Goal: Task Accomplishment & Management: Manage account settings

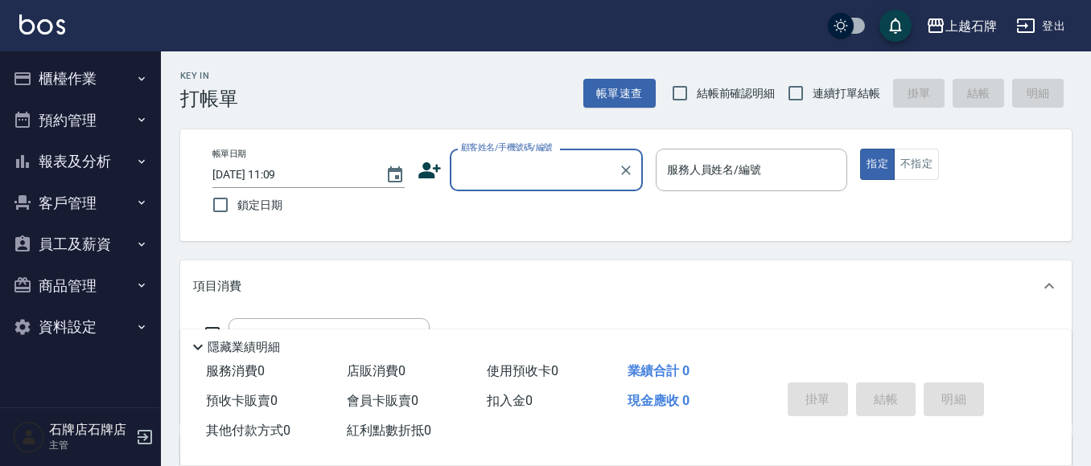
click at [544, 180] on input "顧客姓名/手機號碼/編號" at bounding box center [534, 170] width 154 height 28
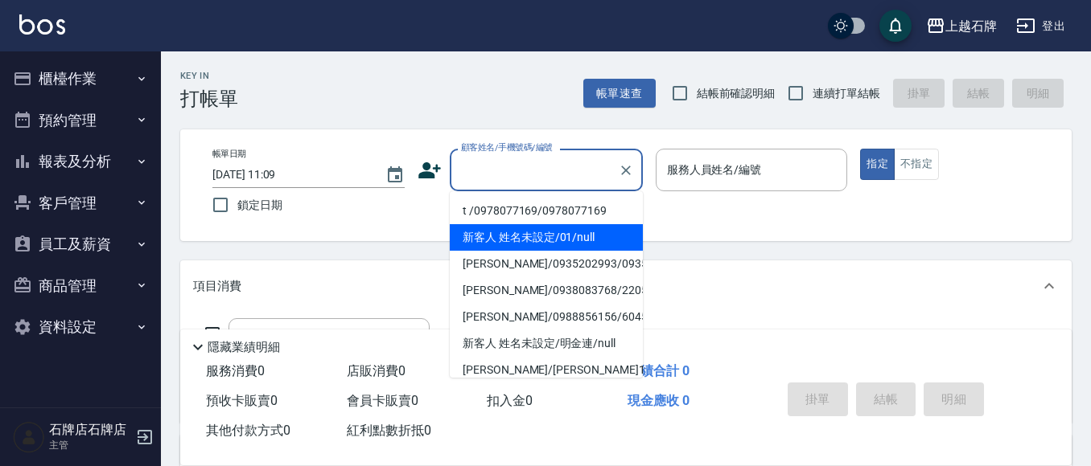
click at [566, 234] on li "新客人 姓名未設定/01/null" at bounding box center [546, 237] width 193 height 27
type input "新客人 姓名未設定/01/null"
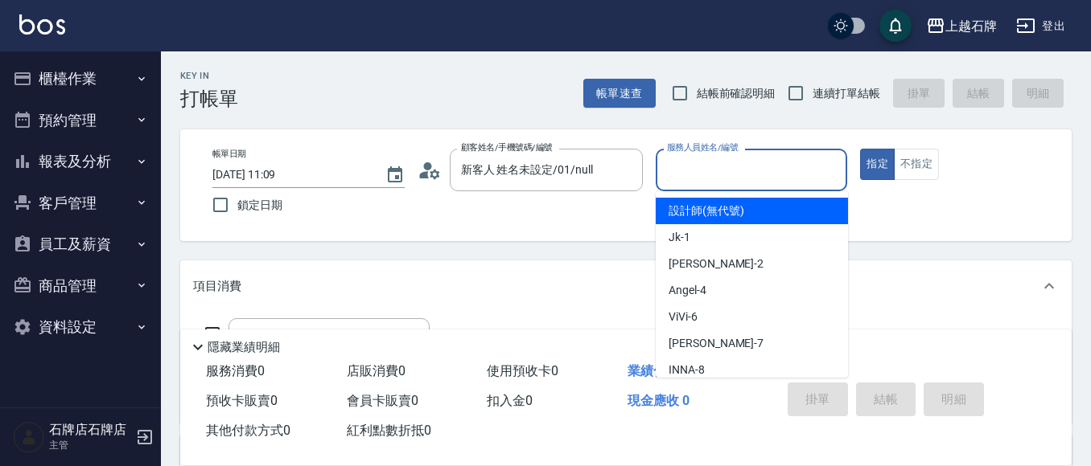
click at [714, 172] on input "服務人員姓名/編號" at bounding box center [752, 170] width 178 height 28
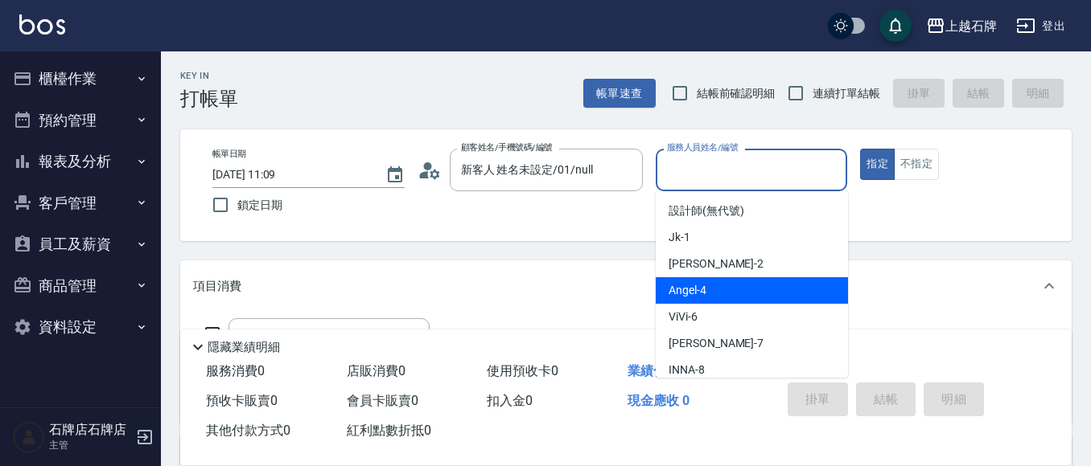
click at [731, 290] on div "[PERSON_NAME] -4" at bounding box center [751, 290] width 192 height 27
type input "[PERSON_NAME]-4"
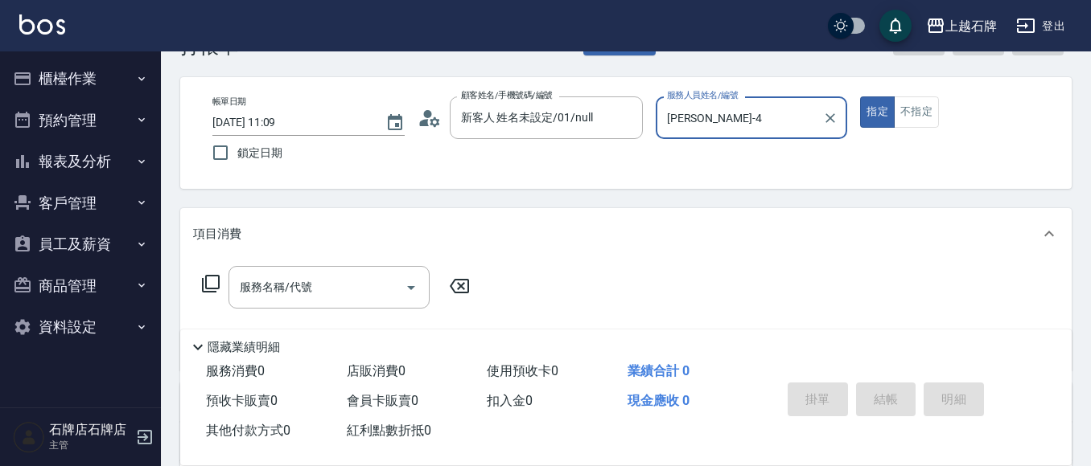
scroll to position [80, 0]
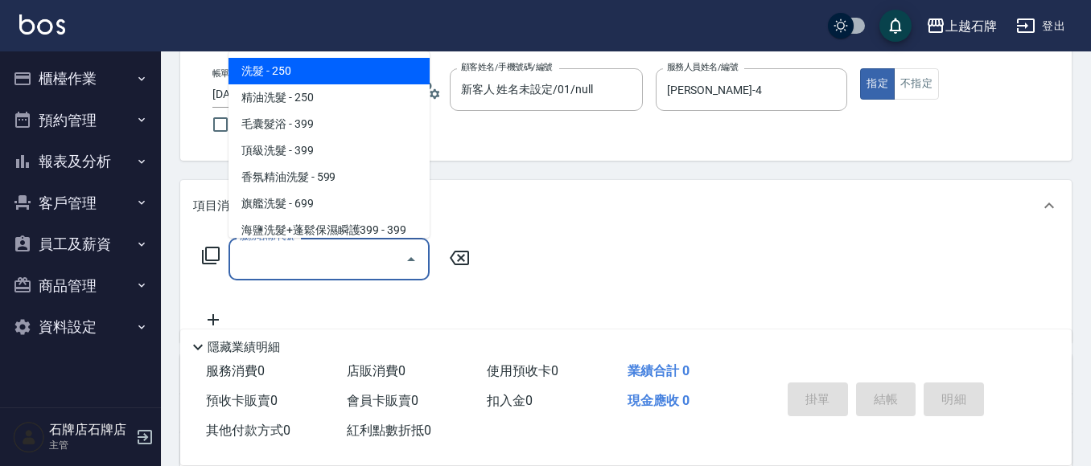
click at [336, 262] on input "服務名稱/代號" at bounding box center [317, 259] width 162 height 28
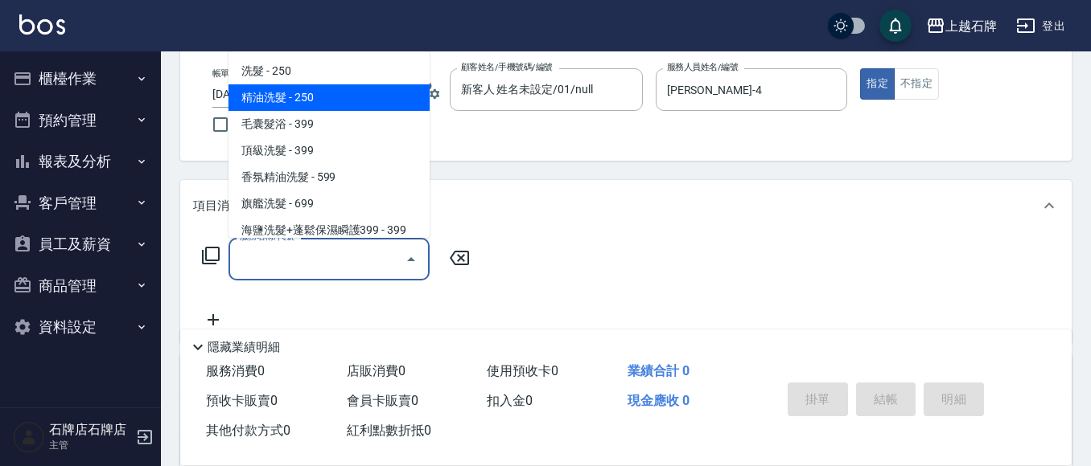
click at [368, 100] on span "精油洗髮 - 250" at bounding box center [328, 97] width 201 height 27
type input "精油洗髮(102)"
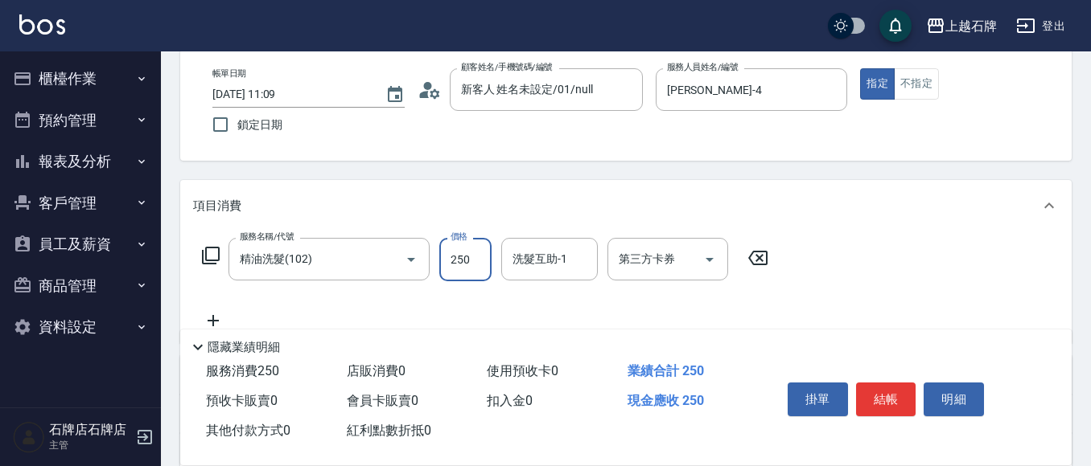
click at [471, 260] on input "250" at bounding box center [465, 259] width 52 height 43
type input "300"
click at [916, 81] on button "不指定" at bounding box center [916, 83] width 45 height 31
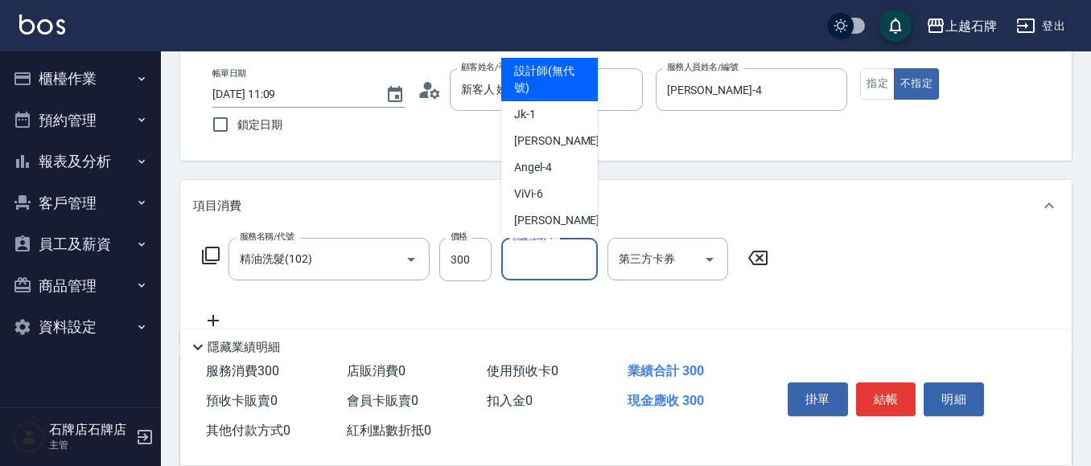
click at [543, 266] on input "洗髮互助-1" at bounding box center [549, 259] width 82 height 28
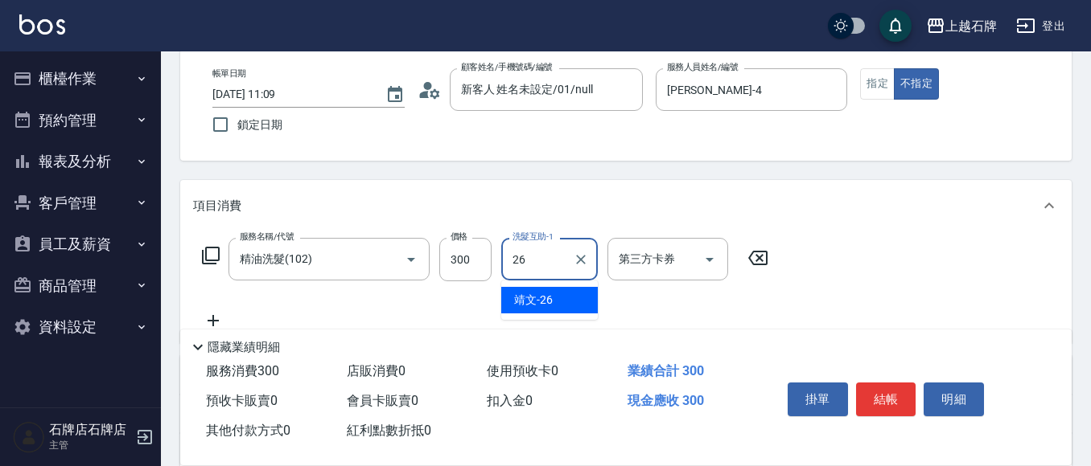
click at [547, 301] on span "靖文 -26" at bounding box center [533, 300] width 39 height 17
type input "靖文-26"
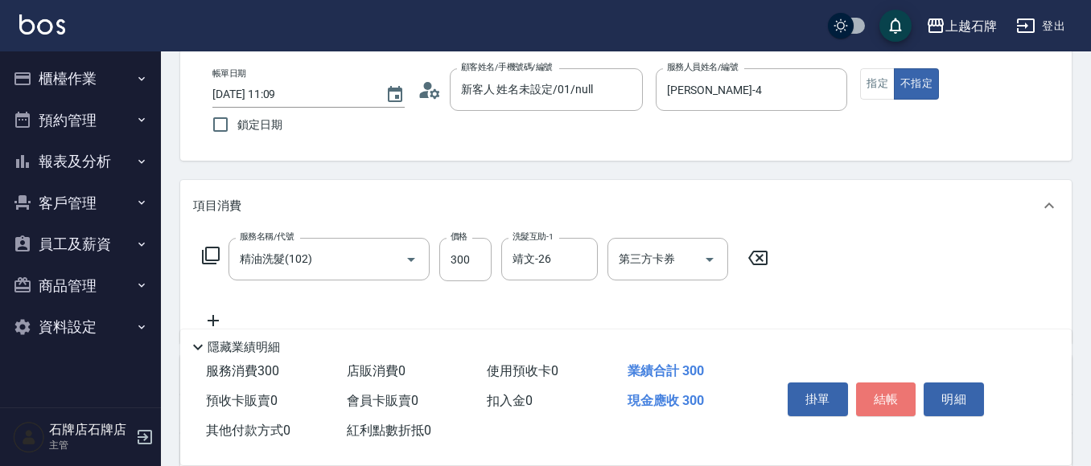
click at [902, 391] on button "結帳" at bounding box center [886, 400] width 60 height 34
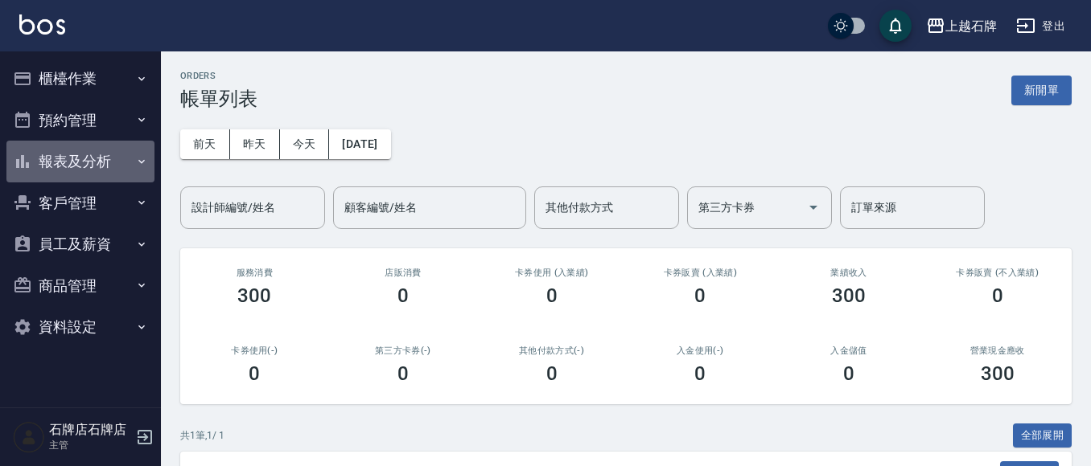
click at [62, 160] on button "報表及分析" at bounding box center [80, 162] width 148 height 42
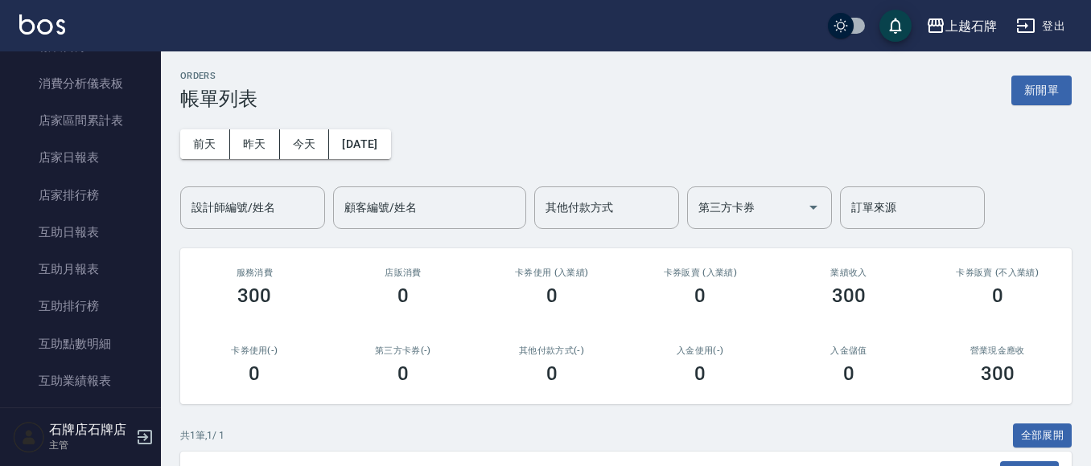
scroll to position [402, 0]
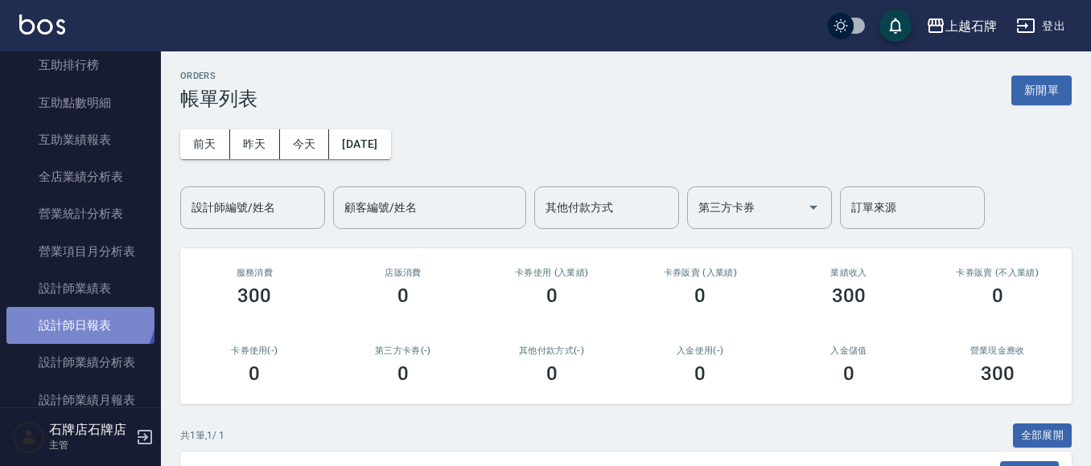
click at [77, 312] on link "設計師日報表" at bounding box center [80, 325] width 148 height 37
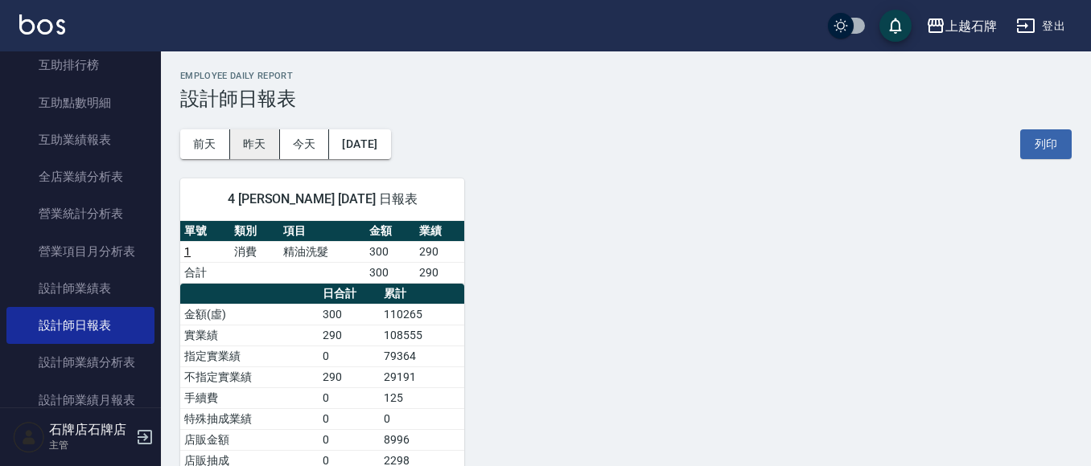
click at [249, 144] on button "昨天" at bounding box center [255, 144] width 50 height 30
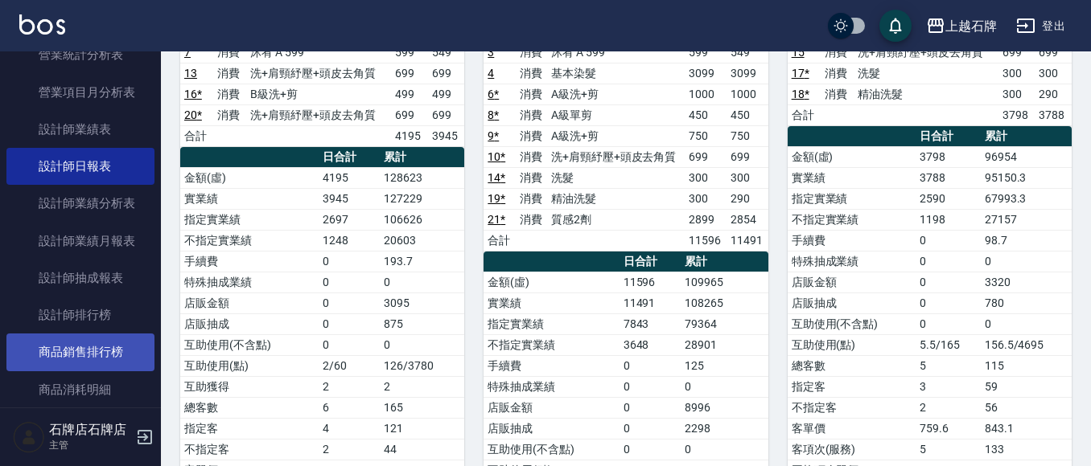
scroll to position [563, 0]
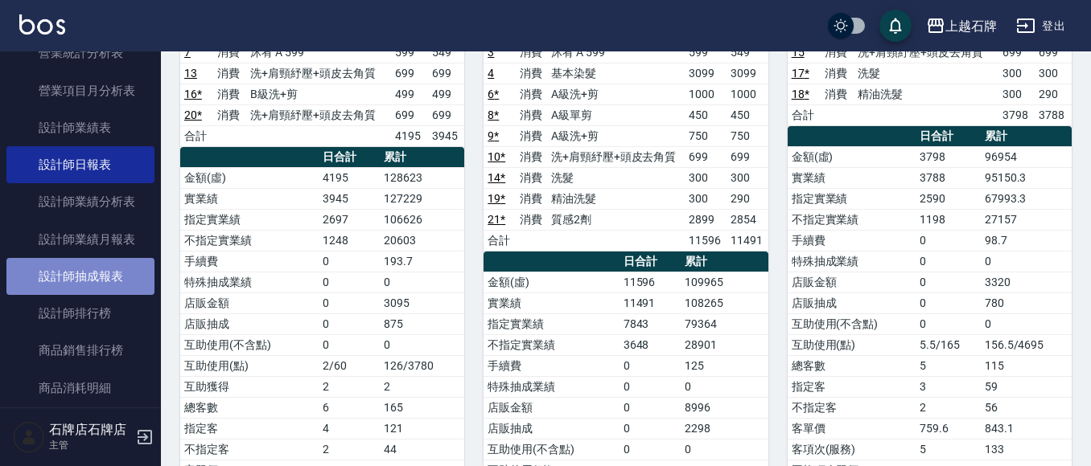
click at [92, 278] on link "設計師抽成報表" at bounding box center [80, 276] width 148 height 37
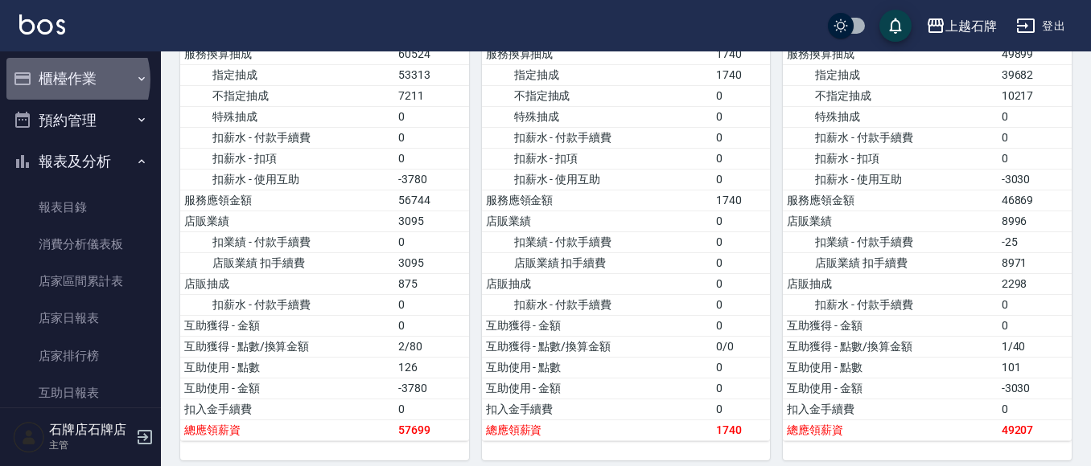
click at [68, 80] on button "櫃檯作業" at bounding box center [80, 79] width 148 height 42
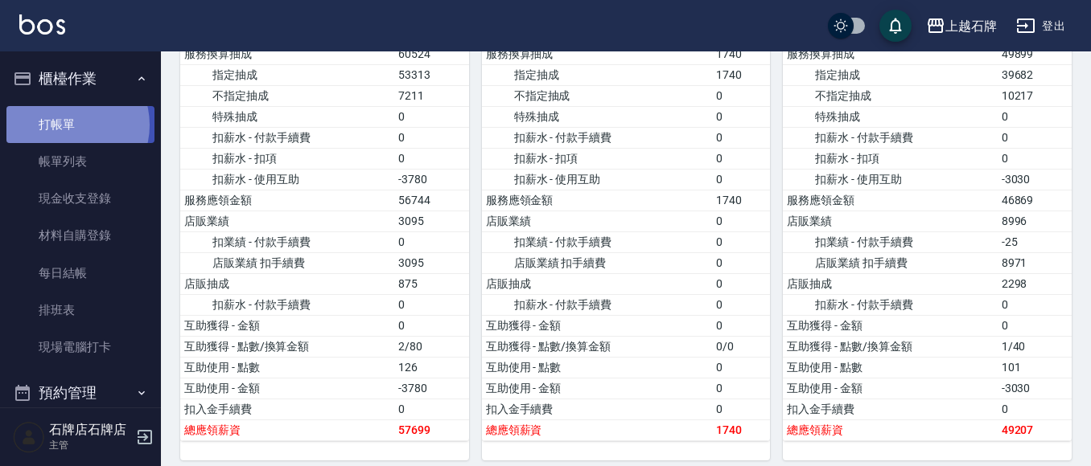
click at [71, 125] on link "打帳單" at bounding box center [80, 124] width 148 height 37
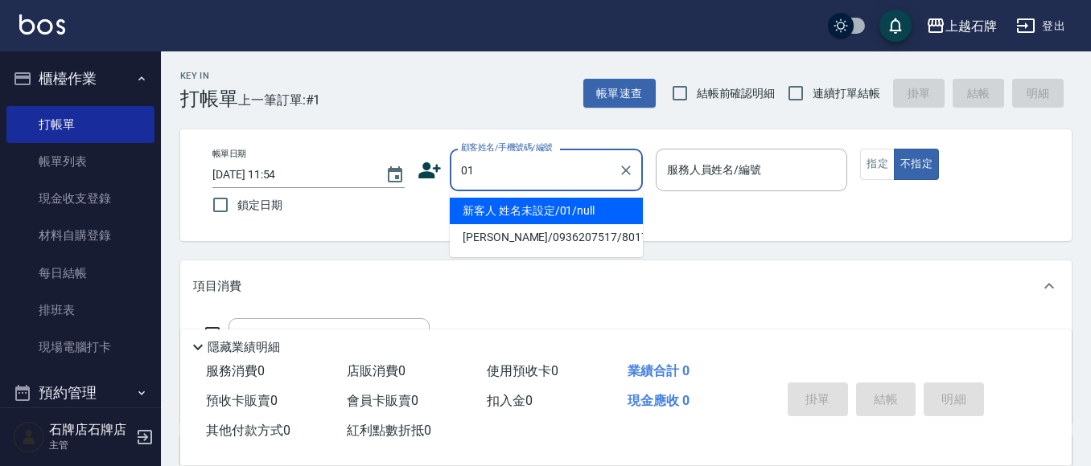
type input "新客人 姓名未設定/01/null"
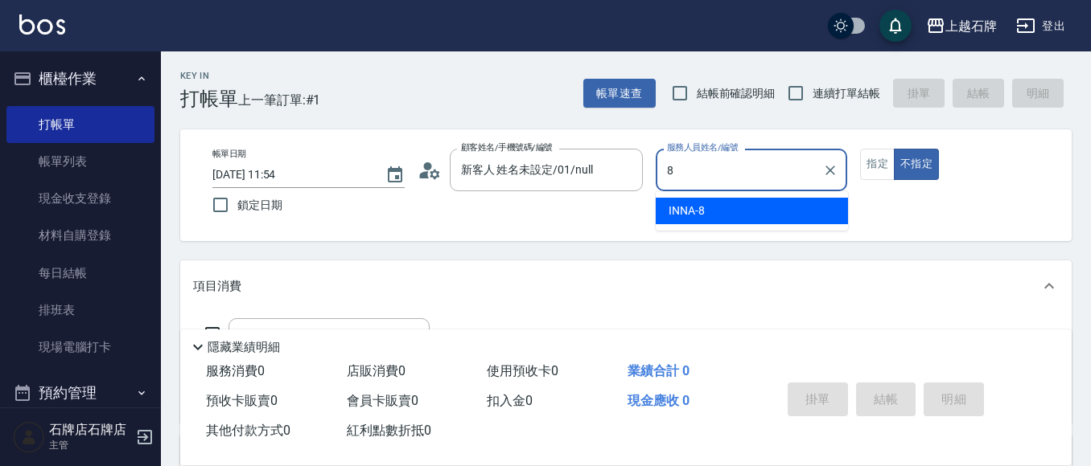
type input "INNA-8"
type button "false"
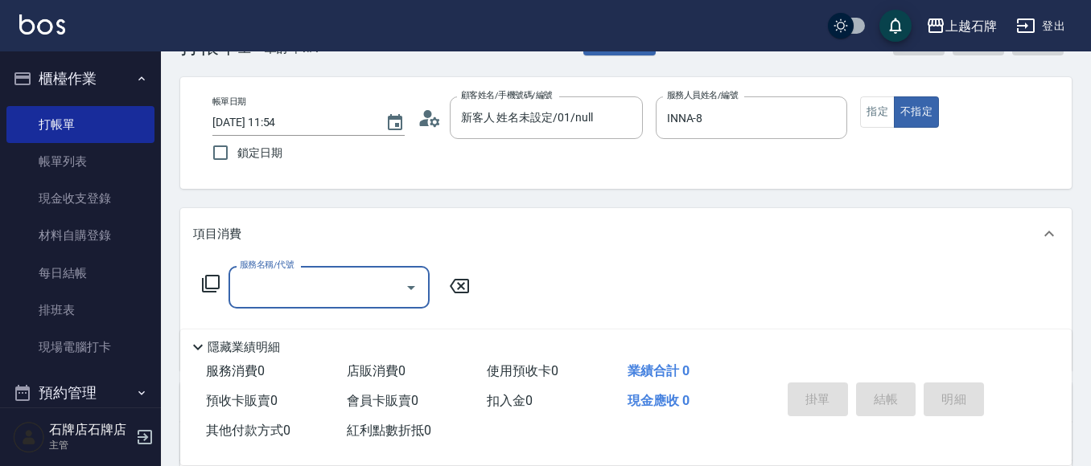
scroll to position [161, 0]
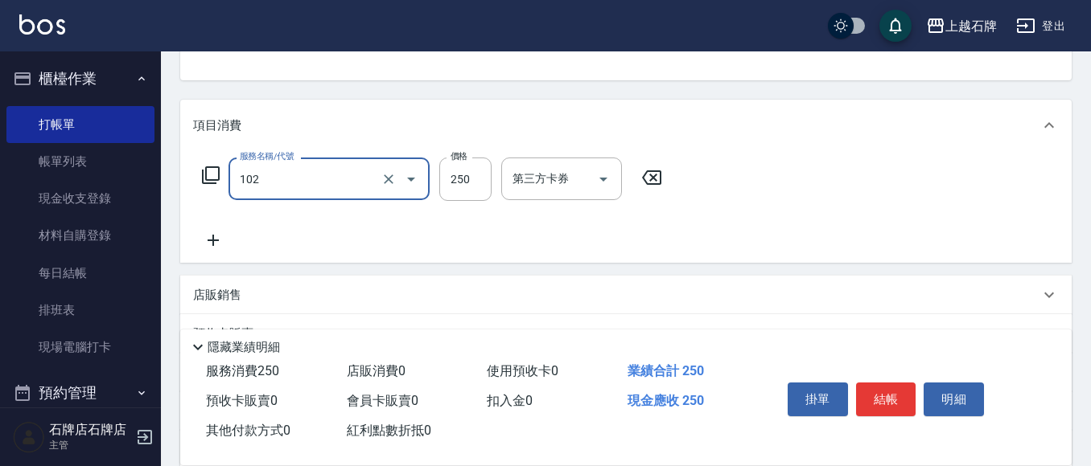
type input "精油洗髮(102)"
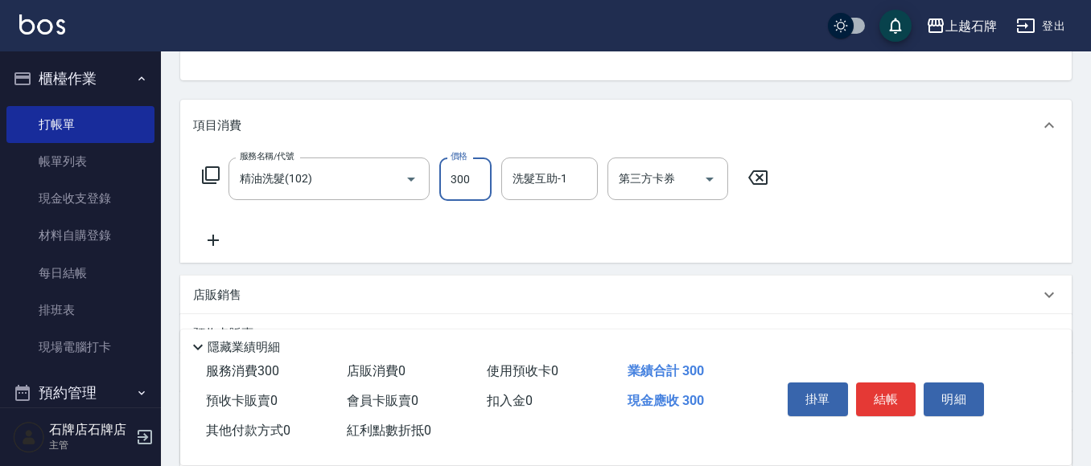
type input "300"
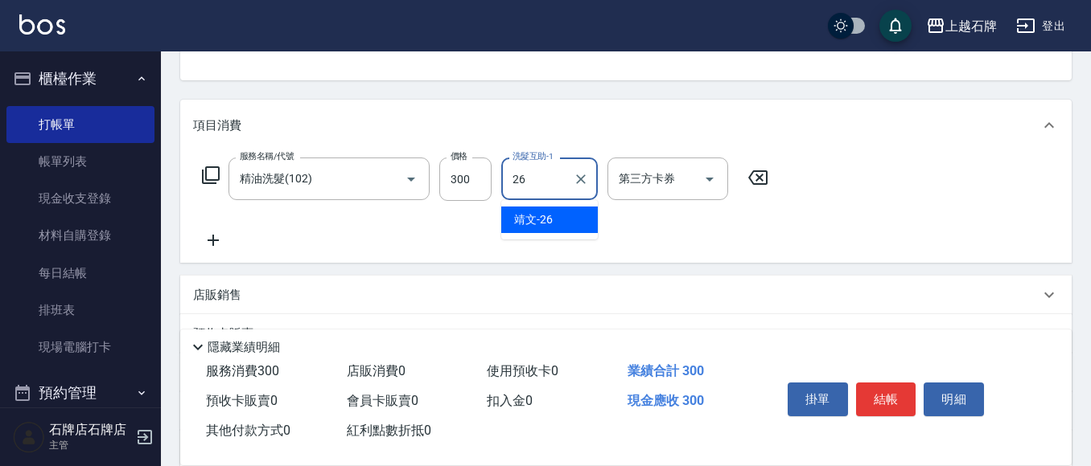
type input "靖文-26"
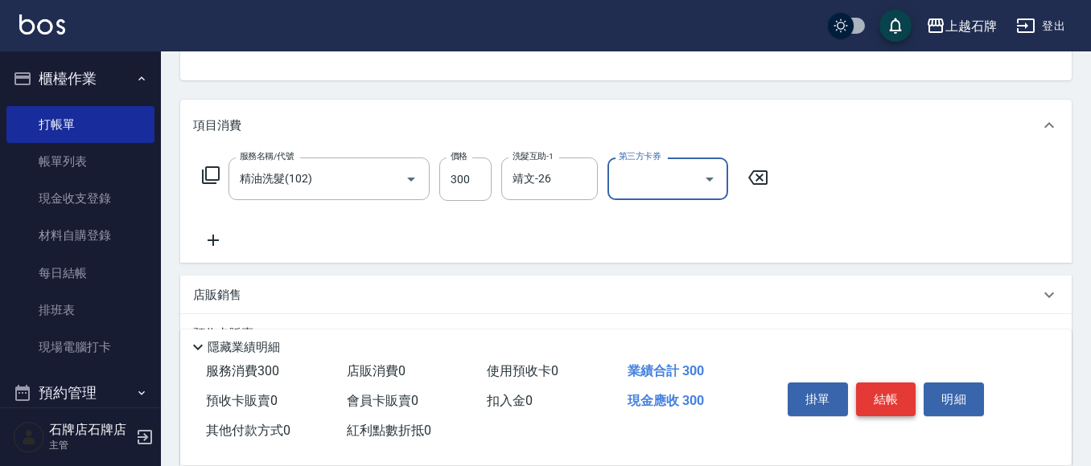
click at [888, 392] on button "結帳" at bounding box center [886, 400] width 60 height 34
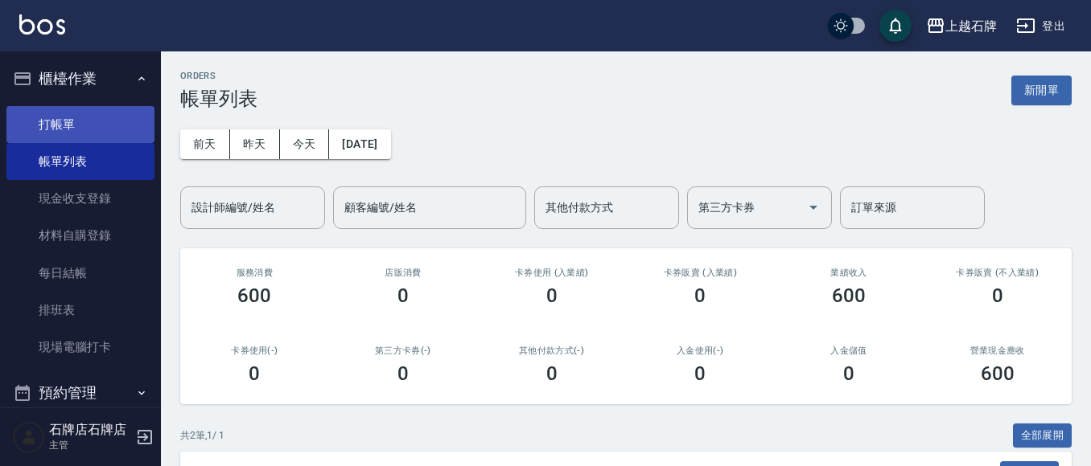
click at [33, 113] on link "打帳單" at bounding box center [80, 124] width 148 height 37
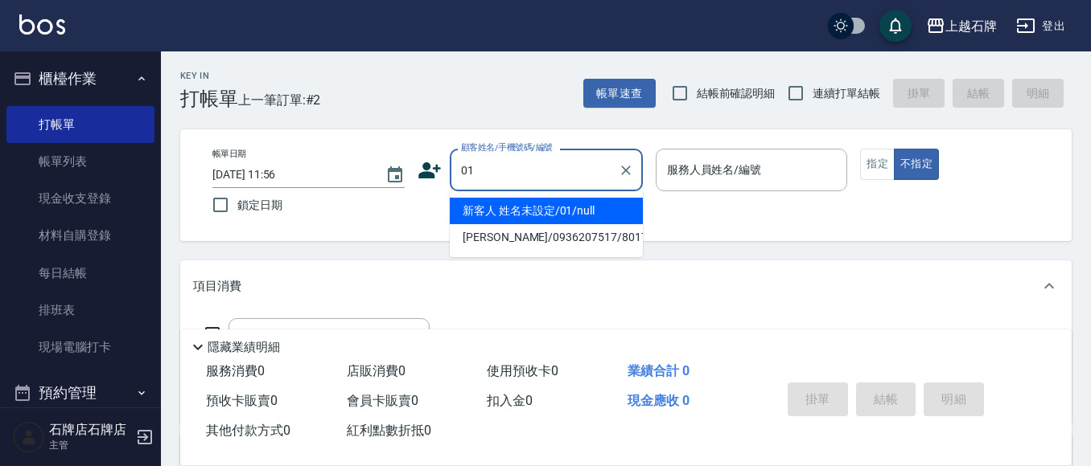
type input "新客人 姓名未設定/01/null"
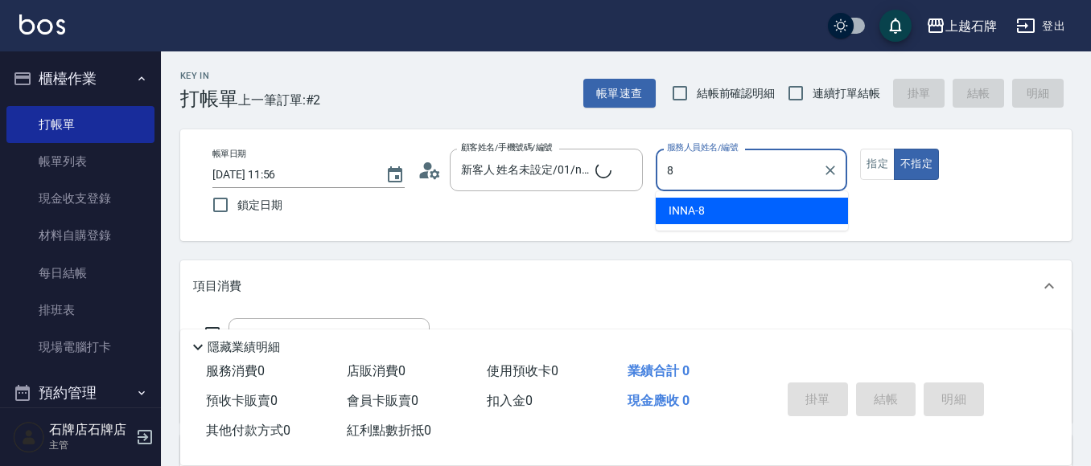
type input "INNA-8"
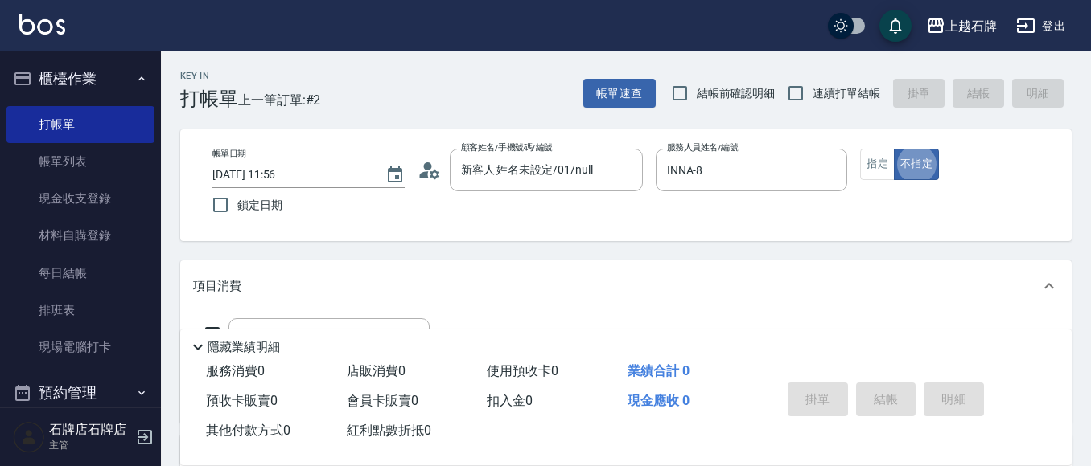
type button "false"
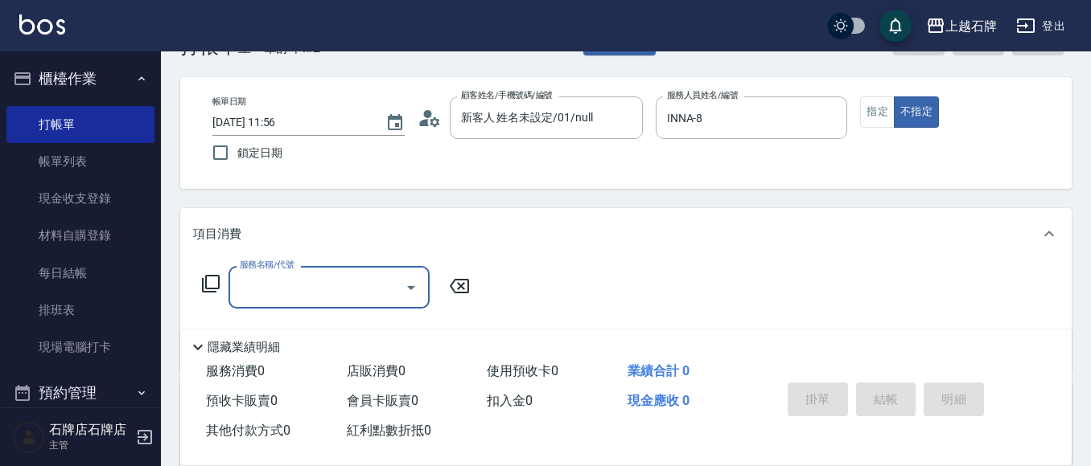
scroll to position [80, 0]
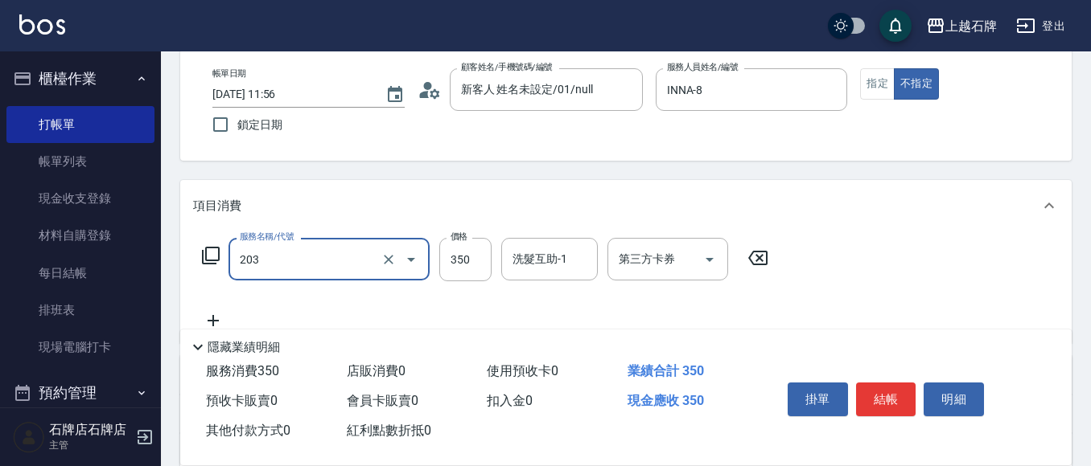
type input "B級洗+剪(203)"
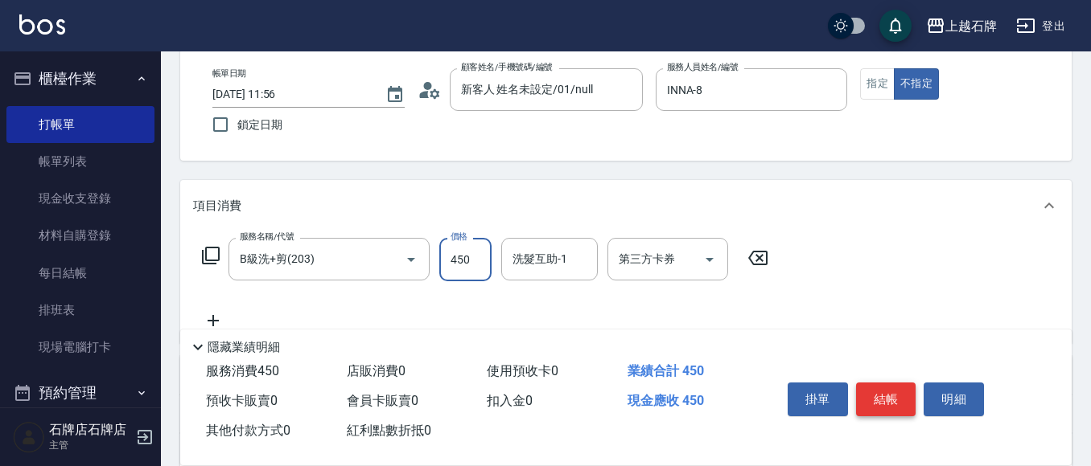
type input "450"
click at [893, 393] on button "結帳" at bounding box center [886, 400] width 60 height 34
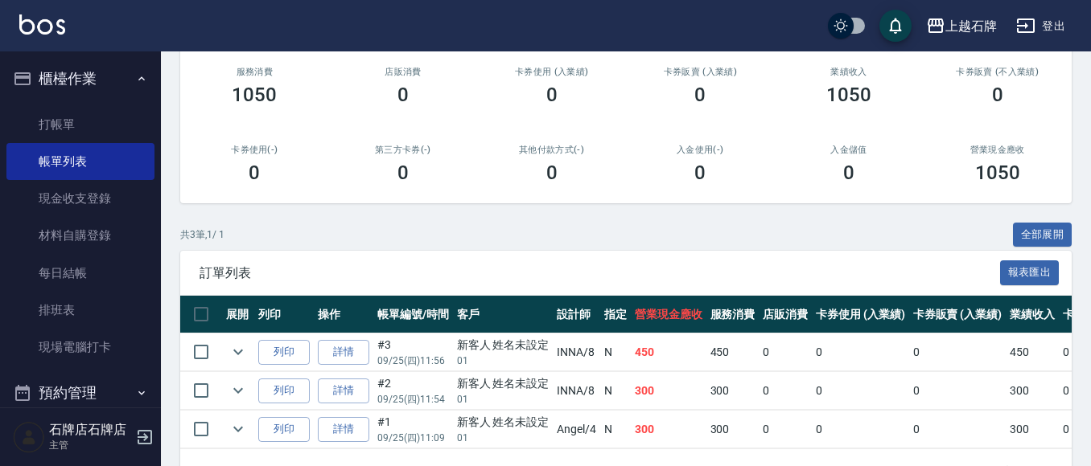
scroll to position [241, 0]
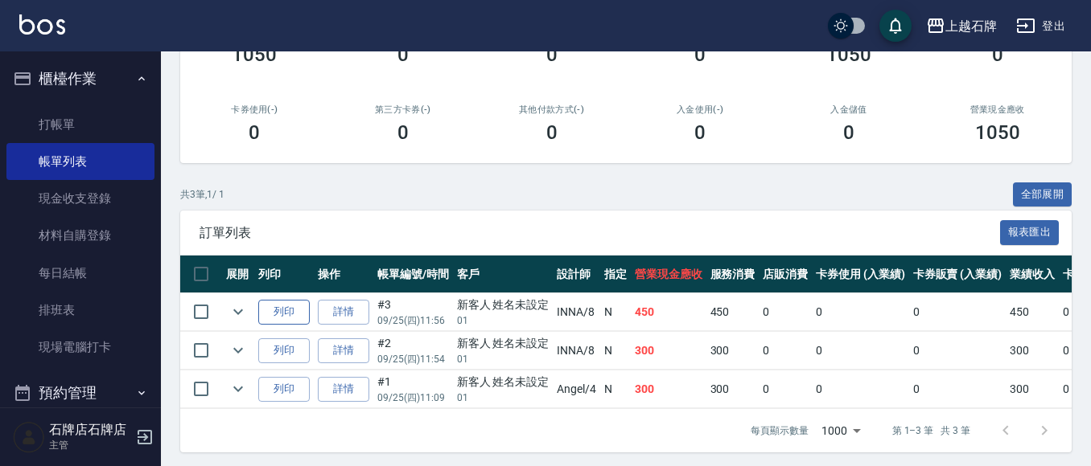
click at [274, 304] on button "列印" at bounding box center [283, 312] width 51 height 25
click at [281, 348] on button "列印" at bounding box center [283, 351] width 51 height 25
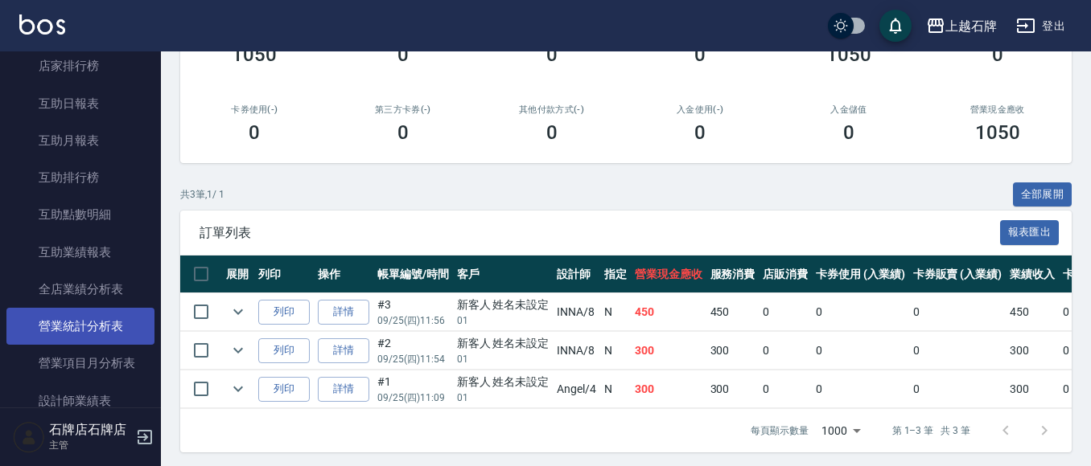
scroll to position [643, 0]
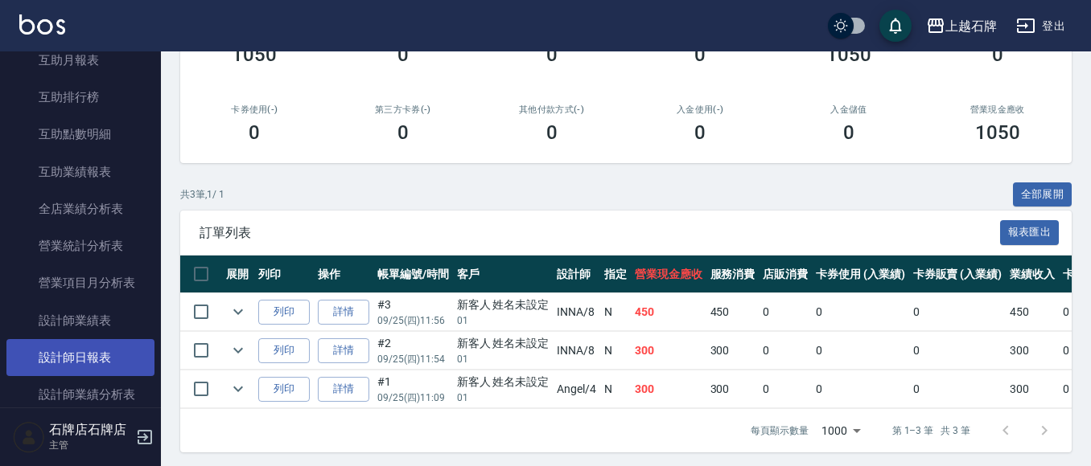
click at [65, 356] on link "設計師日報表" at bounding box center [80, 357] width 148 height 37
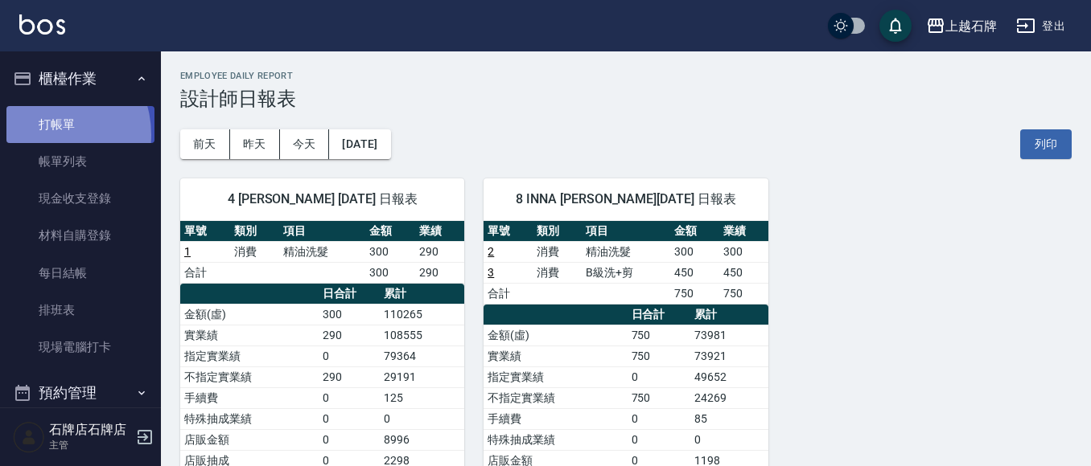
click at [47, 134] on link "打帳單" at bounding box center [80, 124] width 148 height 37
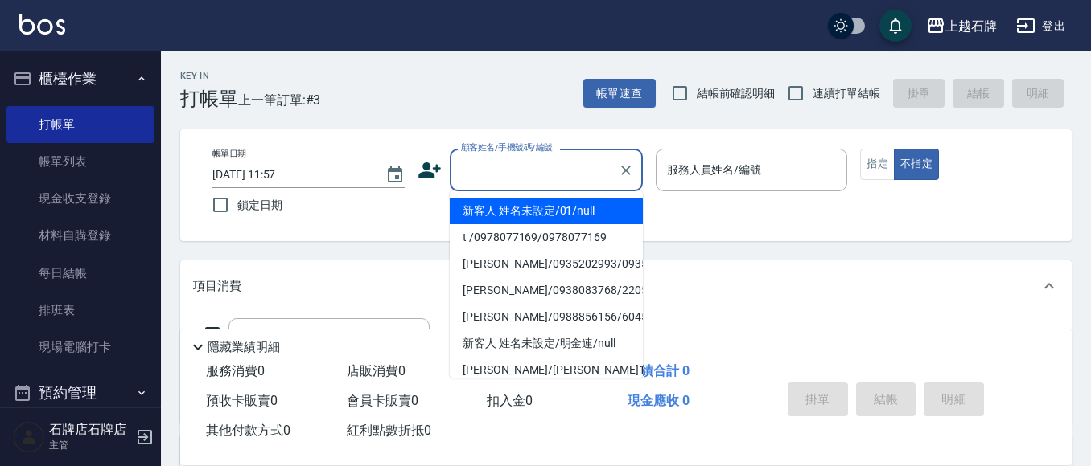
click at [549, 161] on input "顧客姓名/手機號碼/編號" at bounding box center [534, 170] width 154 height 28
click at [525, 216] on li "新客人 姓名未設定/01/null" at bounding box center [546, 211] width 193 height 27
type input "新客人 姓名未設定/01/null"
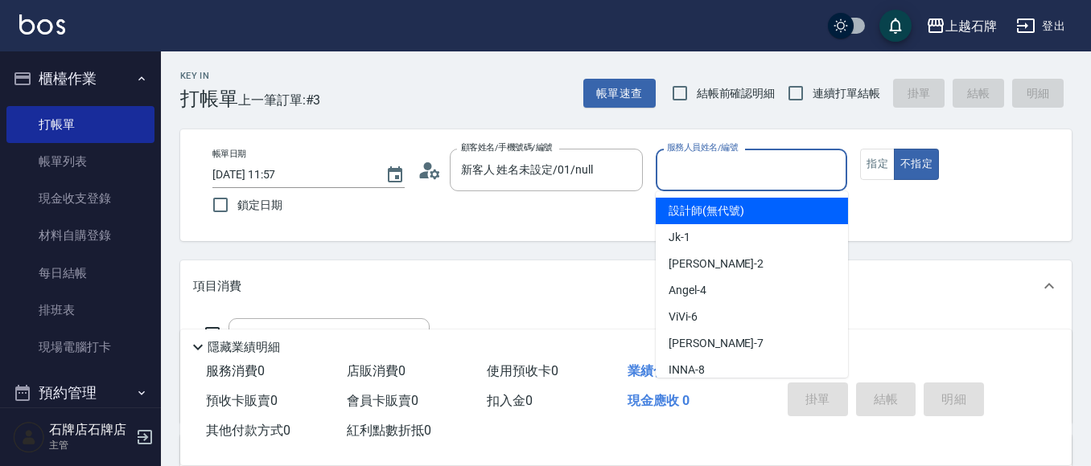
click at [769, 175] on input "服務人員姓名/編號" at bounding box center [752, 170] width 178 height 28
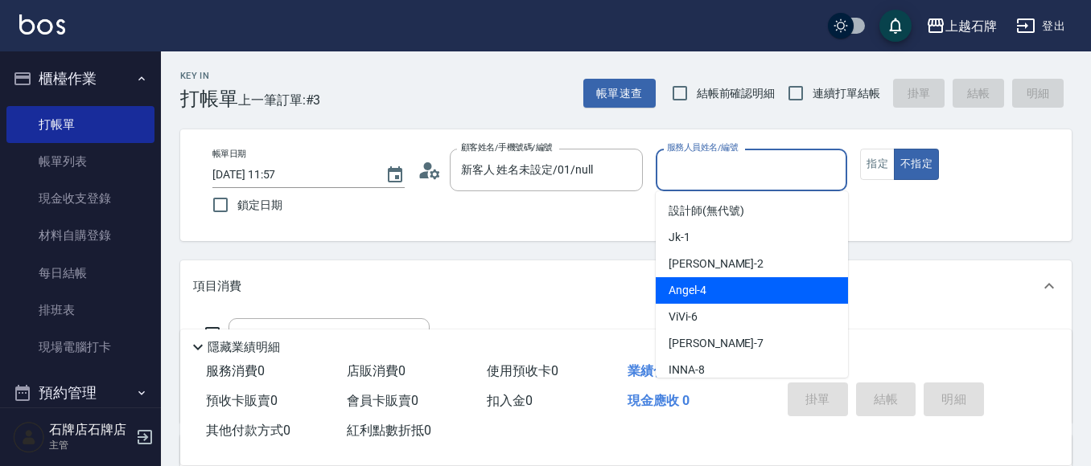
drag, startPoint x: 738, startPoint y: 290, endPoint x: 355, endPoint y: 294, distance: 382.9
click at [738, 290] on div "[PERSON_NAME] -4" at bounding box center [751, 290] width 192 height 27
type input "[PERSON_NAME]-4"
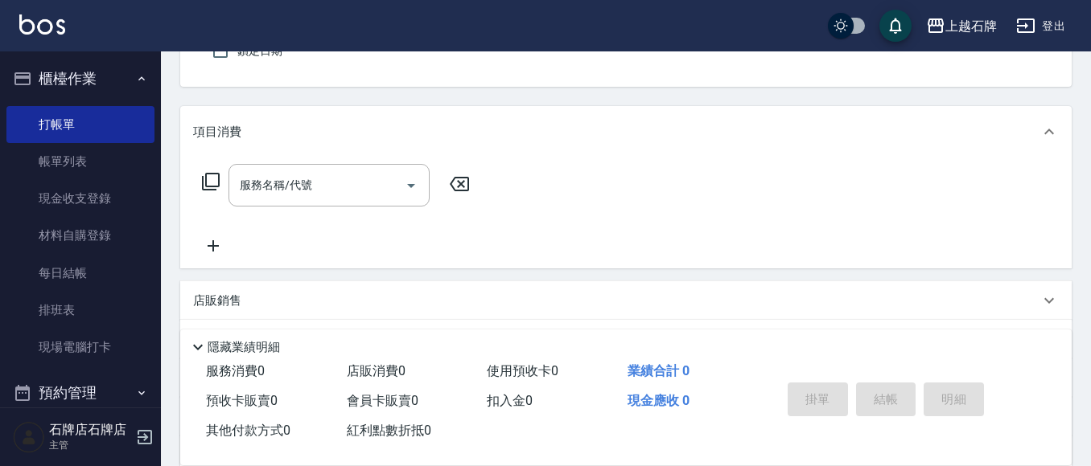
scroll to position [161, 0]
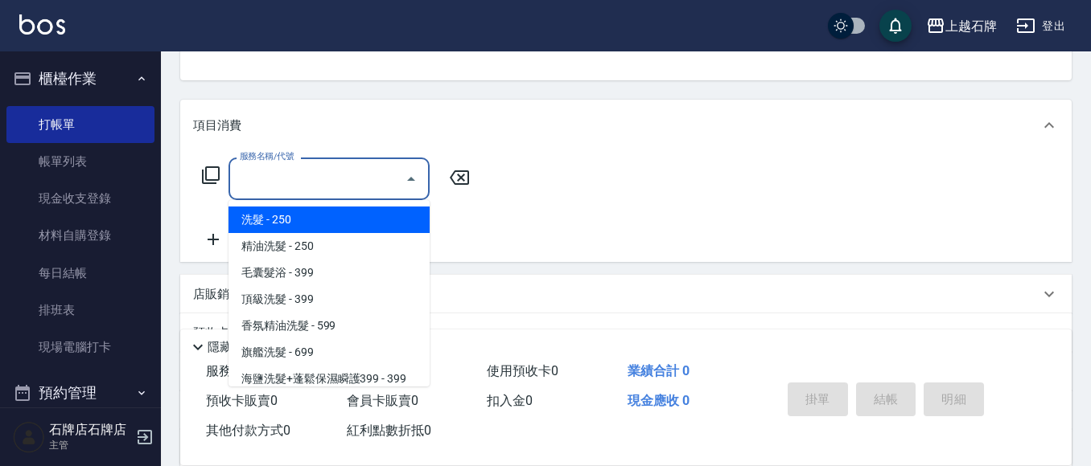
click at [344, 187] on input "服務名稱/代號" at bounding box center [317, 179] width 162 height 28
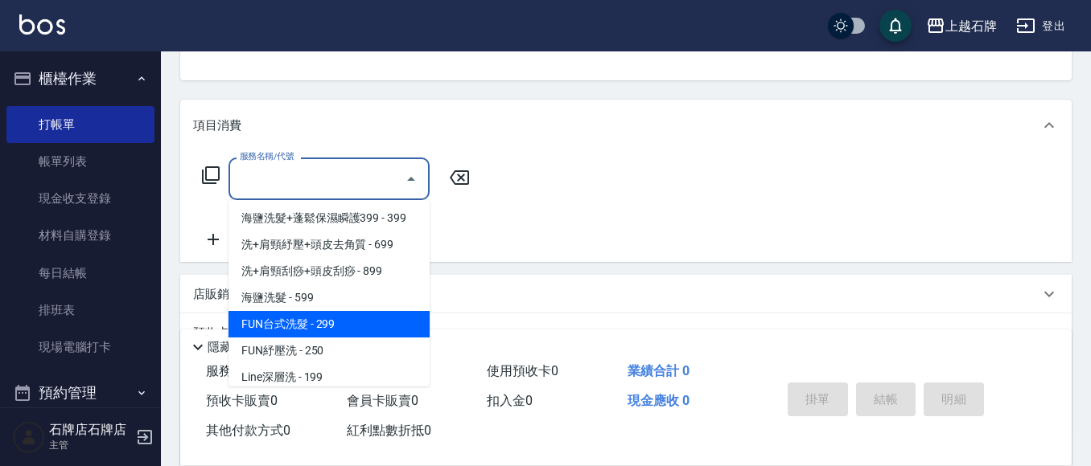
scroll to position [80, 0]
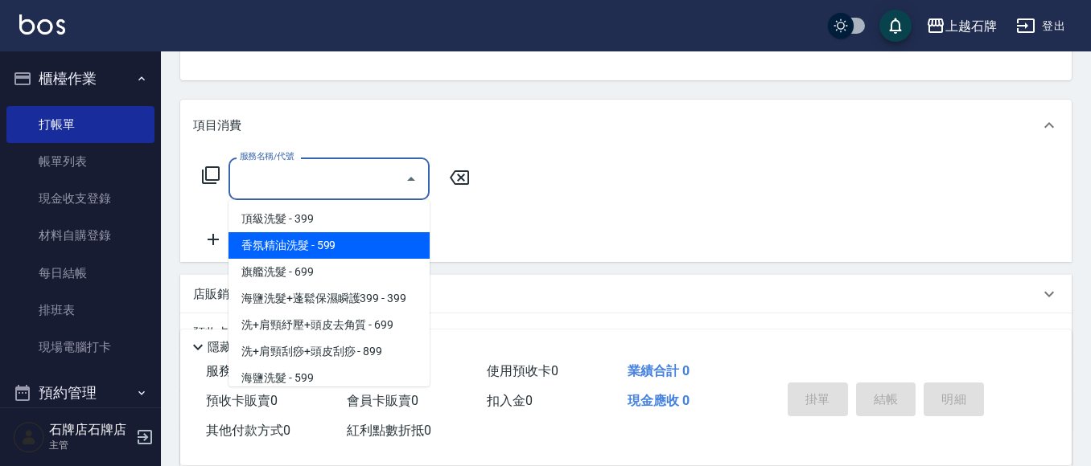
click at [358, 247] on span "香氛精油洗髮 - 599" at bounding box center [328, 245] width 201 height 27
type input "香氛精油洗髮(105)"
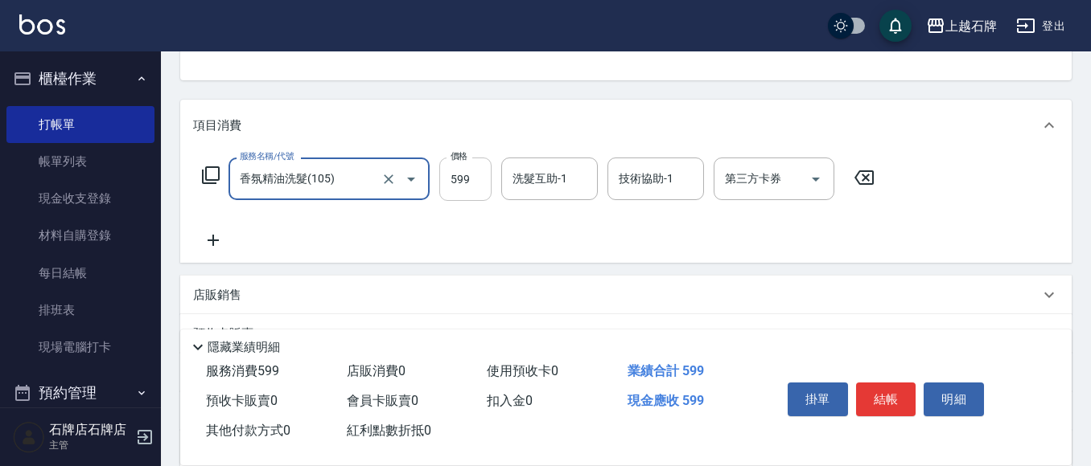
click at [479, 181] on input "599" at bounding box center [465, 179] width 52 height 43
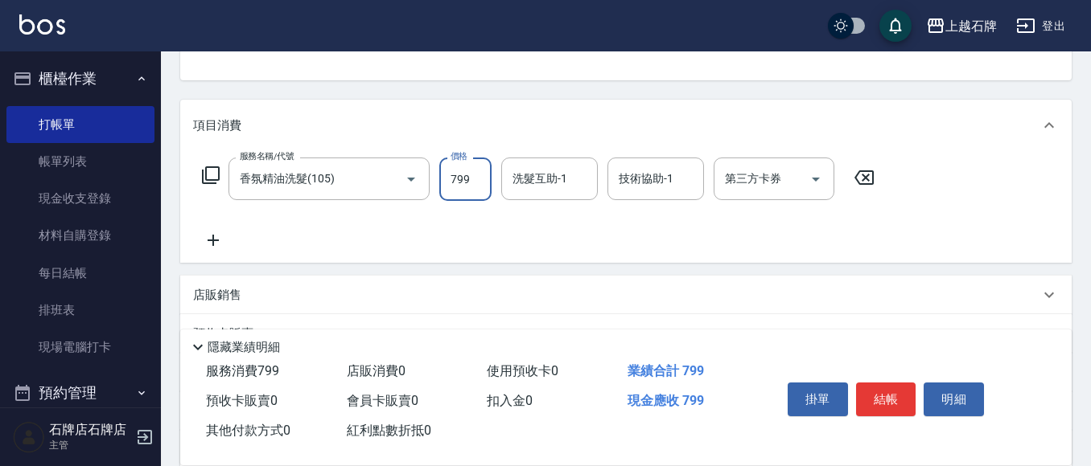
type input "799"
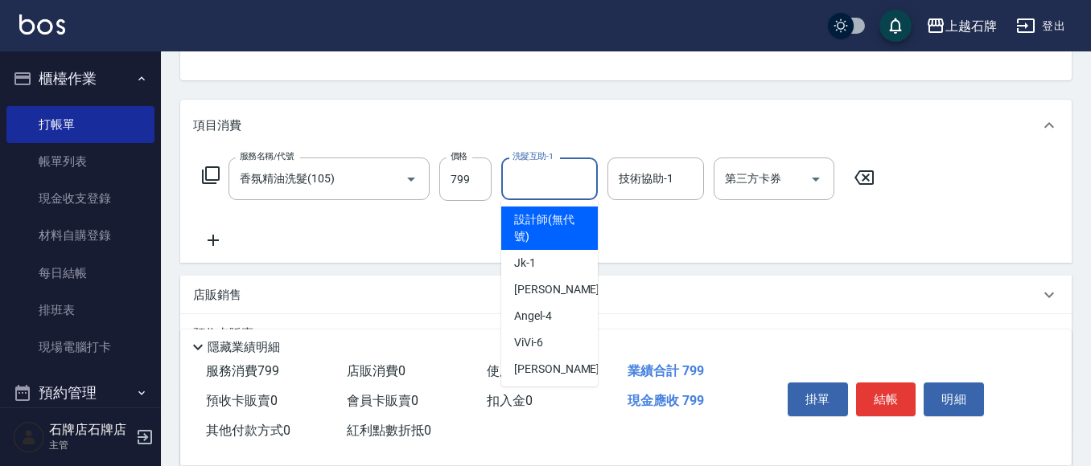
click at [566, 175] on input "洗髮互助-1" at bounding box center [549, 179] width 82 height 28
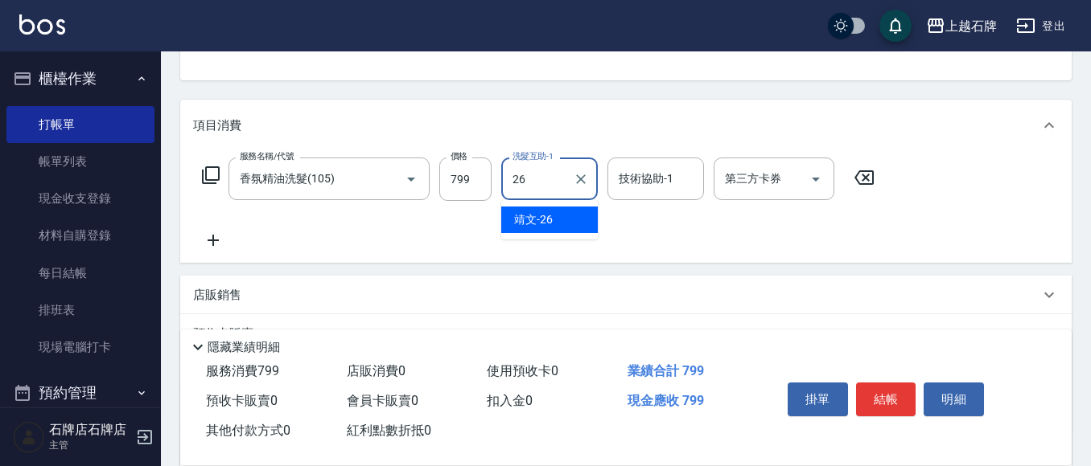
click at [558, 216] on div "靖文 -26" at bounding box center [549, 220] width 97 height 27
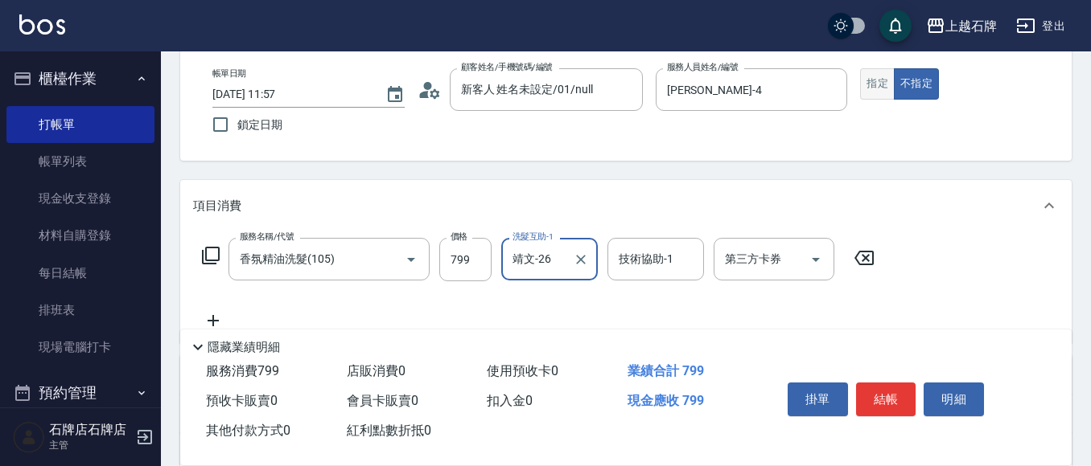
type input "靖文-26"
click at [876, 91] on button "指定" at bounding box center [877, 83] width 35 height 31
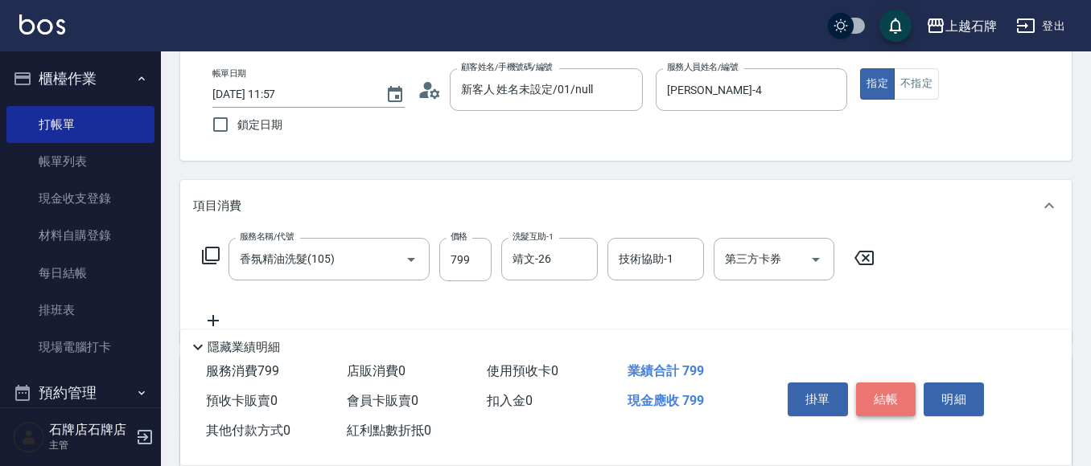
click at [877, 392] on button "結帳" at bounding box center [886, 400] width 60 height 34
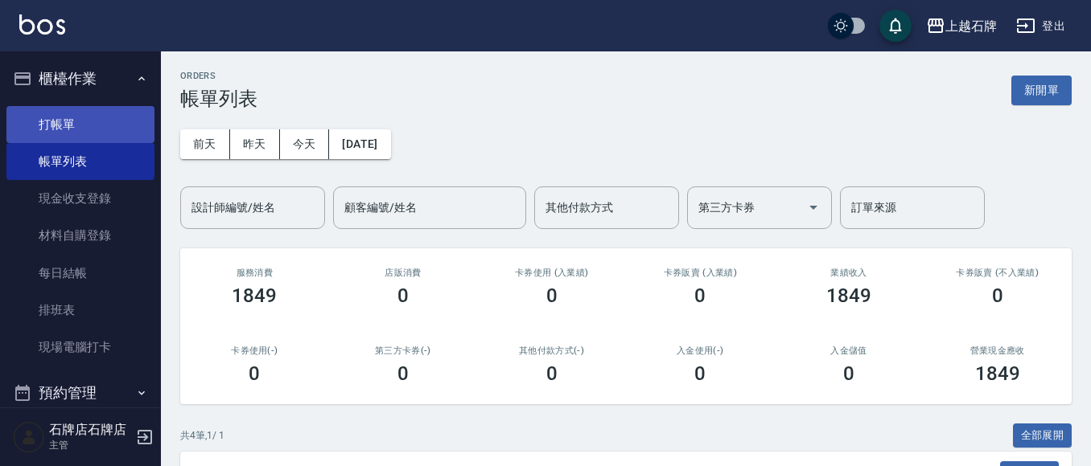
click at [74, 130] on link "打帳單" at bounding box center [80, 124] width 148 height 37
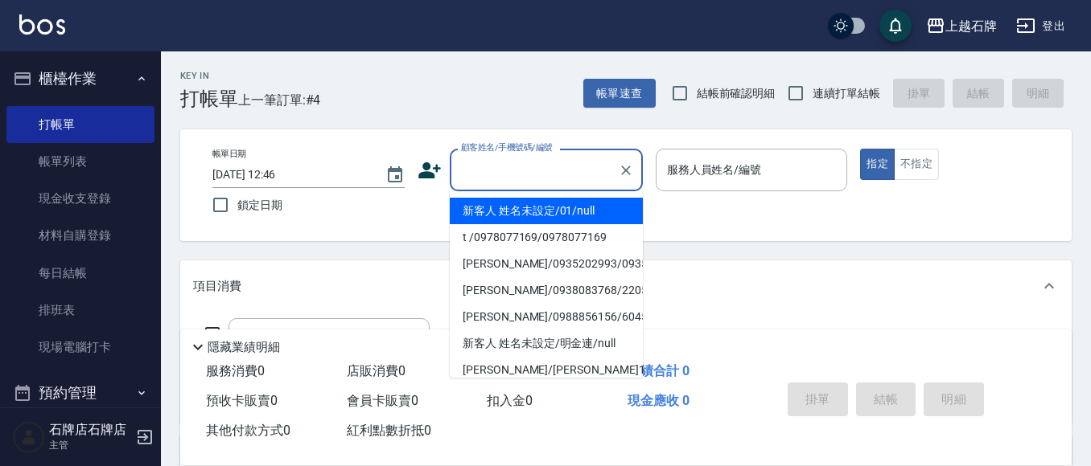
drag, startPoint x: 550, startPoint y: 170, endPoint x: 565, endPoint y: 195, distance: 29.5
click at [552, 170] on input "顧客姓名/手機號碼/編號" at bounding box center [534, 170] width 154 height 28
click at [563, 212] on li "新客人 姓名未設定/01/null" at bounding box center [546, 211] width 193 height 27
type input "新客人 姓名未設定/01/null"
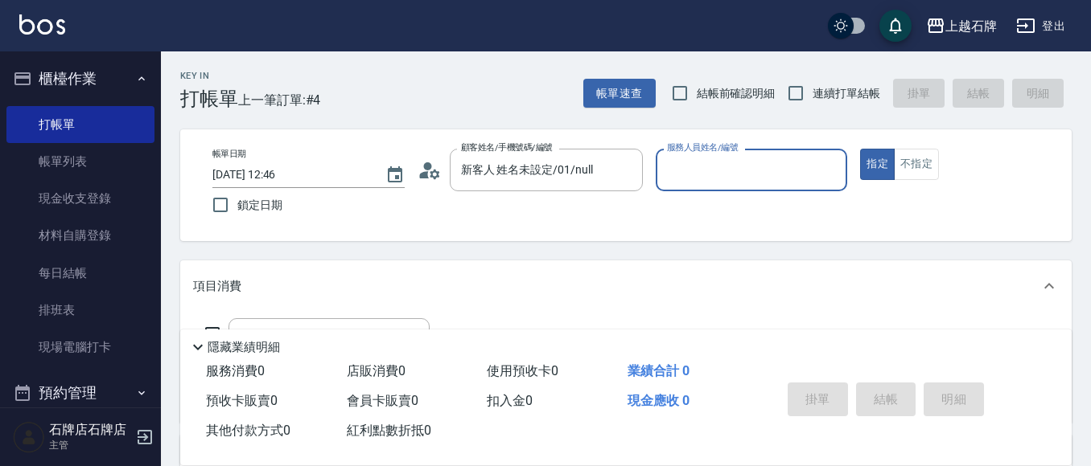
click at [741, 174] on input "服務人員姓名/編號" at bounding box center [752, 170] width 178 height 28
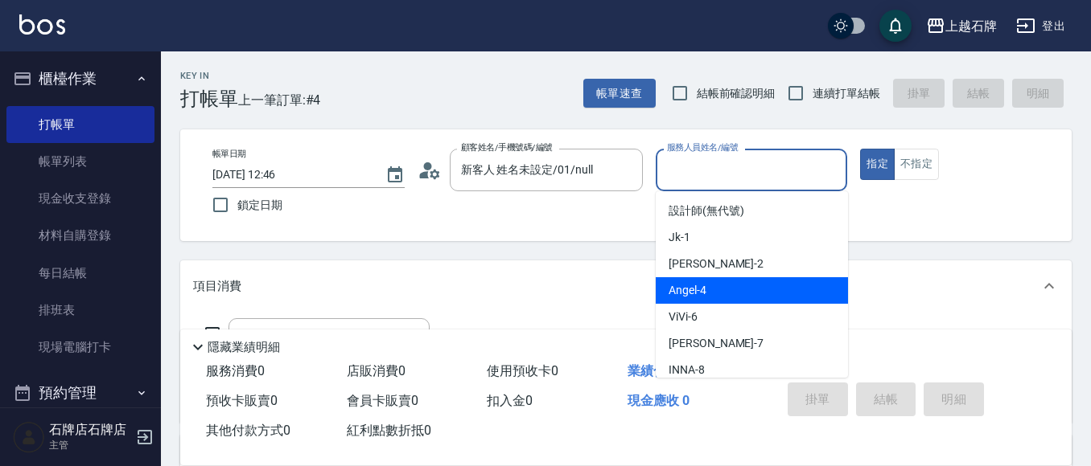
click at [720, 286] on div "[PERSON_NAME] -4" at bounding box center [751, 290] width 192 height 27
type input "[PERSON_NAME]-4"
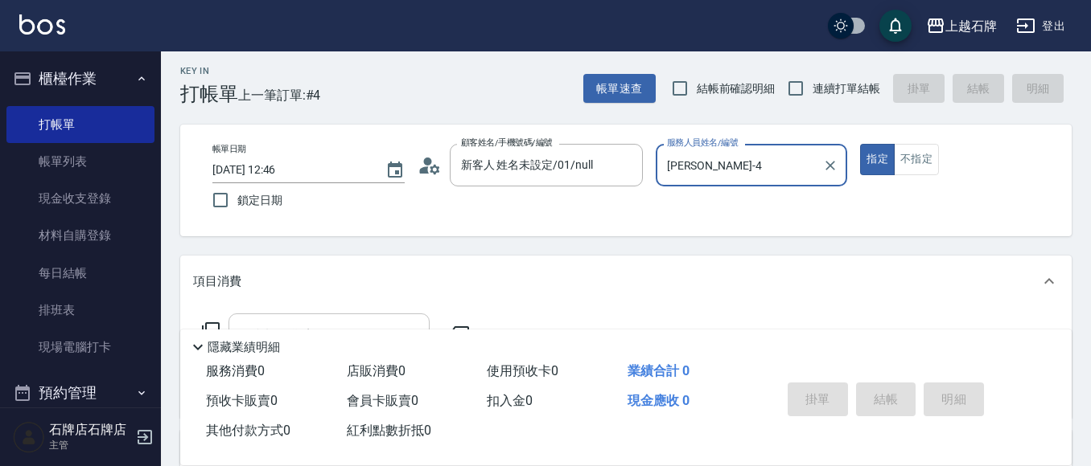
scroll to position [80, 0]
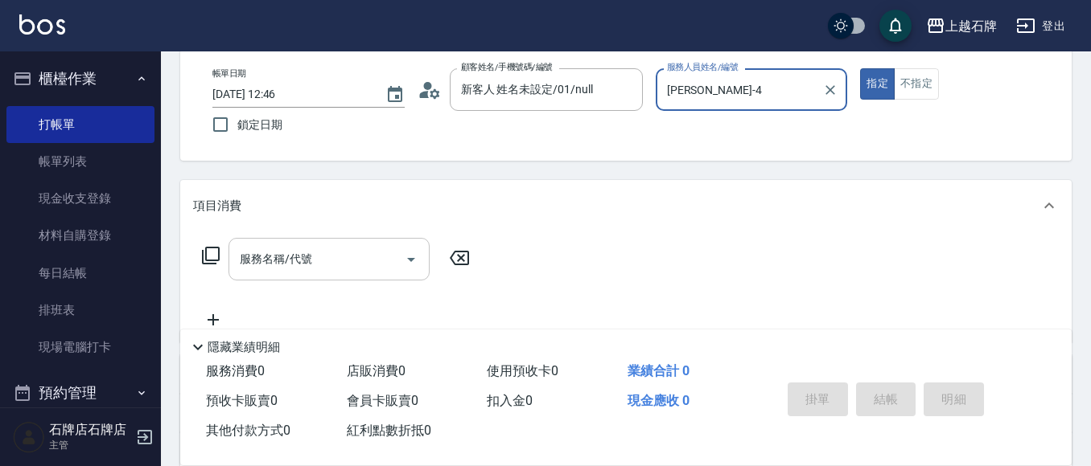
click at [346, 265] on input "服務名稱/代號" at bounding box center [317, 259] width 162 height 28
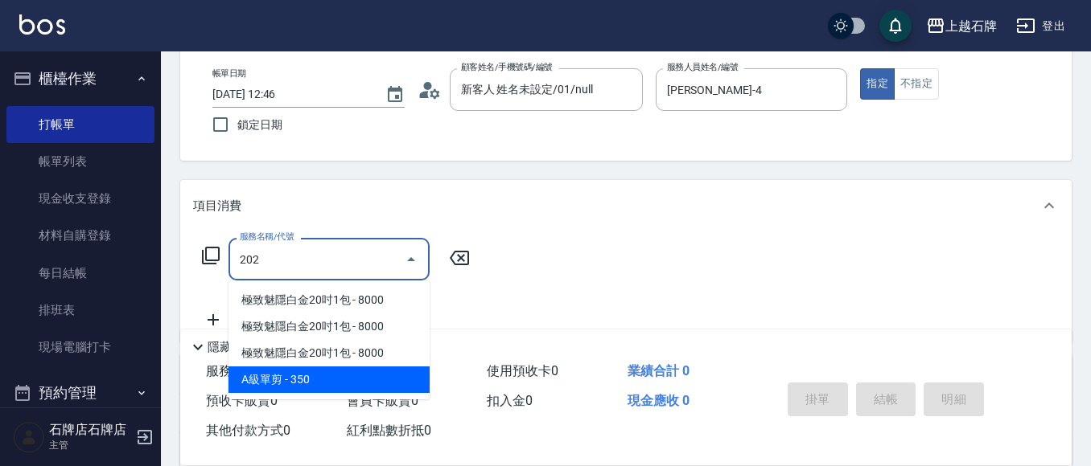
drag, startPoint x: 388, startPoint y: 376, endPoint x: 395, endPoint y: 360, distance: 17.3
click at [391, 376] on span "A級單剪 - 350" at bounding box center [328, 380] width 201 height 27
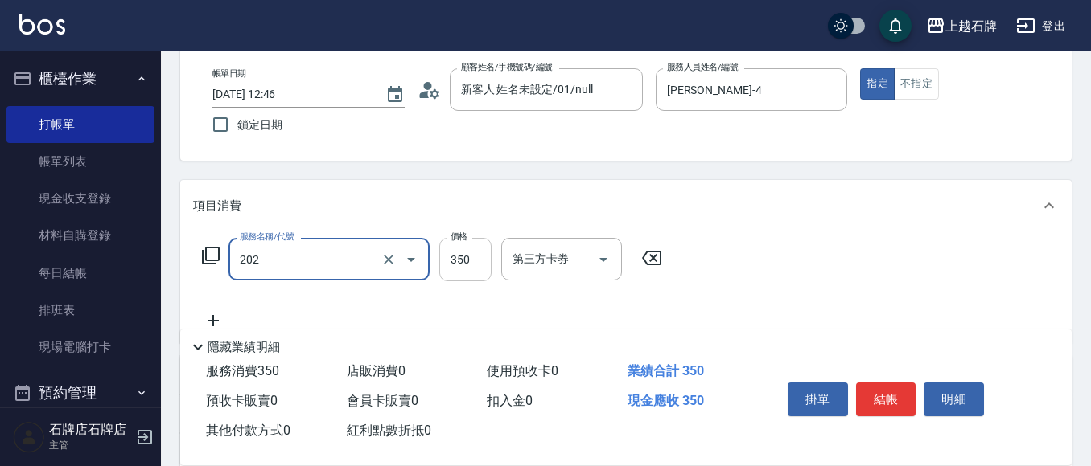
type input "A級單剪(202)"
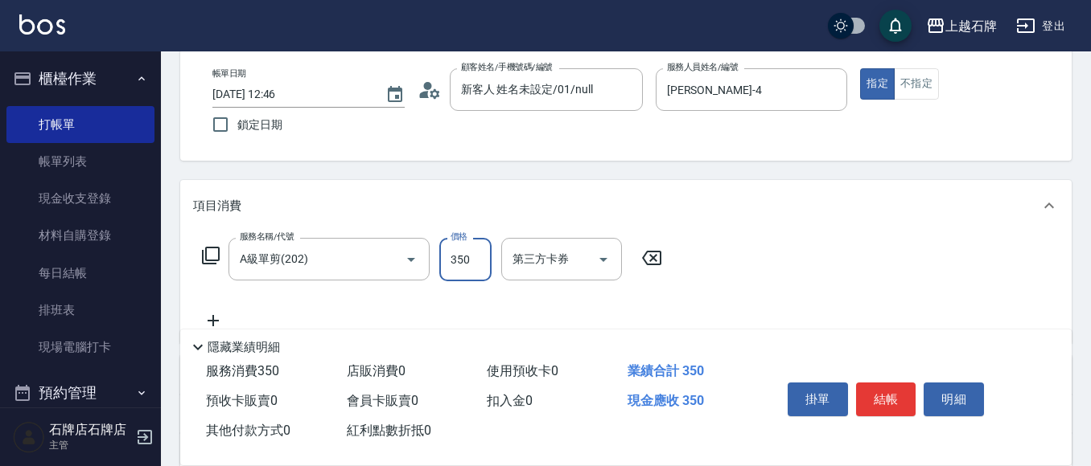
click at [451, 267] on input "350" at bounding box center [465, 259] width 52 height 43
type input "399"
click at [919, 82] on button "不指定" at bounding box center [916, 83] width 45 height 31
drag, startPoint x: 886, startPoint y: 388, endPoint x: 933, endPoint y: 232, distance: 162.1
click at [887, 386] on button "結帳" at bounding box center [886, 400] width 60 height 34
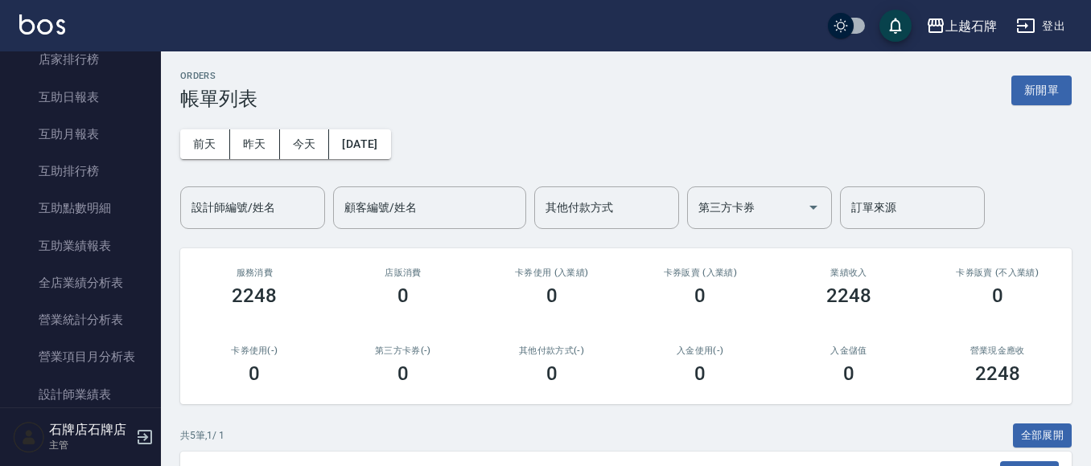
scroll to position [724, 0]
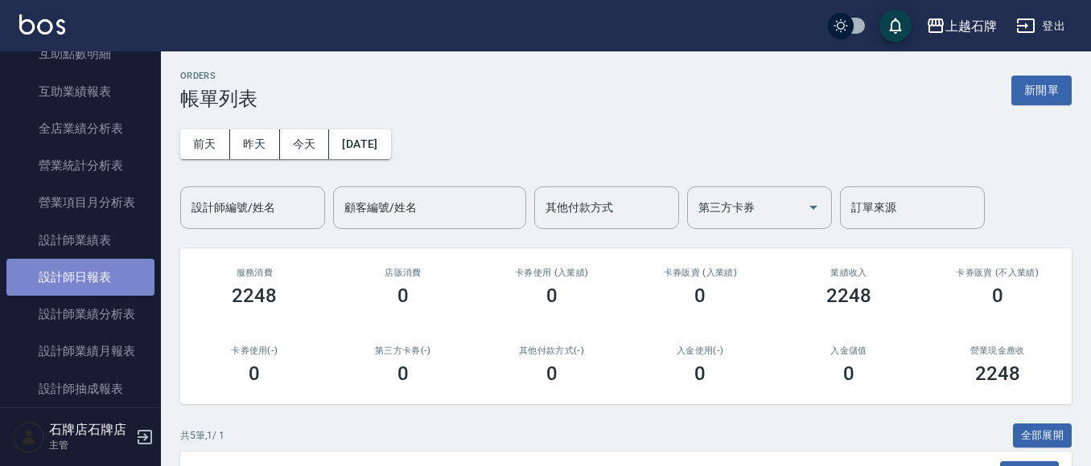
click at [92, 277] on link "設計師日報表" at bounding box center [80, 277] width 148 height 37
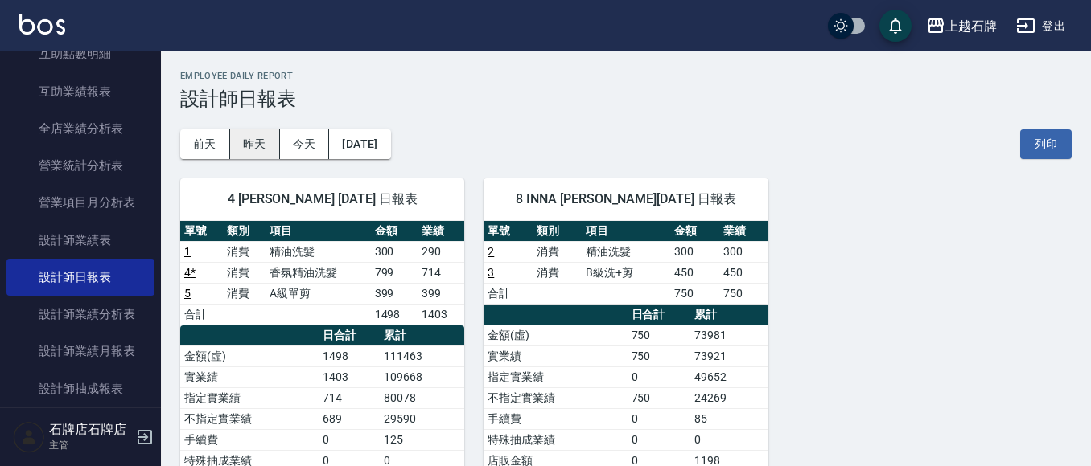
click at [264, 152] on button "昨天" at bounding box center [255, 144] width 50 height 30
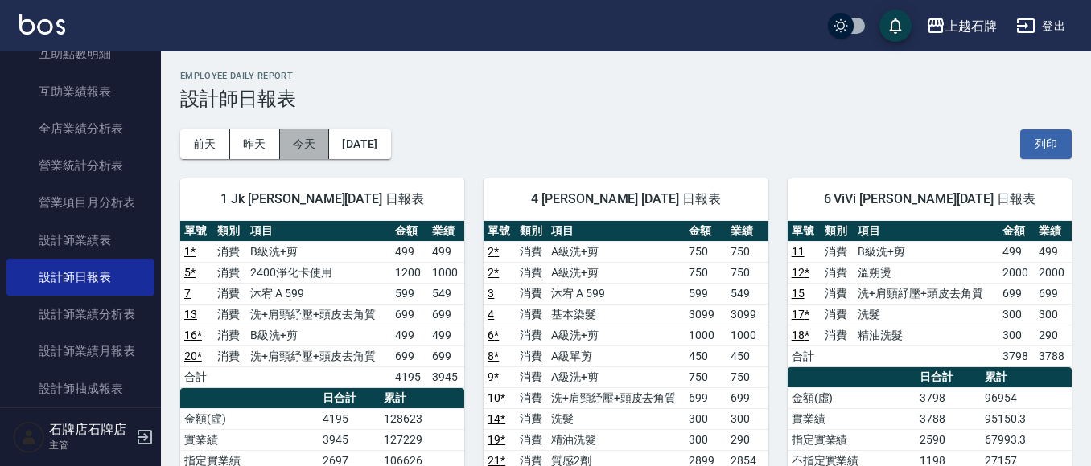
click at [318, 142] on button "今天" at bounding box center [305, 144] width 50 height 30
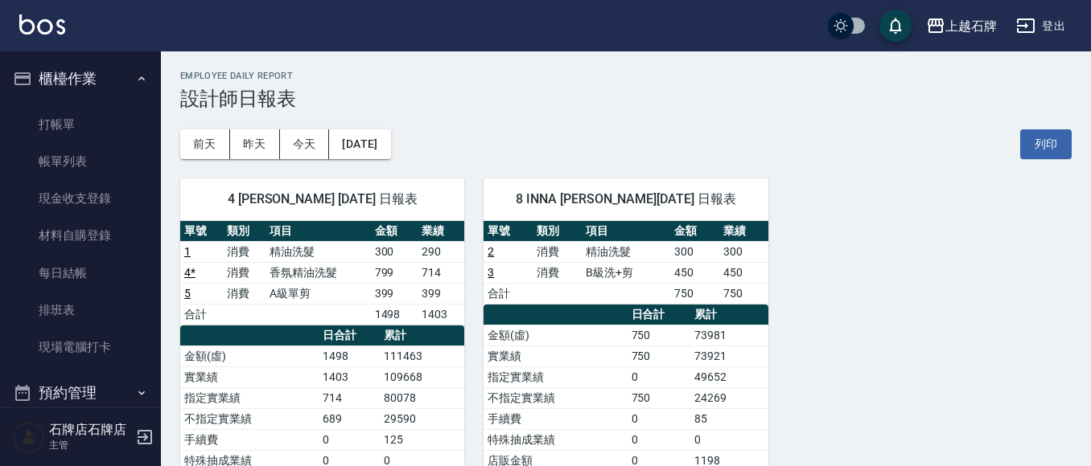
drag, startPoint x: 70, startPoint y: 125, endPoint x: 38, endPoint y: 60, distance: 72.7
click at [68, 125] on link "打帳單" at bounding box center [80, 124] width 148 height 37
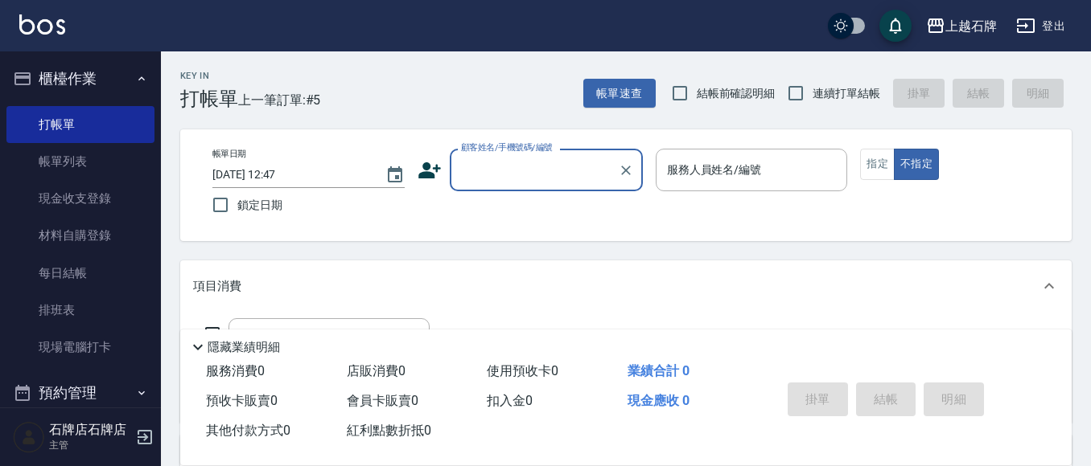
click at [490, 146] on label "顧客姓名/手機號碼/編號" at bounding box center [507, 148] width 92 height 12
click at [490, 156] on input "顧客姓名/手機號碼/編號" at bounding box center [534, 170] width 154 height 28
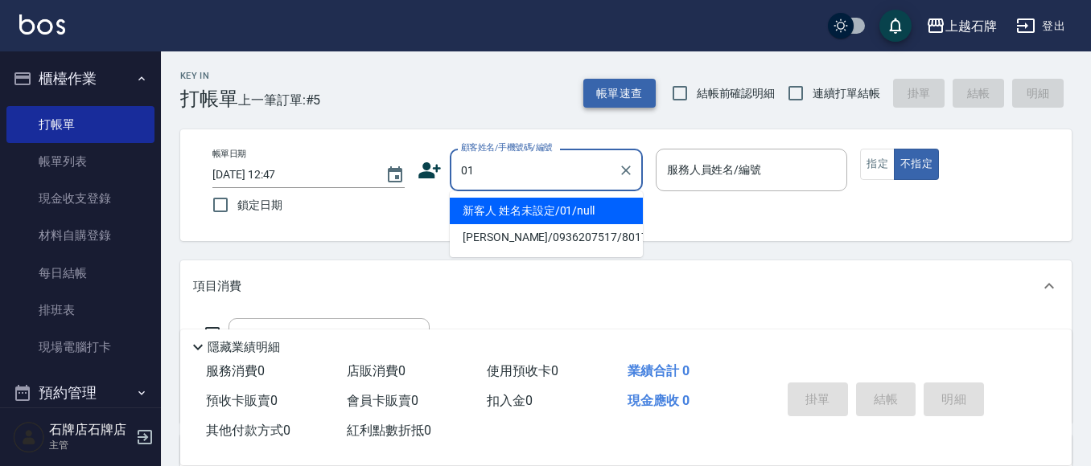
type input "01"
type input "6"
type input "新客人 姓名未設定/01/null"
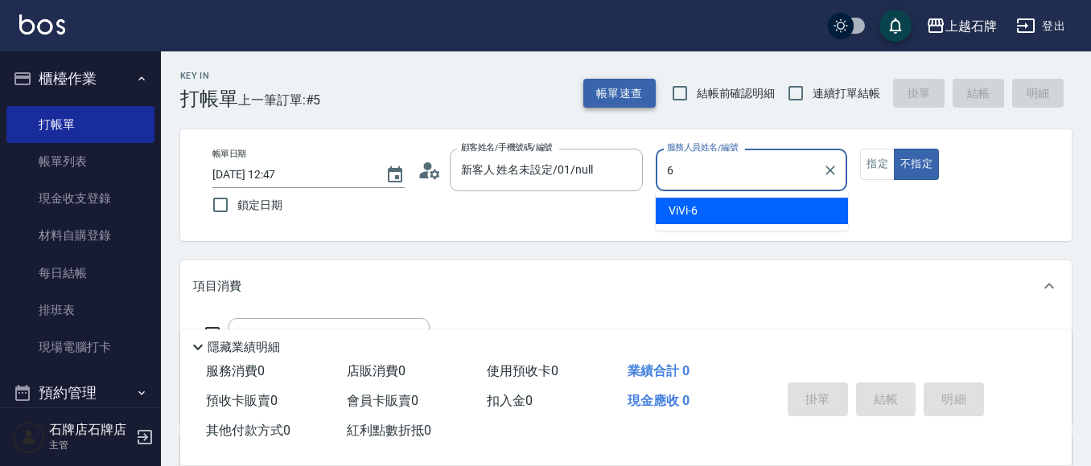
type input "6"
type button "false"
type input "ViVi-6"
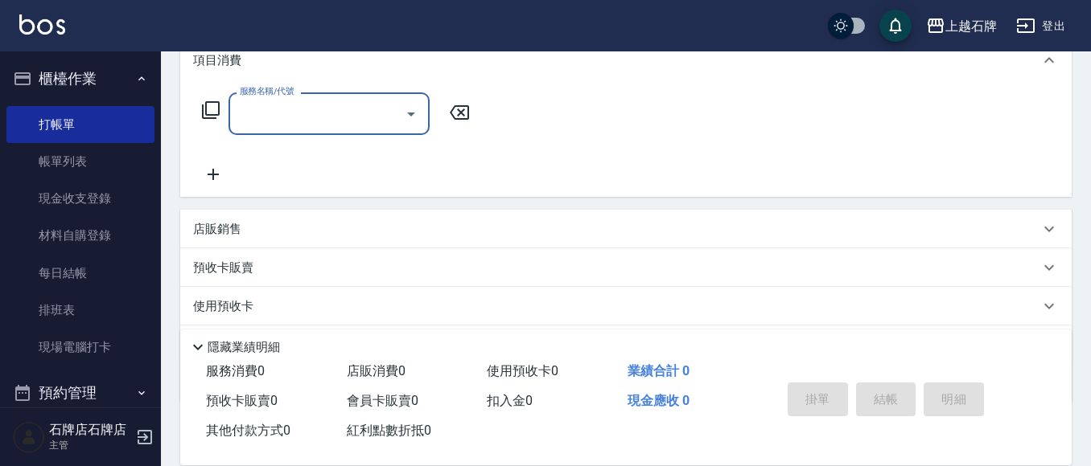
scroll to position [241, 0]
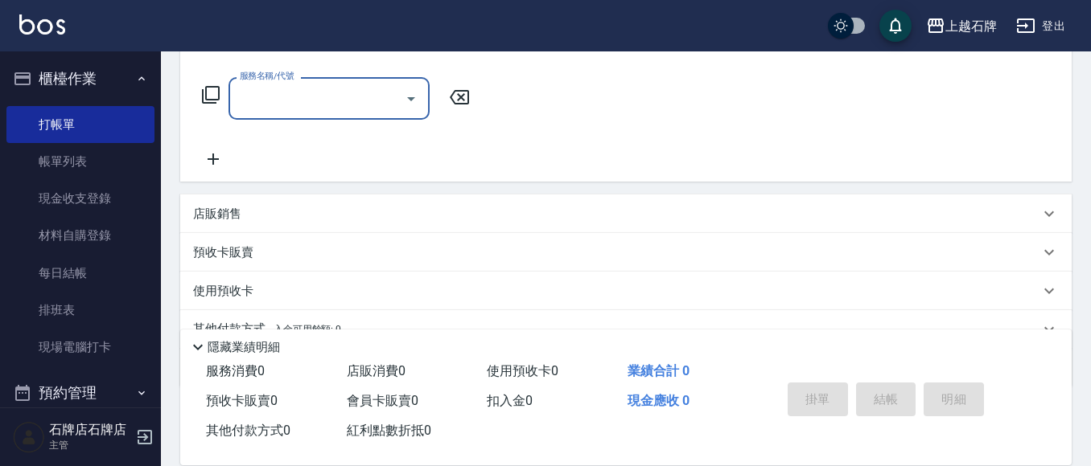
click at [366, 92] on input "服務名稱/代號" at bounding box center [317, 98] width 162 height 28
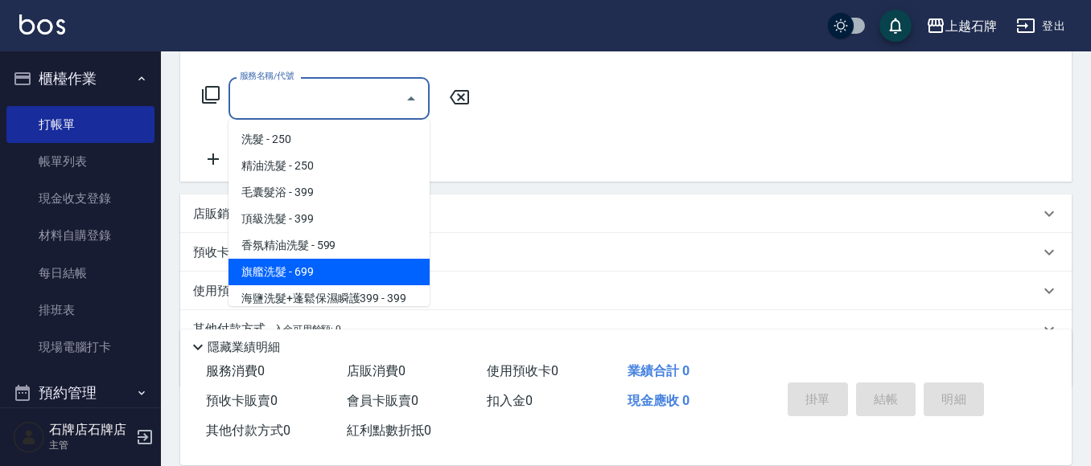
scroll to position [80, 0]
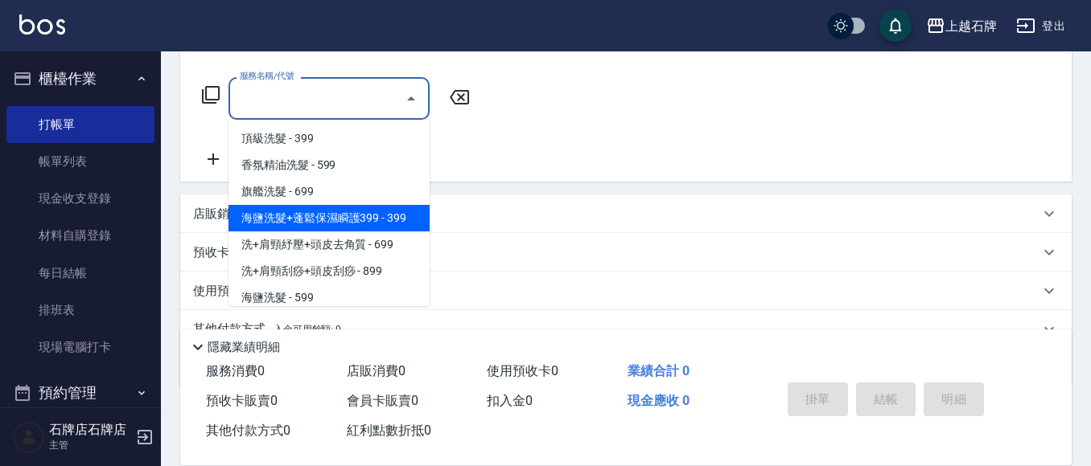
click at [303, 222] on span "海鹽洗髮+蓬鬆保濕瞬護399 - 399" at bounding box center [328, 218] width 201 height 27
type input "海鹽洗髮+蓬鬆保濕瞬護399(107)"
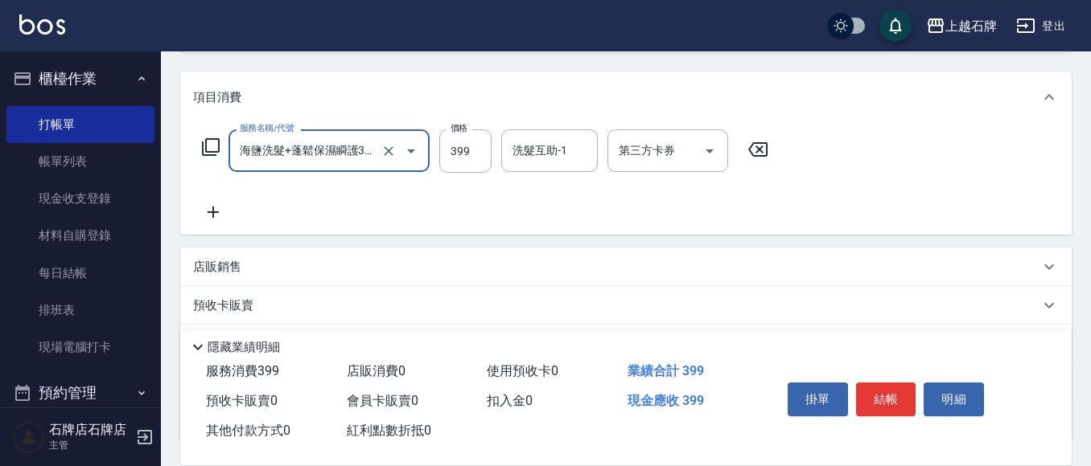
scroll to position [161, 0]
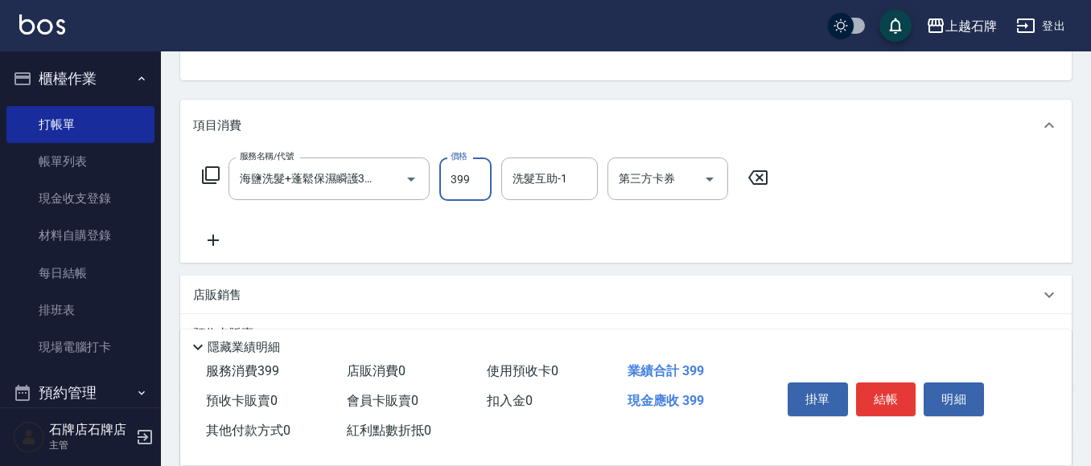
click at [445, 173] on input "399" at bounding box center [465, 179] width 52 height 43
type input "499"
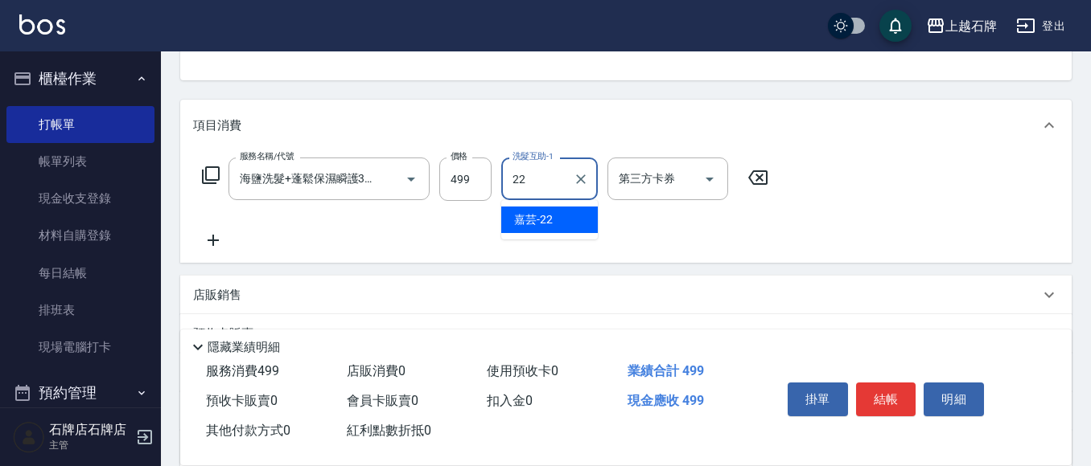
type input "嘉芸-22"
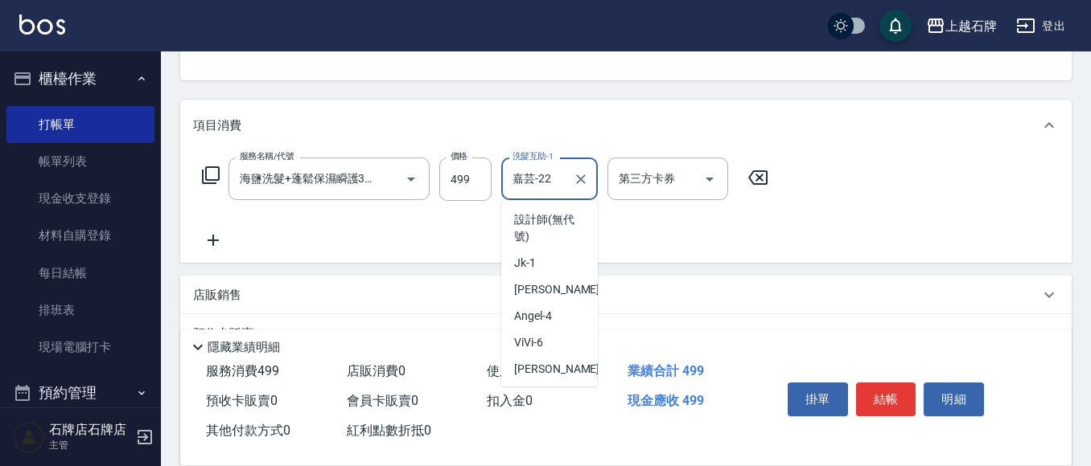
click at [557, 174] on input "嘉芸-22" at bounding box center [537, 179] width 58 height 28
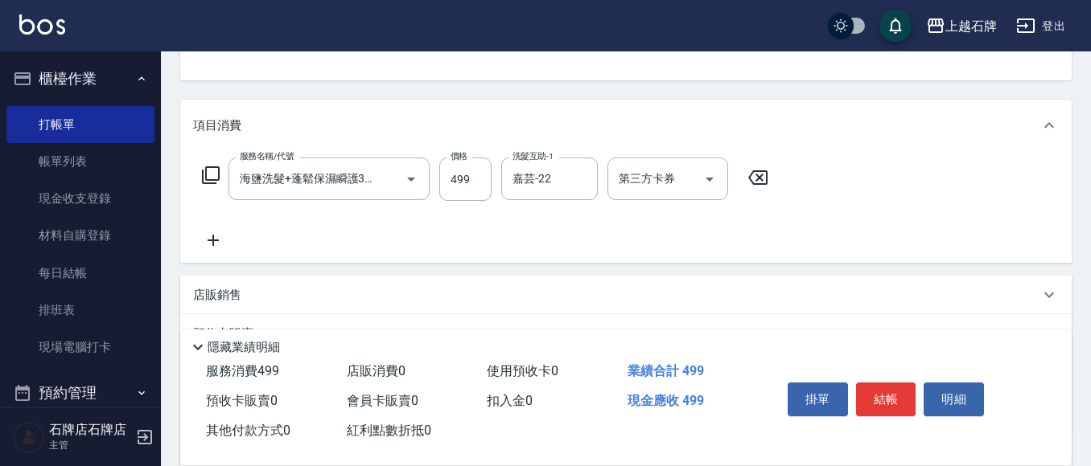
click at [958, 282] on div "店販銷售" at bounding box center [625, 295] width 891 height 39
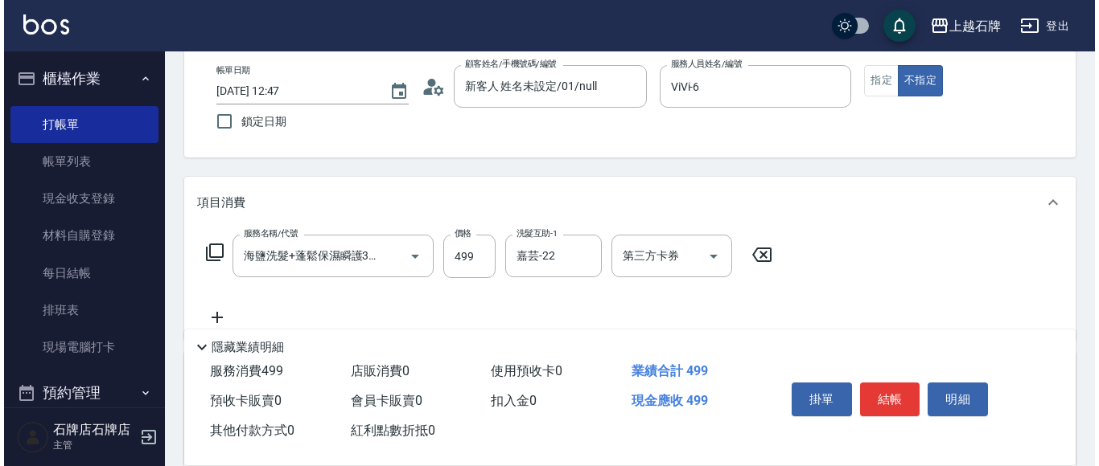
scroll to position [0, 0]
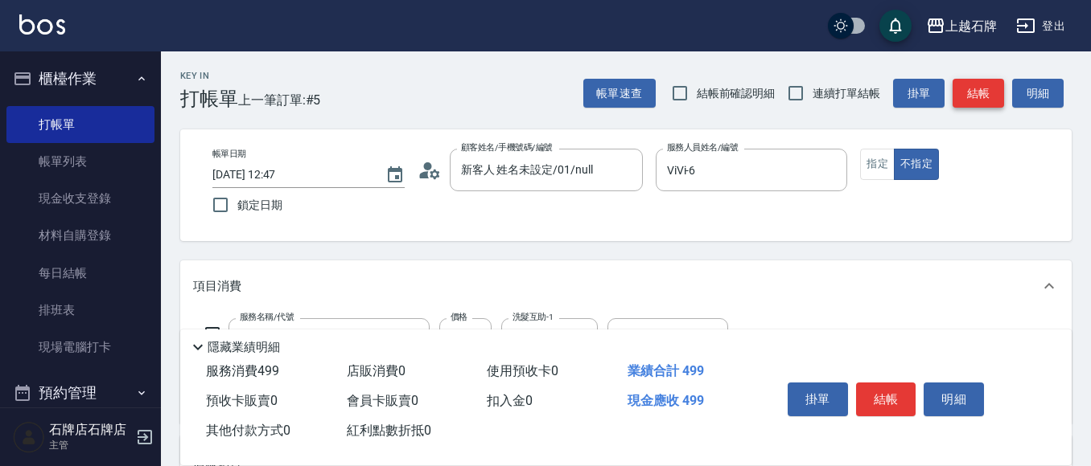
click at [961, 101] on button "結帳" at bounding box center [977, 94] width 51 height 30
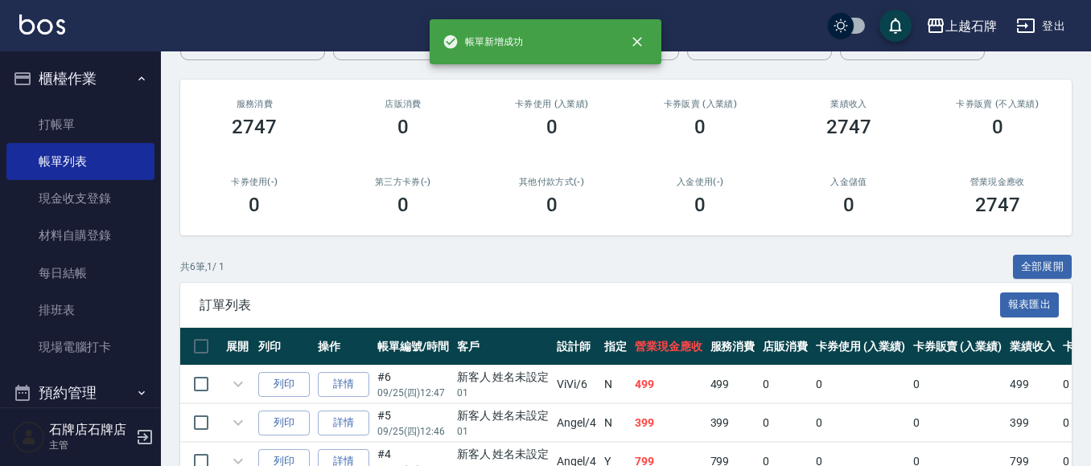
scroll to position [241, 0]
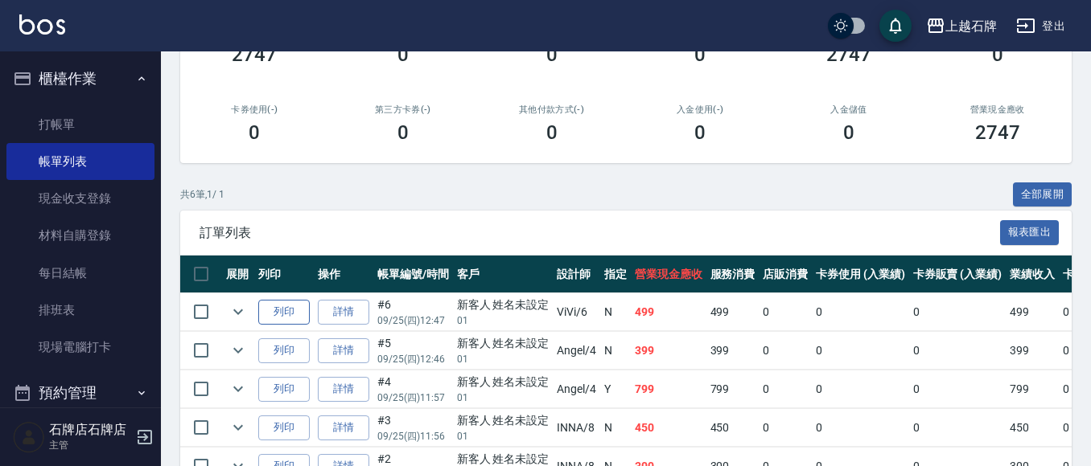
click at [266, 303] on button "列印" at bounding box center [283, 312] width 51 height 25
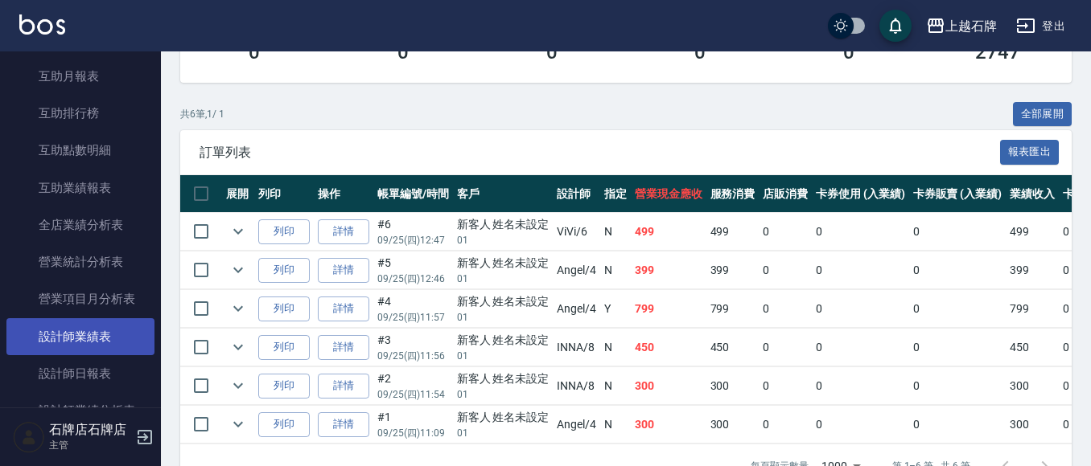
scroll to position [643, 0]
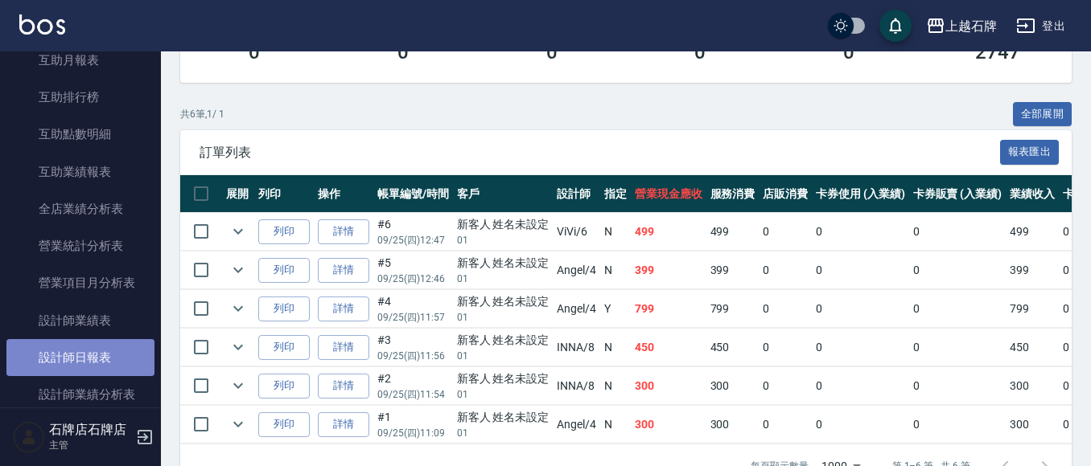
click at [115, 368] on link "設計師日報表" at bounding box center [80, 357] width 148 height 37
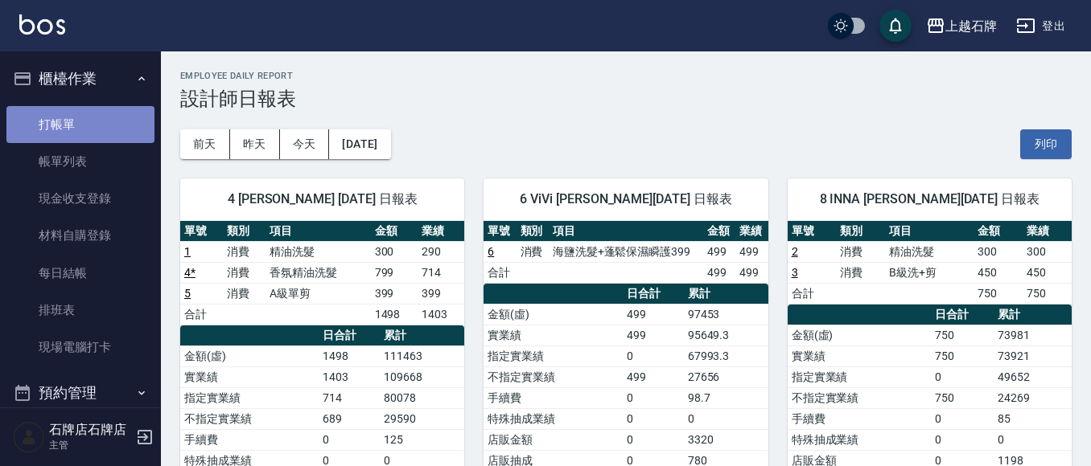
click at [119, 120] on link "打帳單" at bounding box center [80, 124] width 148 height 37
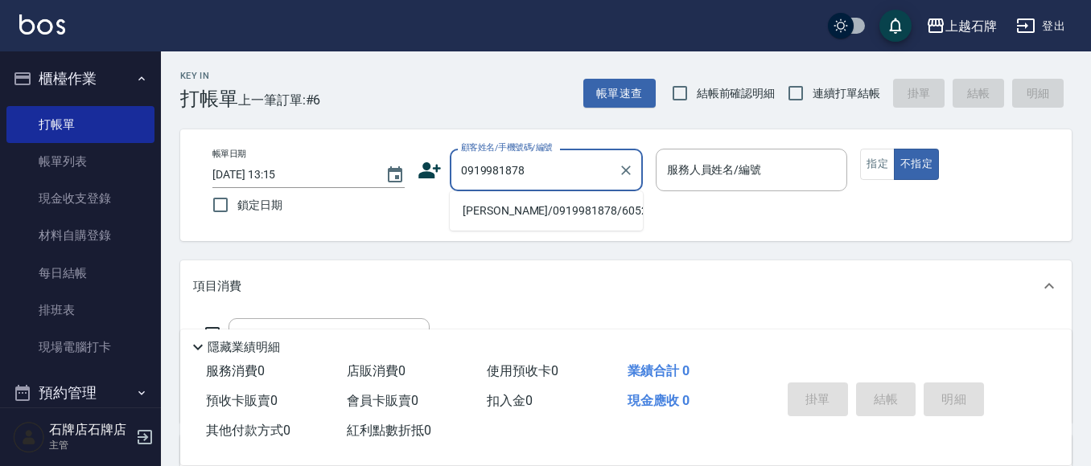
click at [550, 210] on li "[PERSON_NAME]/0919981878/60522" at bounding box center [546, 211] width 193 height 27
type input "[PERSON_NAME]/0919981878/60522"
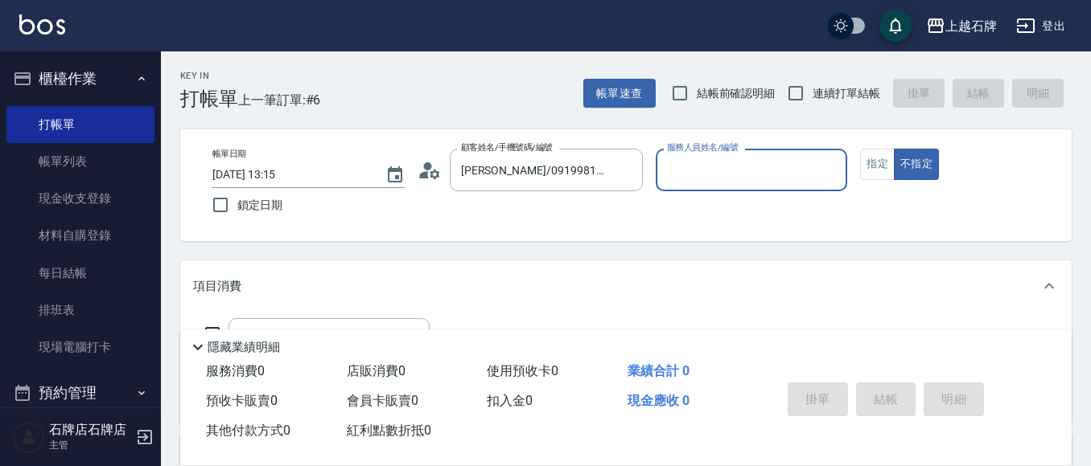
click at [688, 169] on input "服務人員姓名/編號" at bounding box center [752, 170] width 178 height 28
type input "ViVi-6"
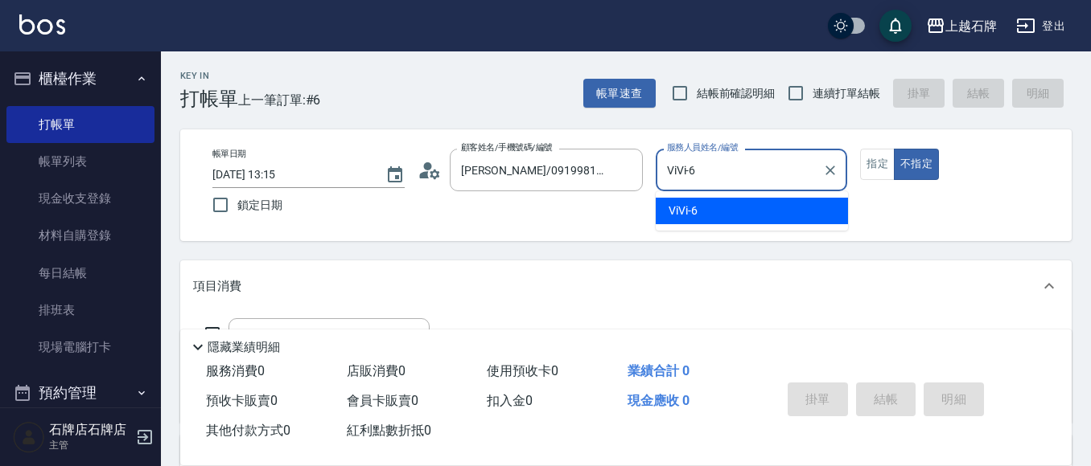
type button "false"
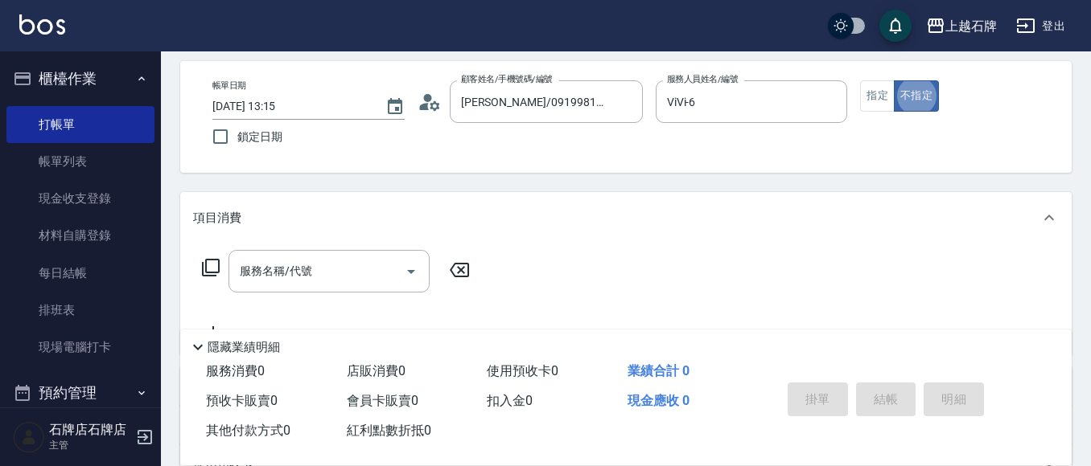
scroll to position [161, 0]
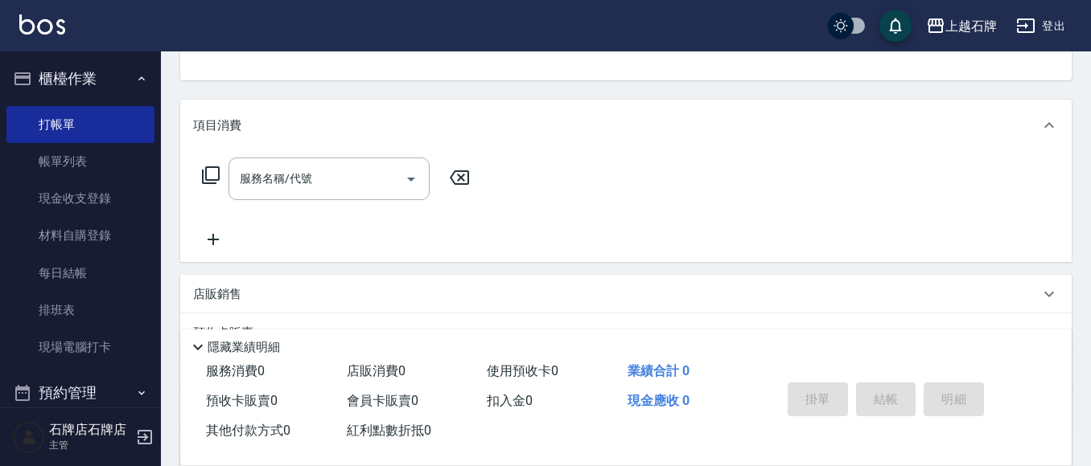
click at [211, 177] on icon at bounding box center [210, 175] width 19 height 19
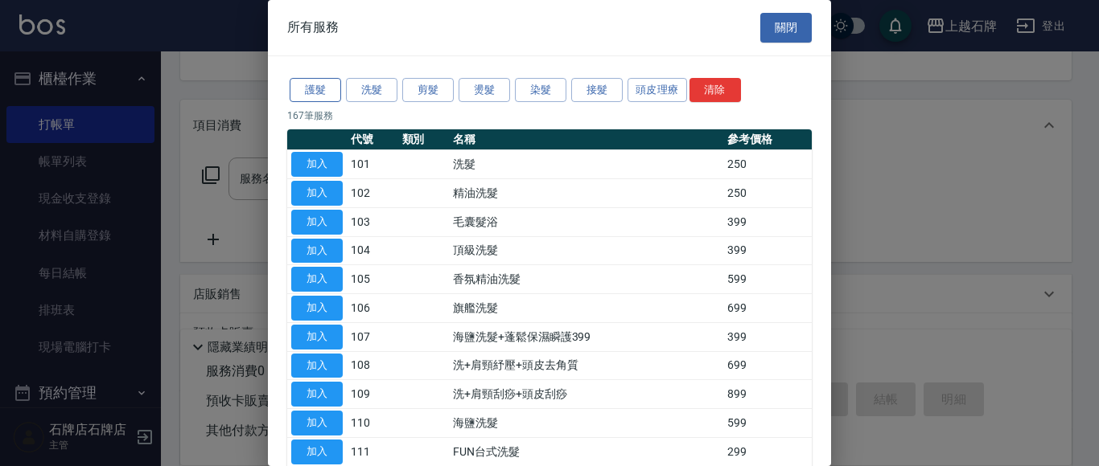
click at [320, 94] on button "護髮" at bounding box center [315, 90] width 51 height 25
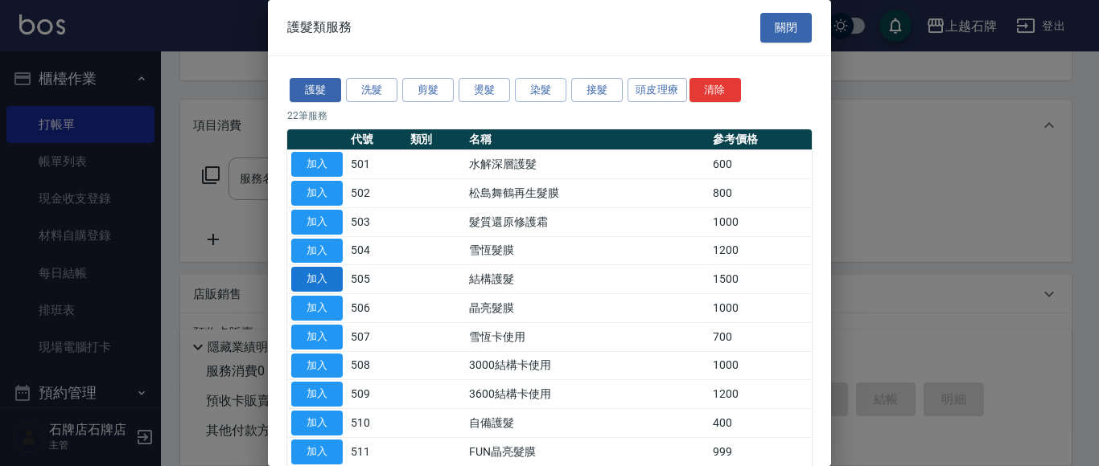
click at [298, 277] on button "加入" at bounding box center [316, 279] width 51 height 25
type input "結構護髮(505)"
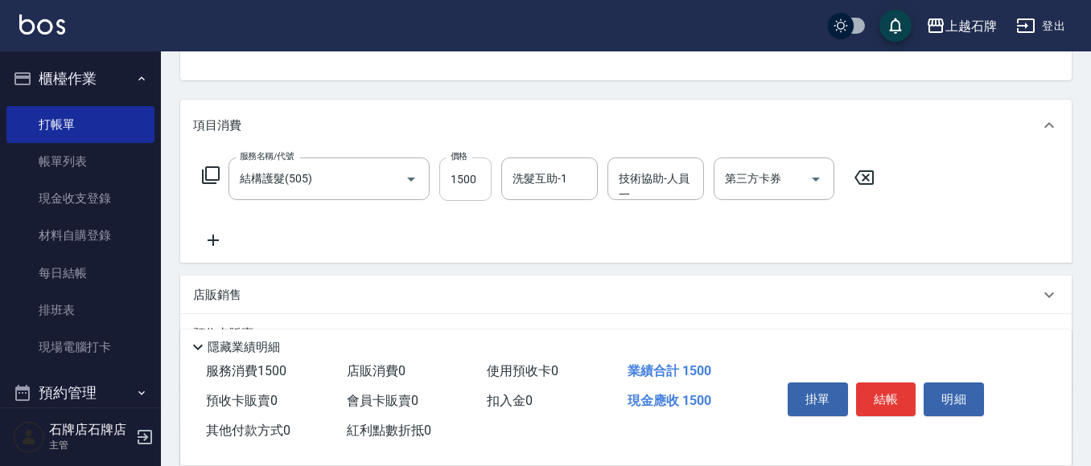
click at [472, 180] on input "1500" at bounding box center [465, 179] width 52 height 43
click at [559, 187] on input "洗髮互助-1" at bounding box center [549, 179] width 82 height 28
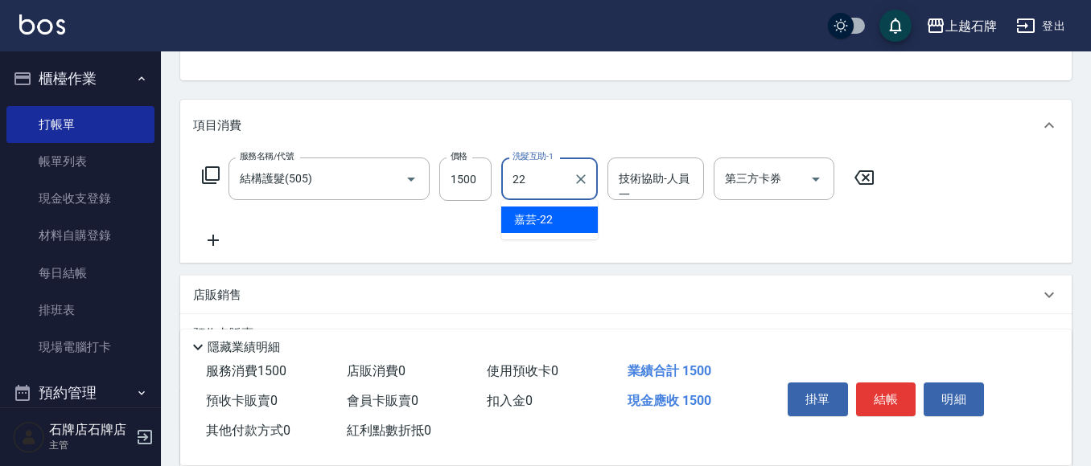
type input "嘉芸-22"
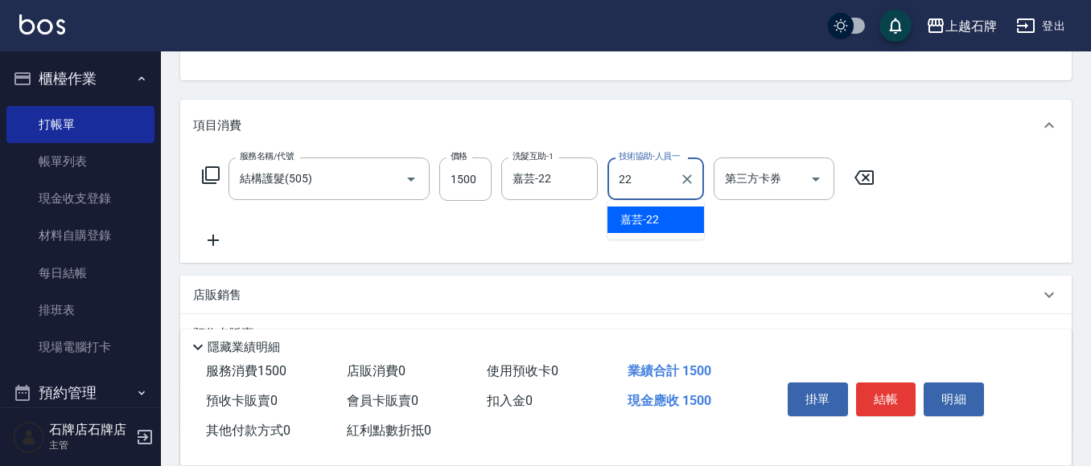
type input "嘉芸-22"
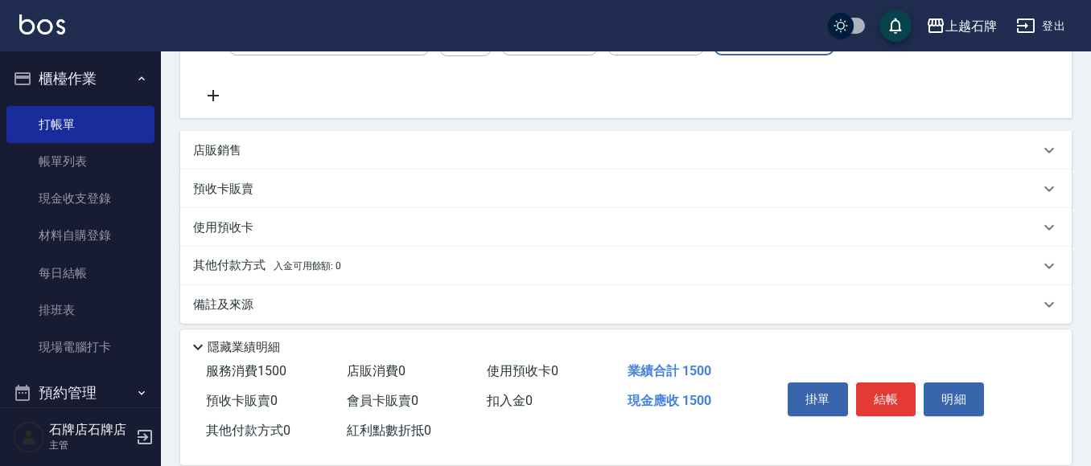
scroll to position [318, 0]
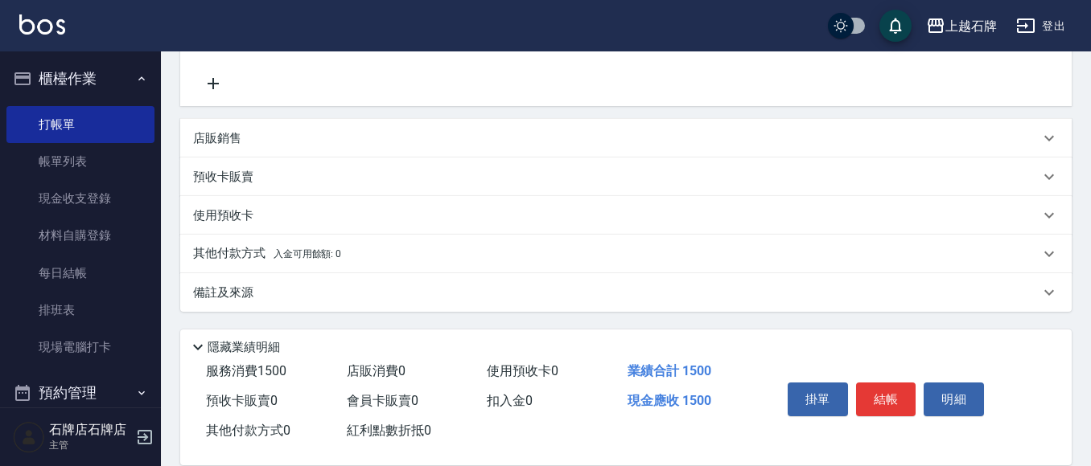
click at [216, 84] on icon at bounding box center [213, 83] width 11 height 11
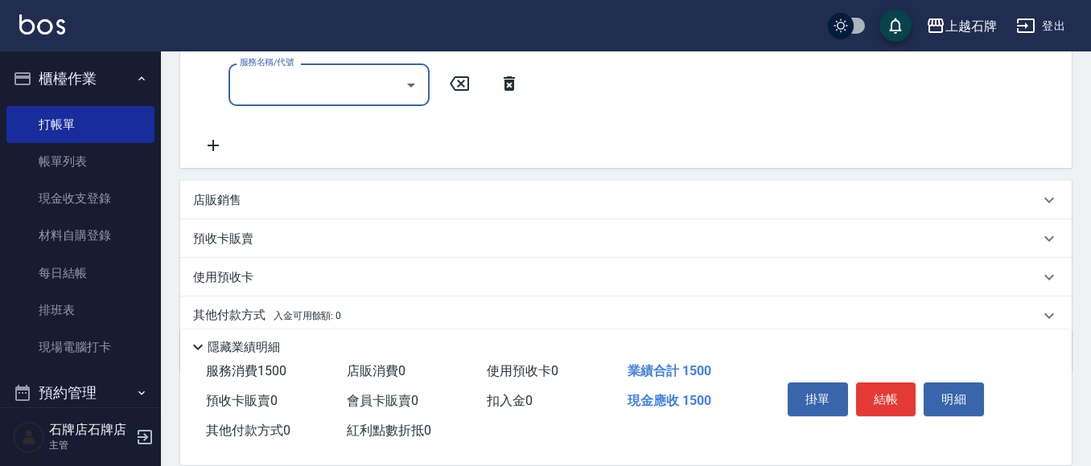
click at [310, 88] on input "服務名稱/代號" at bounding box center [317, 85] width 162 height 28
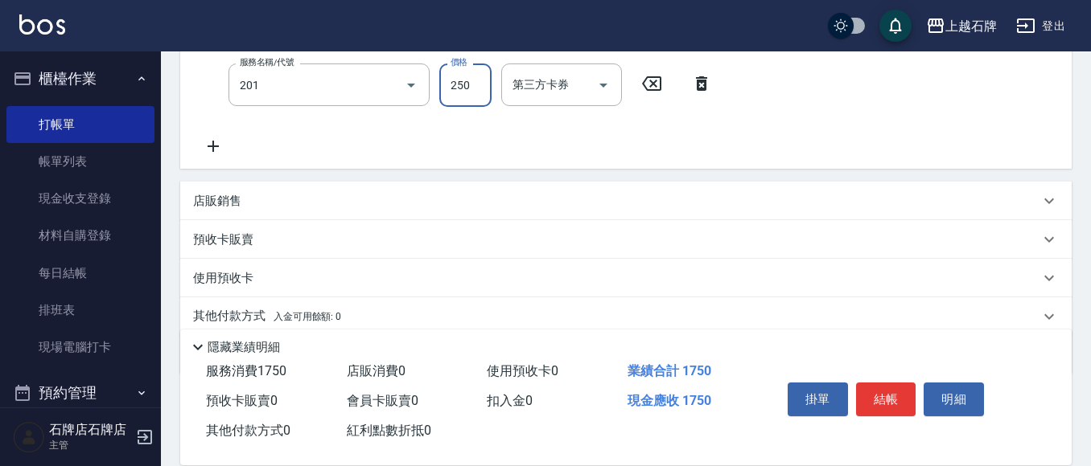
type input "B級單剪(201)"
type input "350"
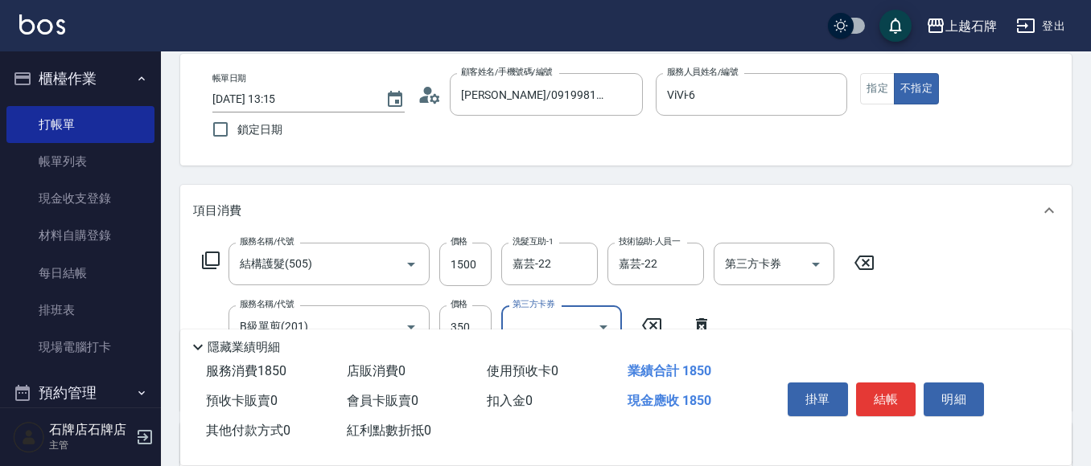
scroll to position [0, 0]
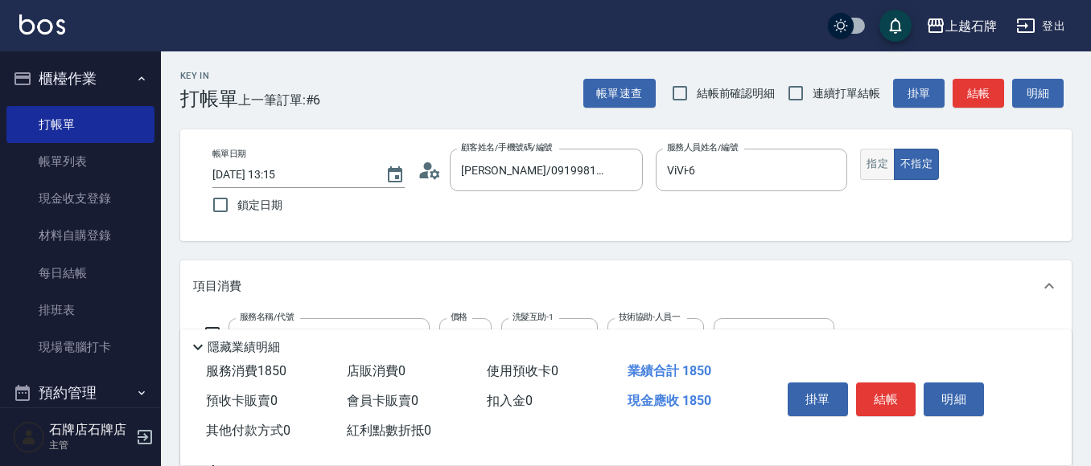
click at [883, 163] on button "指定" at bounding box center [877, 164] width 35 height 31
click at [971, 89] on button "結帳" at bounding box center [977, 94] width 51 height 30
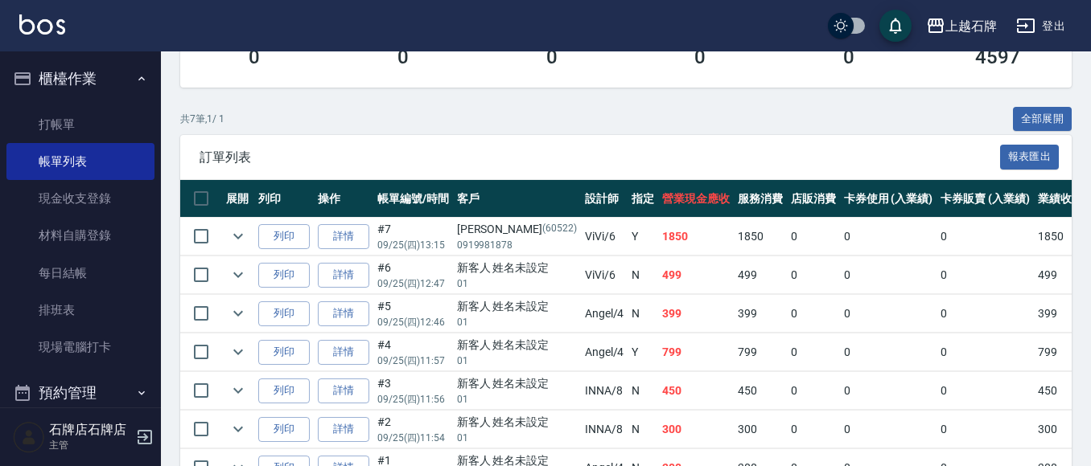
scroll to position [322, 0]
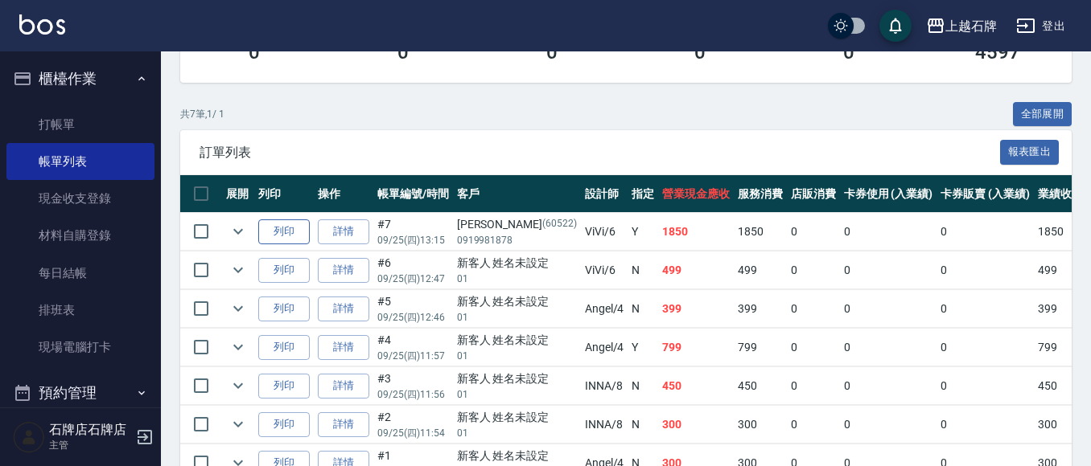
click at [270, 222] on button "列印" at bounding box center [283, 232] width 51 height 25
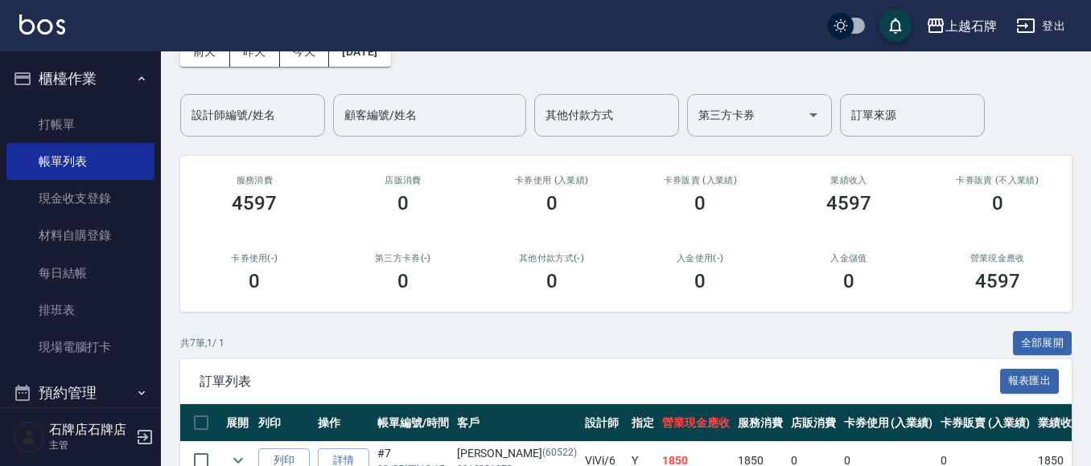
scroll to position [0, 0]
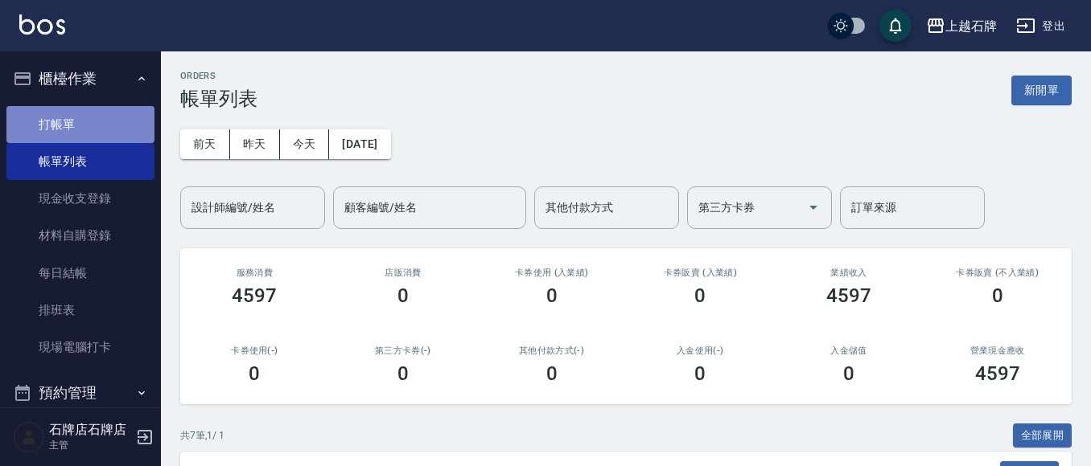
click at [115, 128] on link "打帳單" at bounding box center [80, 124] width 148 height 37
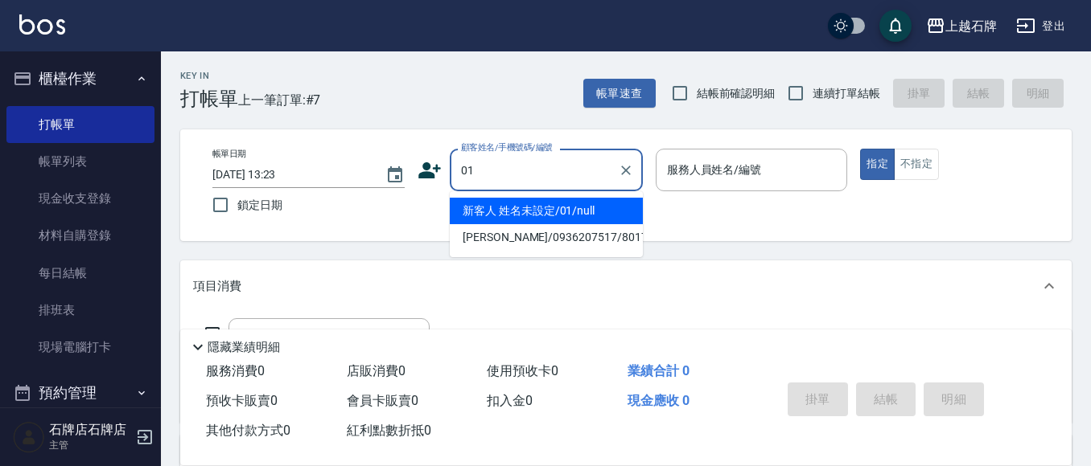
type input "新客人 姓名未設定/01/null"
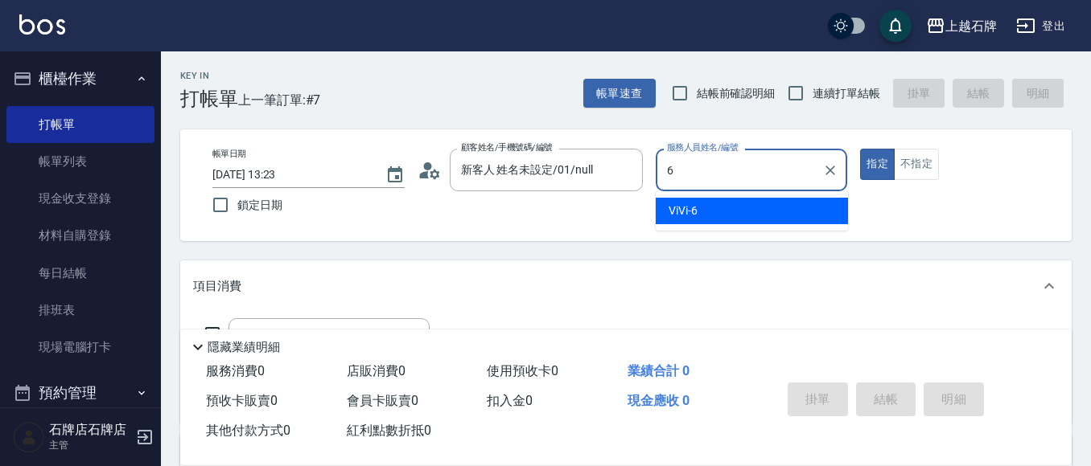
type input "6"
type button "true"
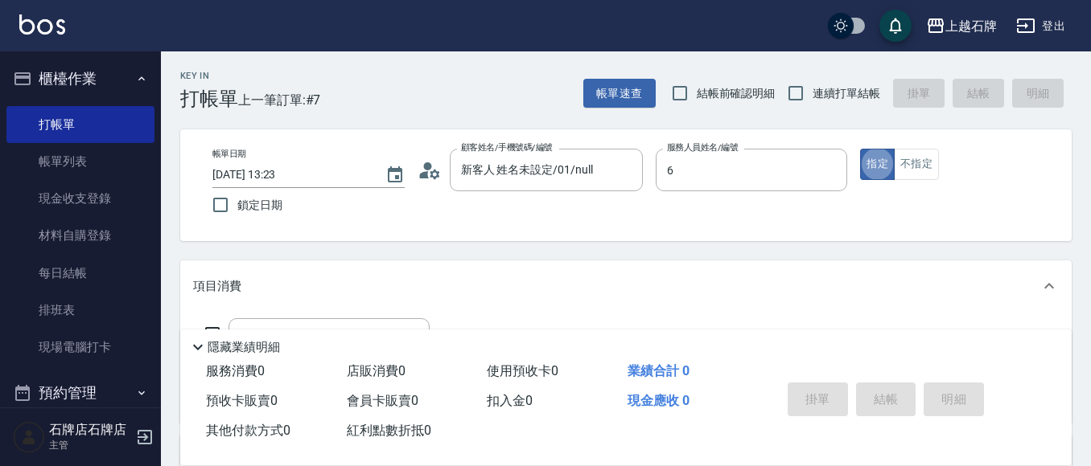
type input "ViVi-6"
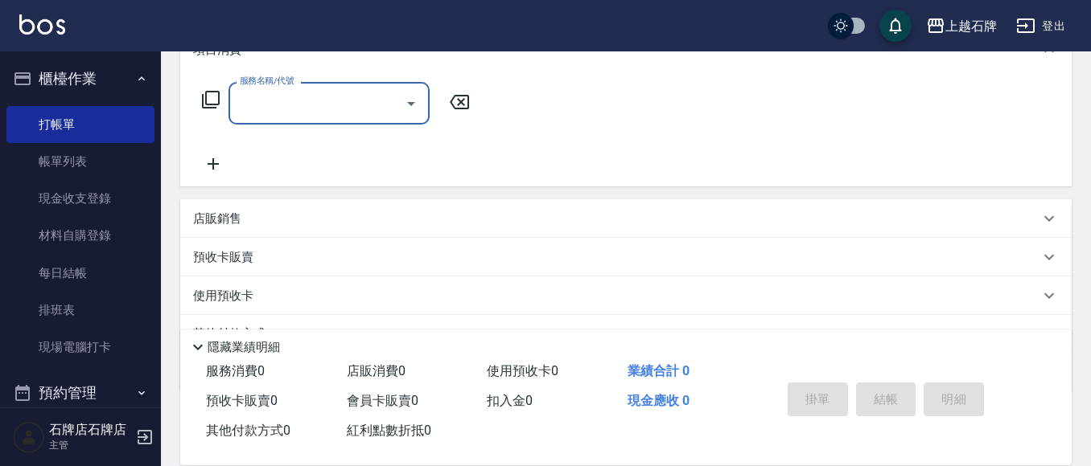
scroll to position [241, 0]
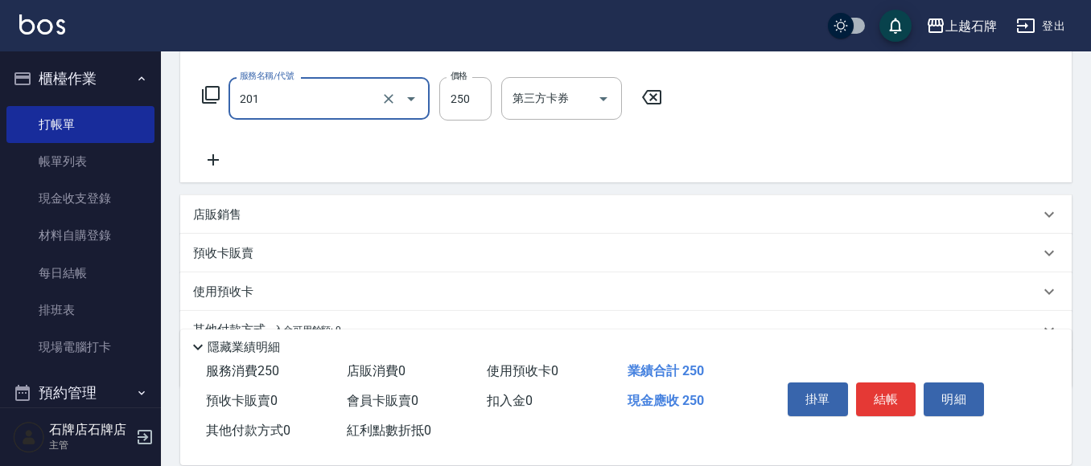
type input "B級單剪(201)"
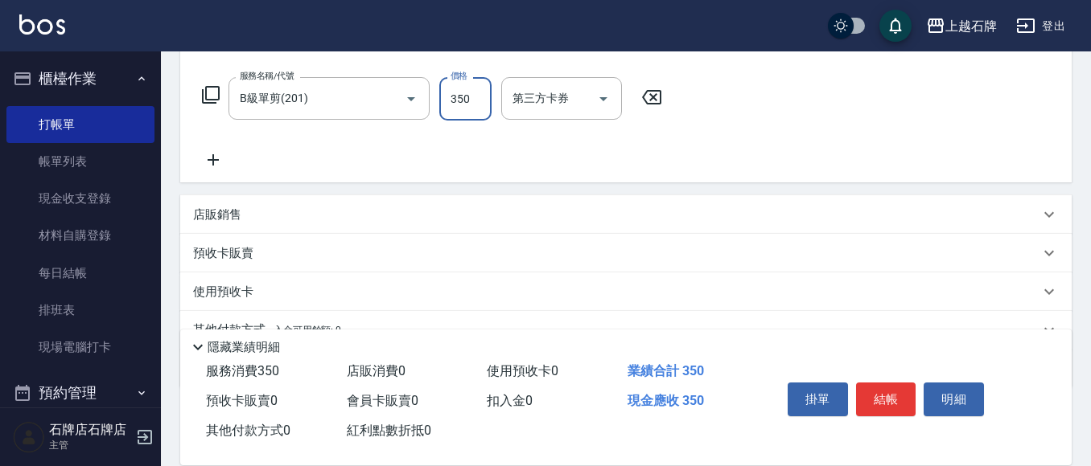
type input "350"
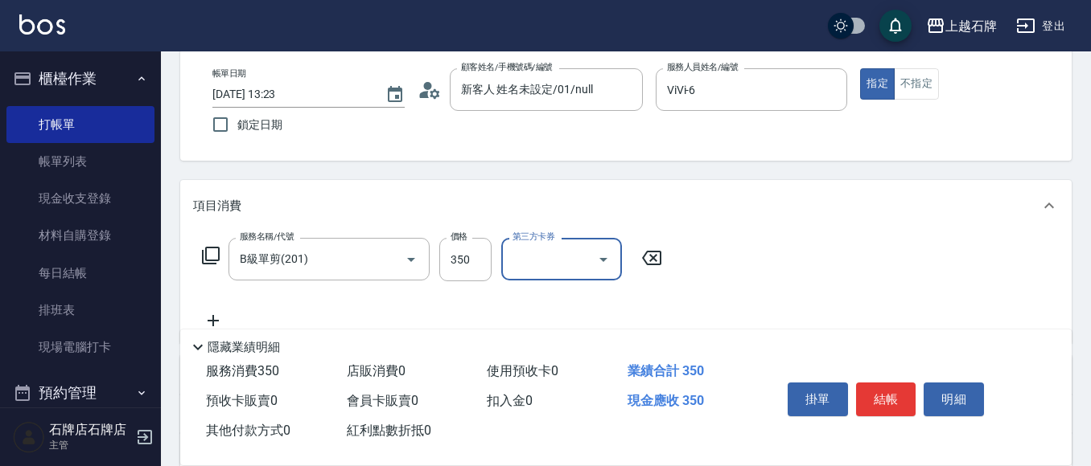
scroll to position [0, 0]
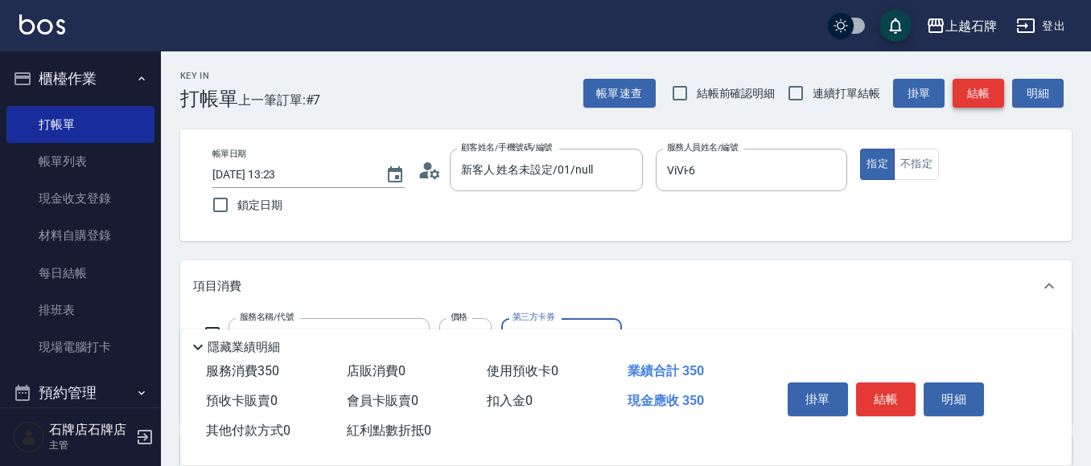
click at [976, 93] on button "結帳" at bounding box center [977, 94] width 51 height 30
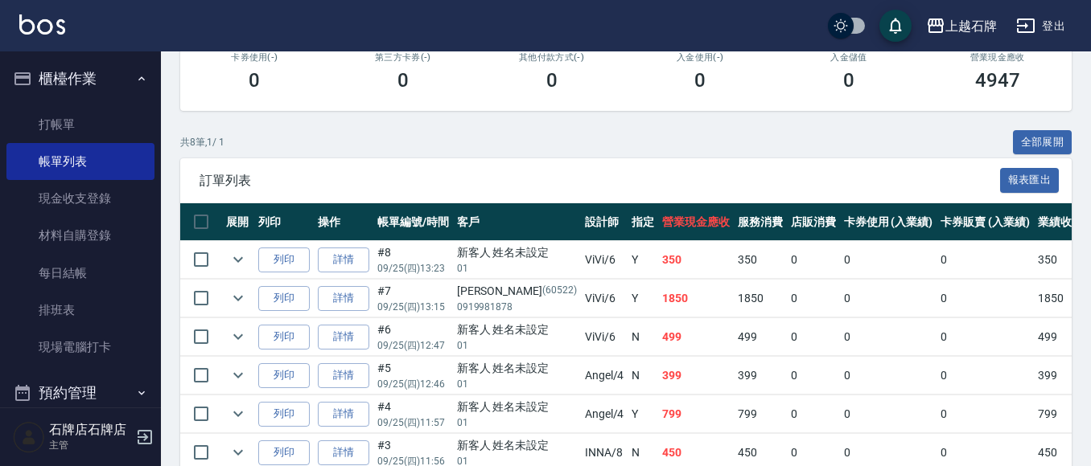
scroll to position [322, 0]
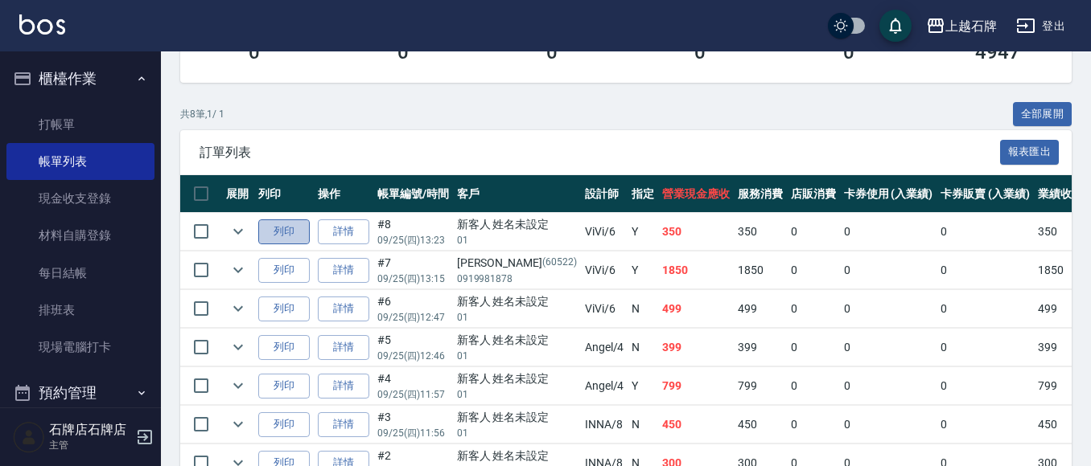
click at [290, 226] on button "列印" at bounding box center [283, 232] width 51 height 25
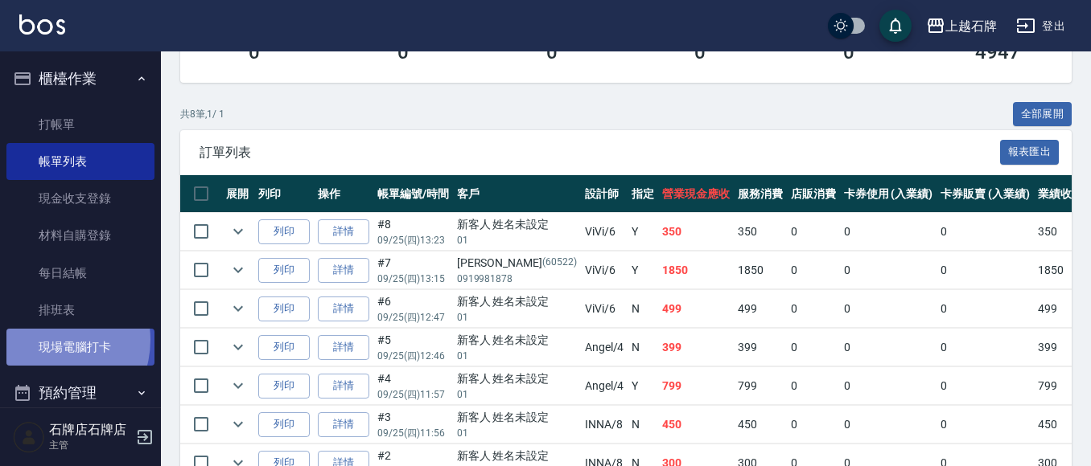
click at [47, 340] on link "現場電腦打卡" at bounding box center [80, 347] width 148 height 37
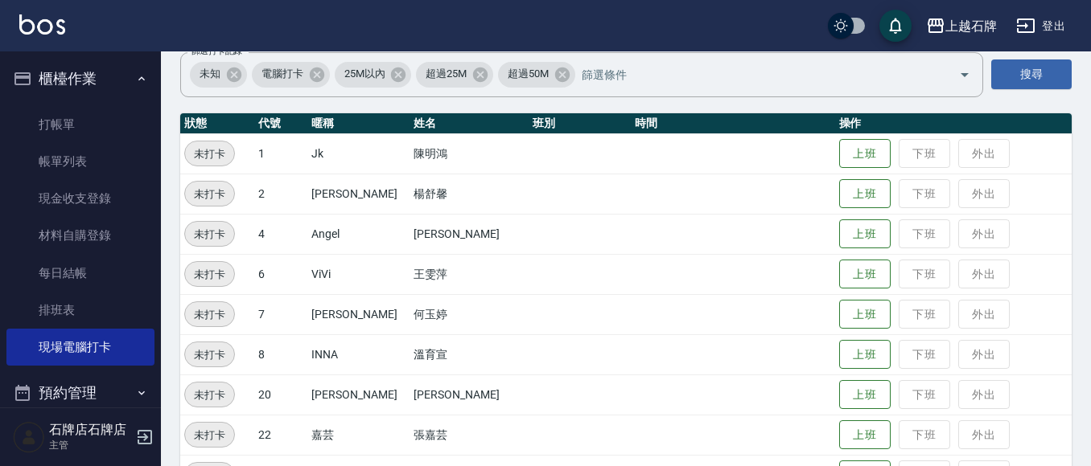
scroll to position [161, 0]
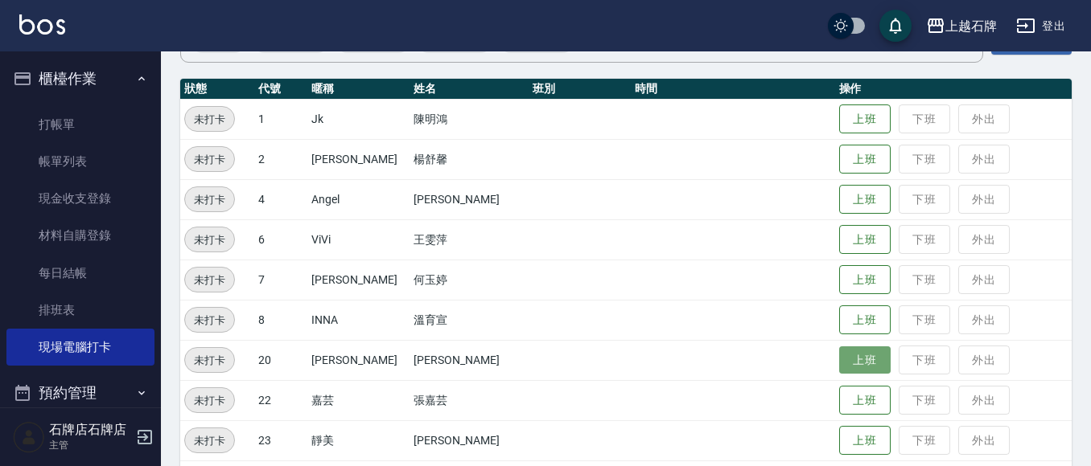
click at [855, 362] on button "上班" at bounding box center [864, 361] width 51 height 28
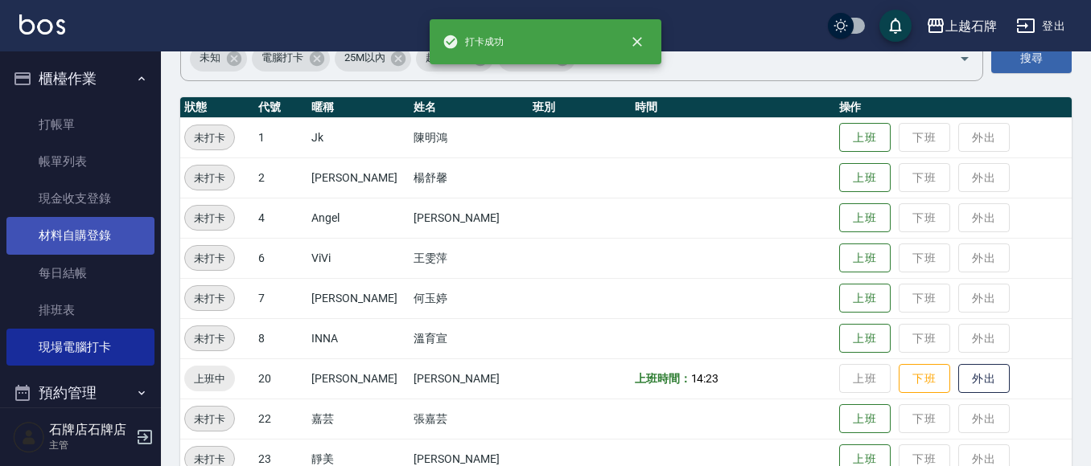
scroll to position [0, 0]
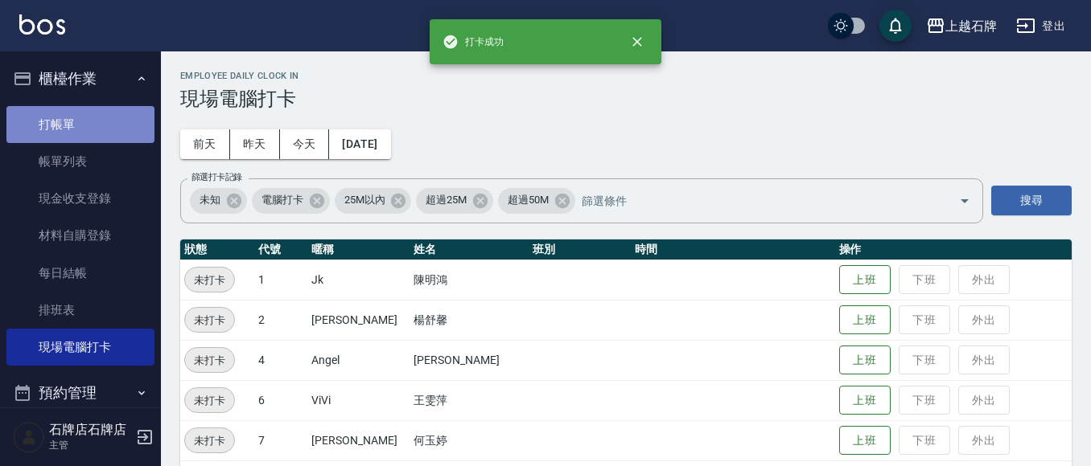
click at [82, 121] on link "打帳單" at bounding box center [80, 124] width 148 height 37
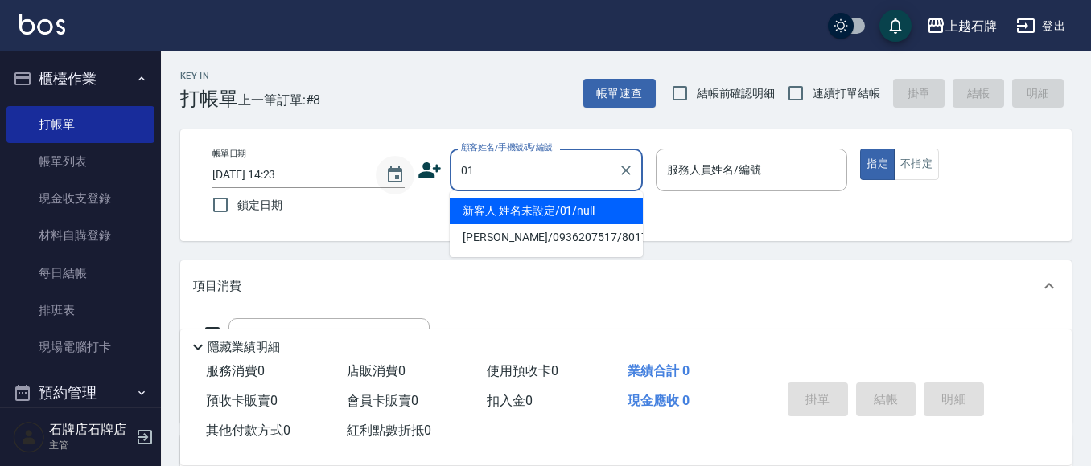
type input "01"
type input "6"
type input "新客人 姓名未設定/01/null"
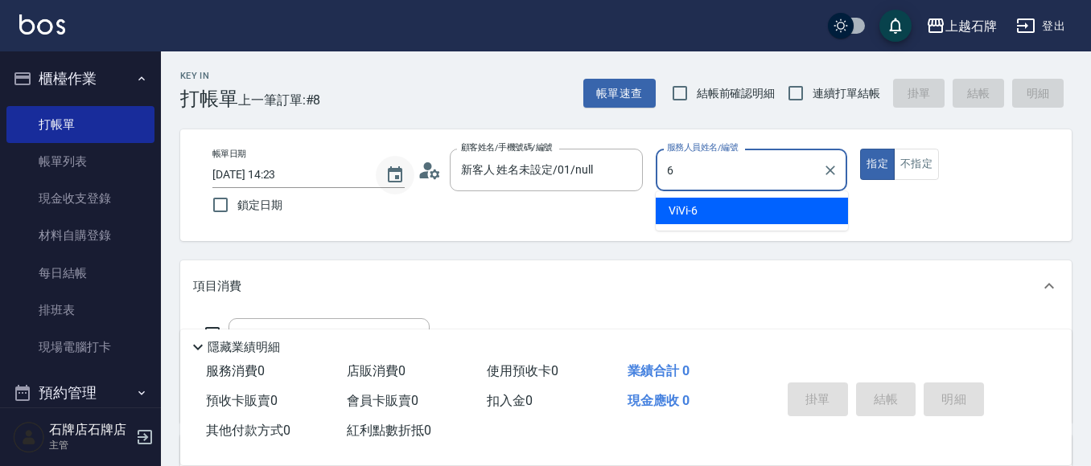
type input "6"
type button "true"
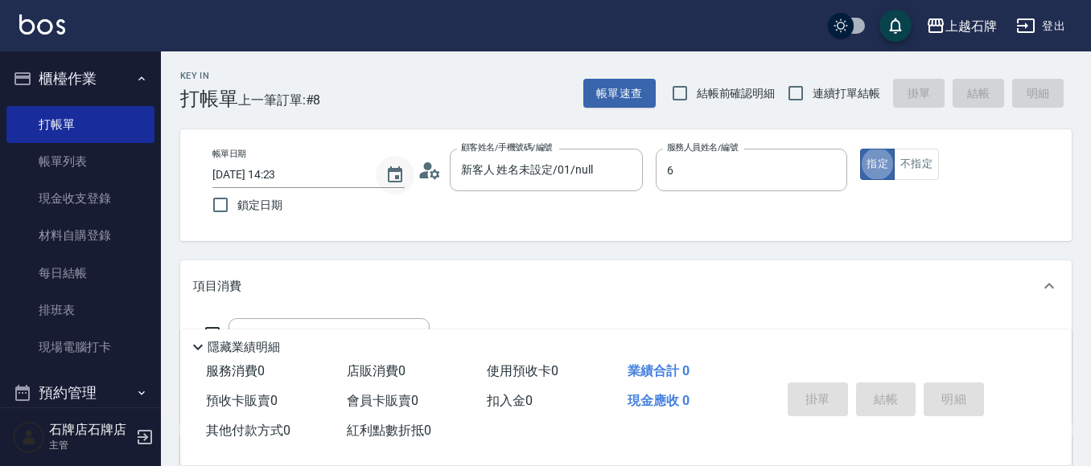
type input "ViVi-6"
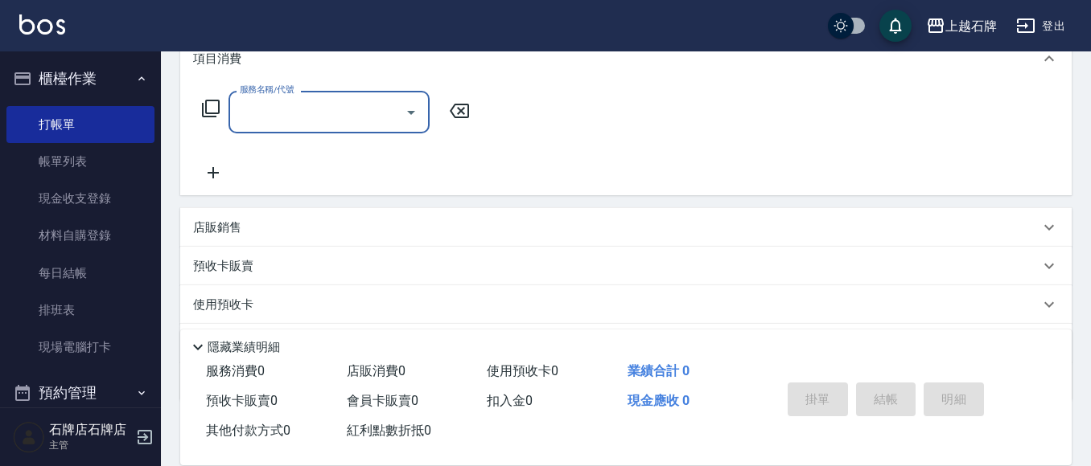
scroll to position [241, 0]
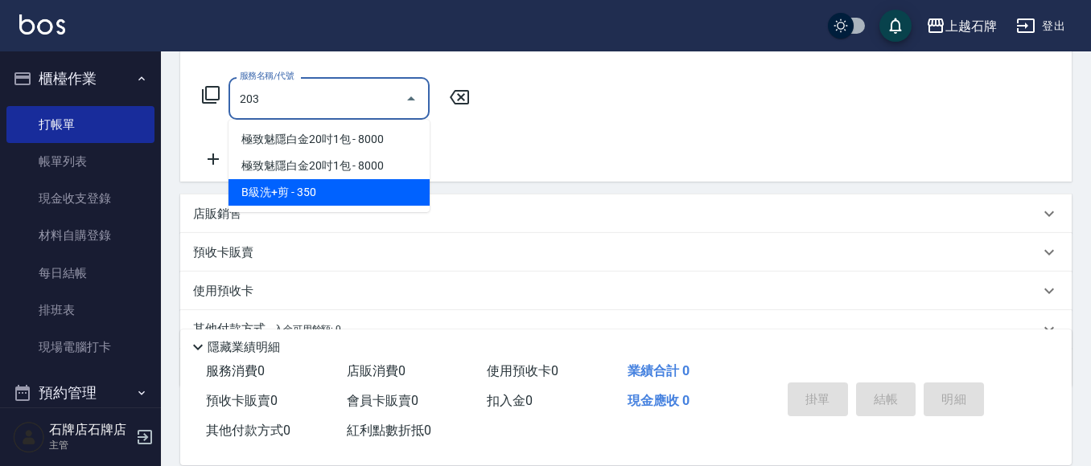
type input "B級洗+剪(203)"
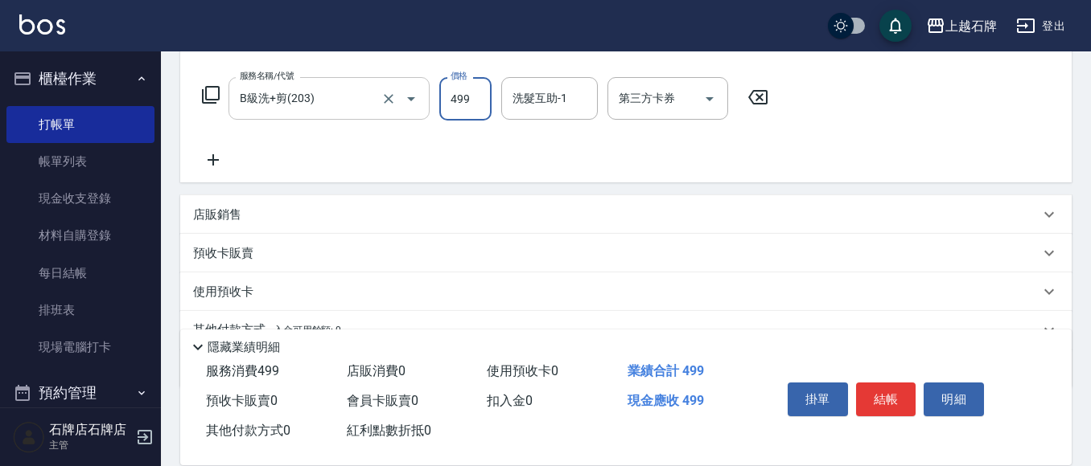
type input "499"
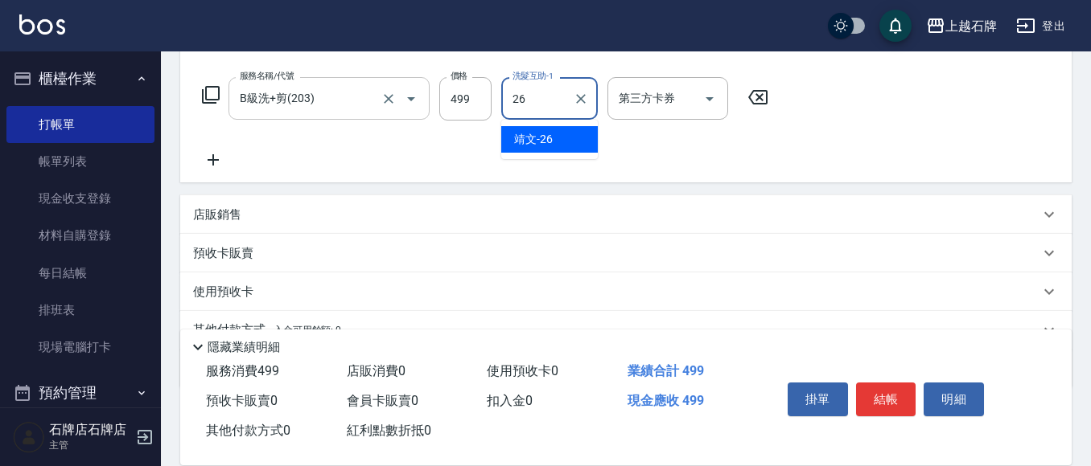
type input "靖文-26"
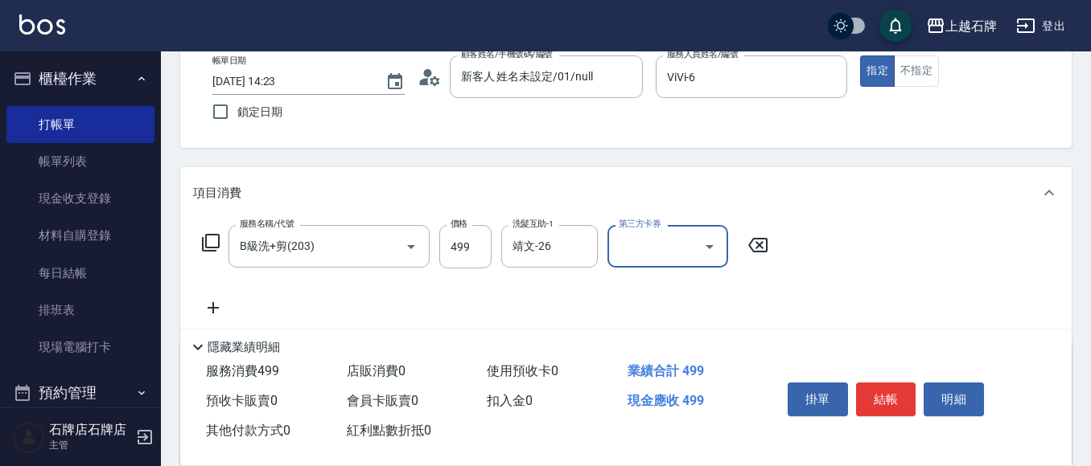
scroll to position [0, 0]
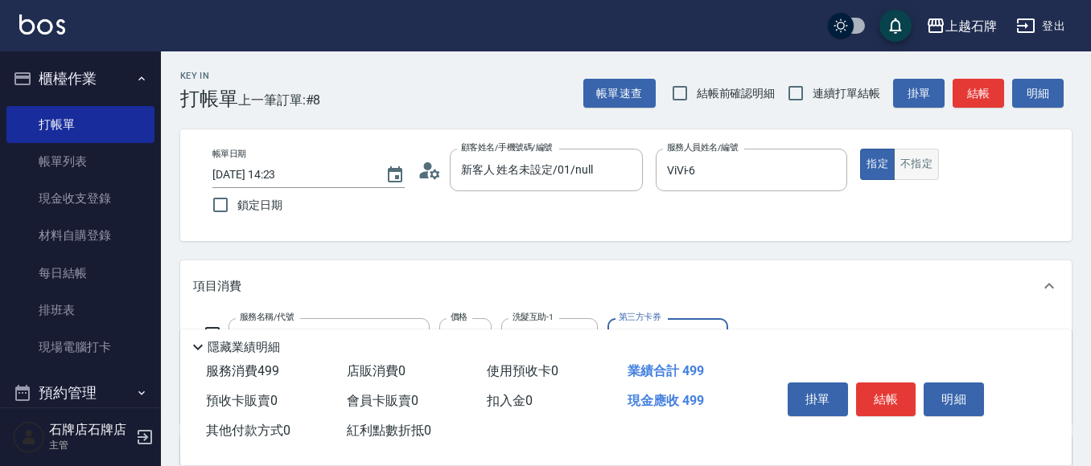
click at [914, 161] on button "不指定" at bounding box center [916, 164] width 45 height 31
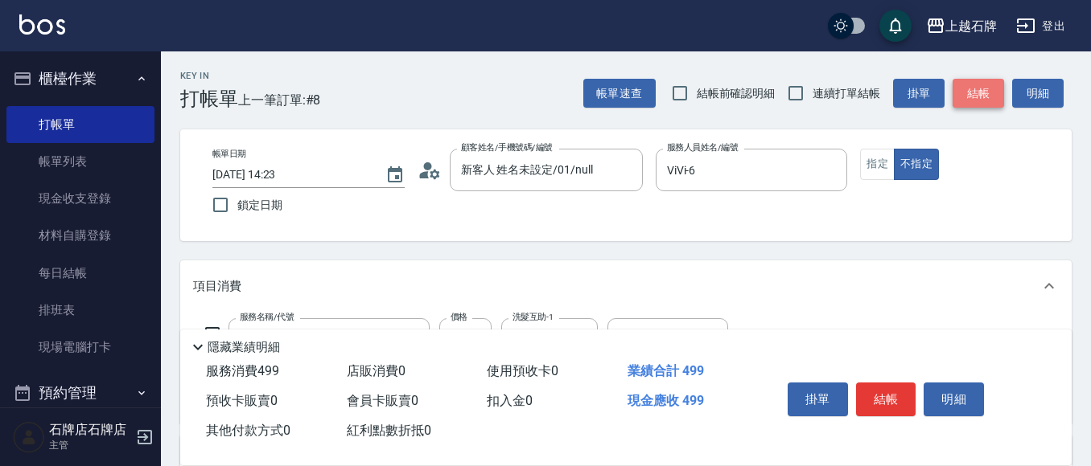
click at [982, 84] on button "結帳" at bounding box center [977, 94] width 51 height 30
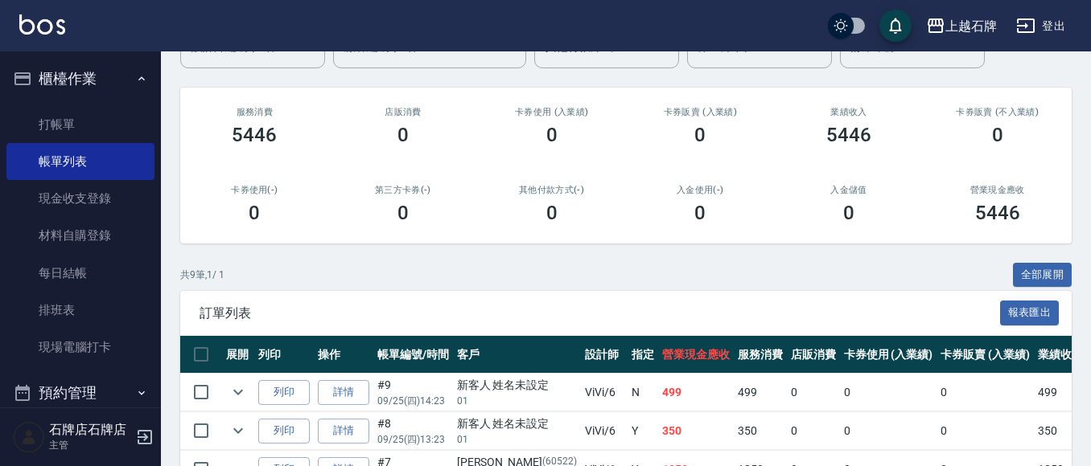
scroll to position [241, 0]
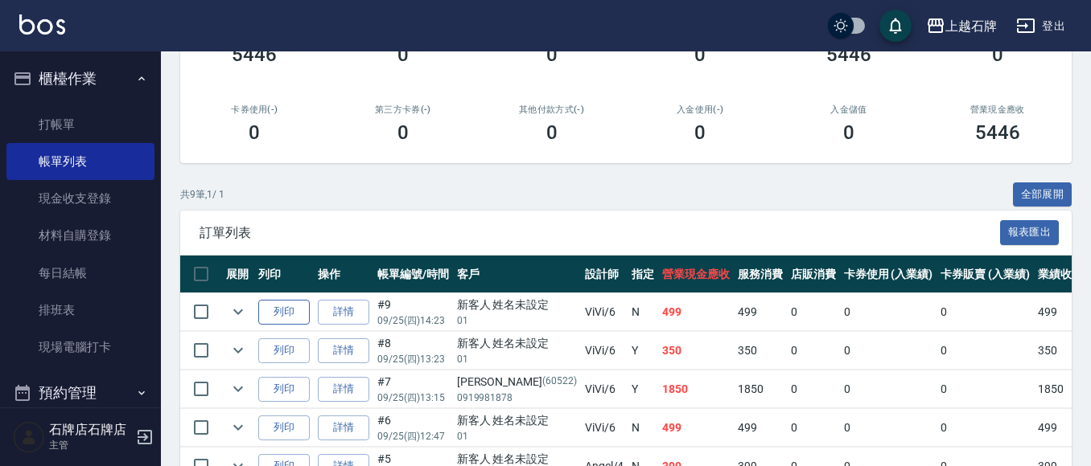
drag, startPoint x: 266, startPoint y: 336, endPoint x: 273, endPoint y: 318, distance: 19.1
click at [267, 335] on td "列印" at bounding box center [284, 351] width 60 height 38
click at [273, 318] on button "列印" at bounding box center [283, 312] width 51 height 25
click at [32, 116] on link "打帳單" at bounding box center [80, 124] width 148 height 37
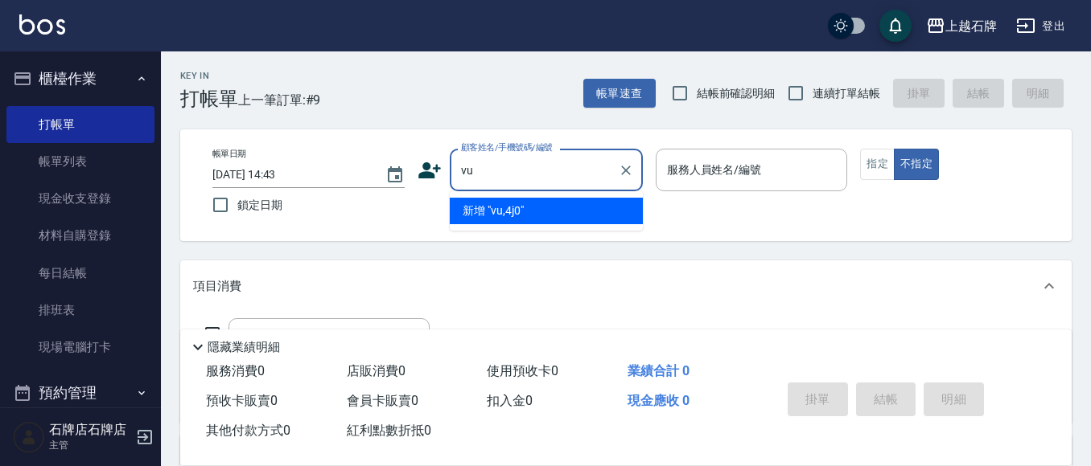
type input "v"
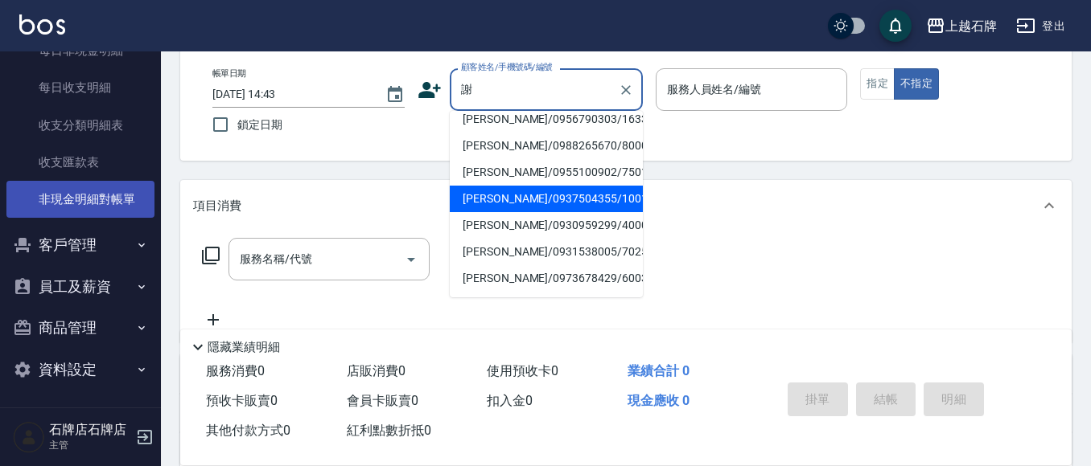
scroll to position [1436, 0]
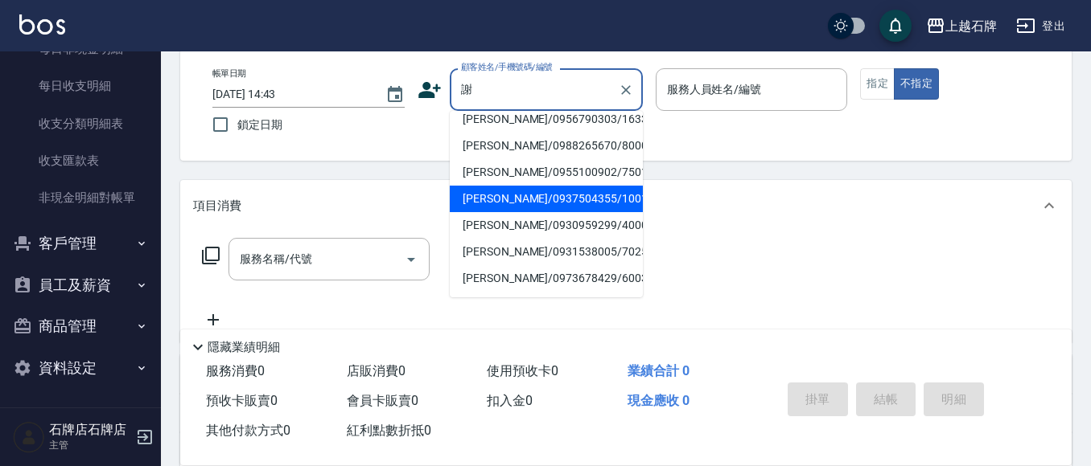
type input "謝"
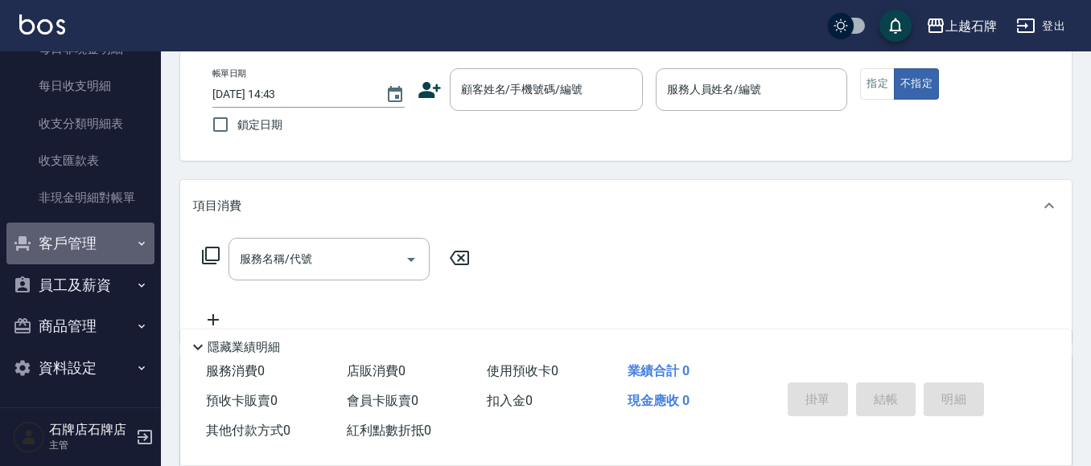
click at [109, 261] on button "客戶管理" at bounding box center [80, 244] width 148 height 42
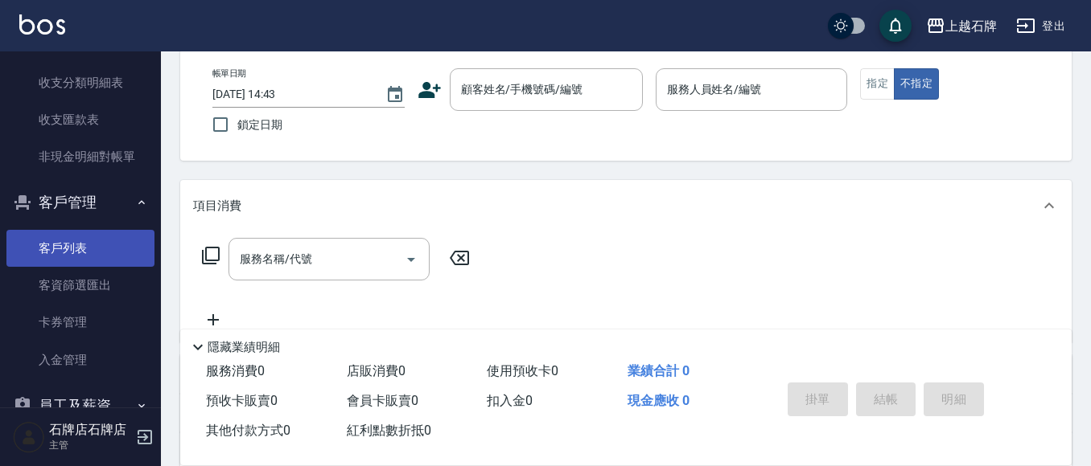
scroll to position [1516, 0]
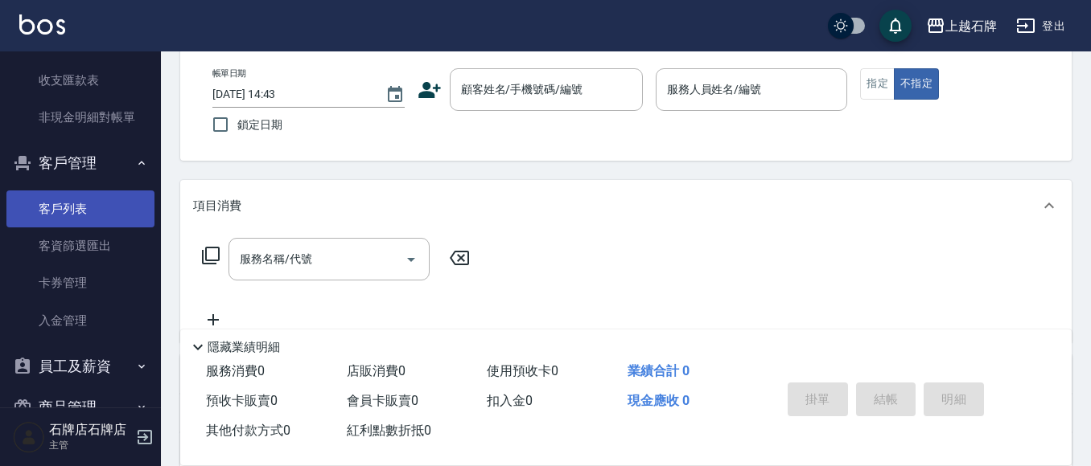
click at [95, 198] on link "客戶列表" at bounding box center [80, 209] width 148 height 37
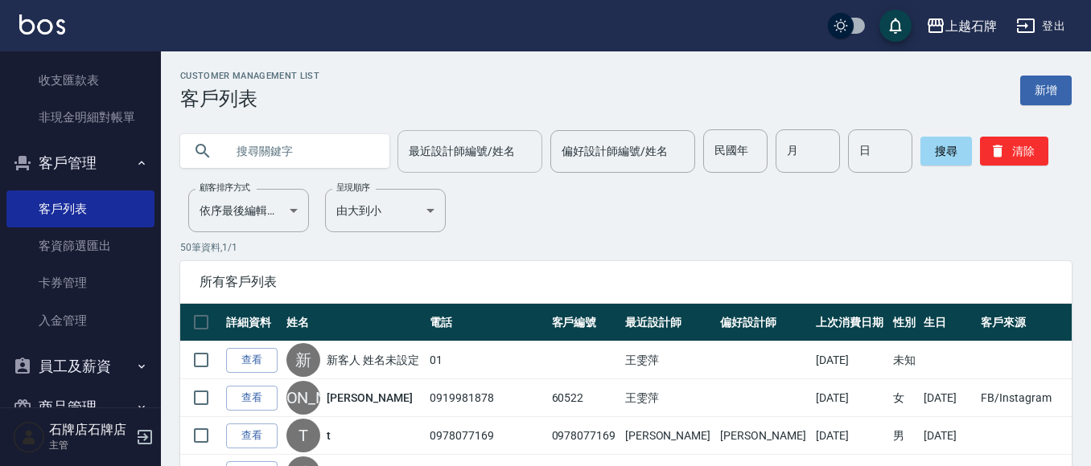
click at [494, 147] on input "最近設計師編號/姓名" at bounding box center [470, 152] width 130 height 28
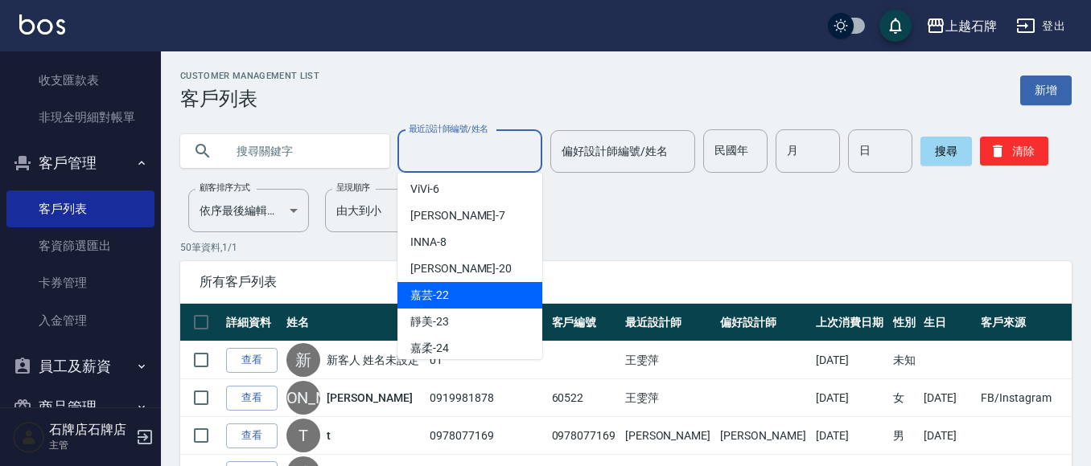
scroll to position [80, 0]
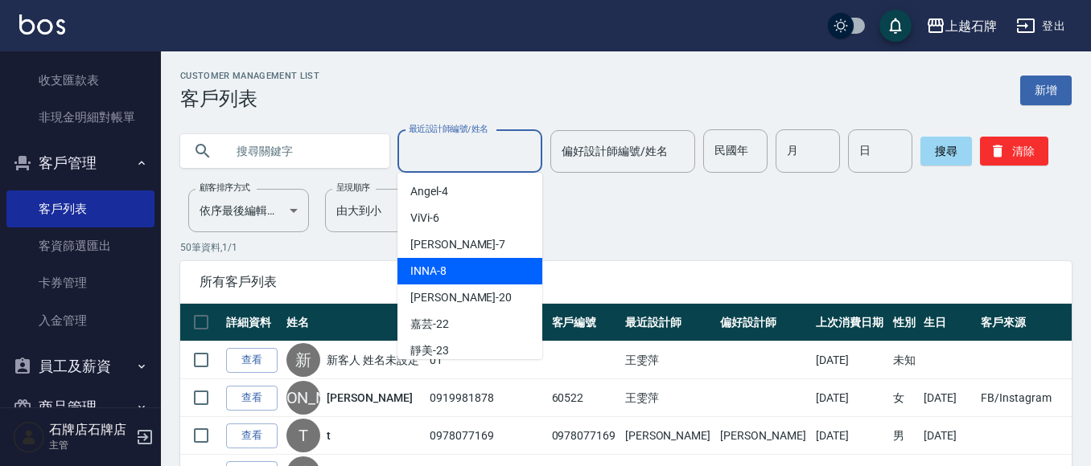
click at [475, 264] on div "INNA -8" at bounding box center [469, 271] width 145 height 27
type input "INNA-8"
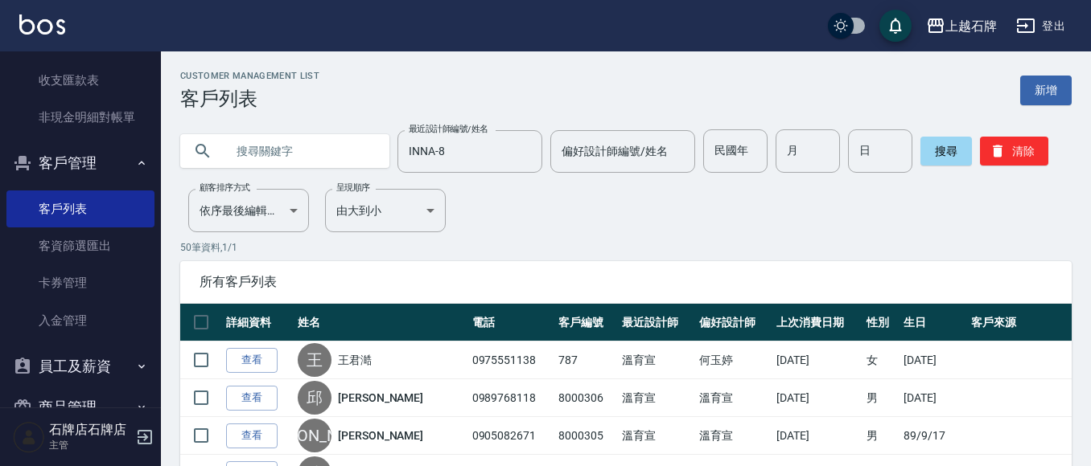
click at [347, 149] on input "text" at bounding box center [300, 150] width 151 height 43
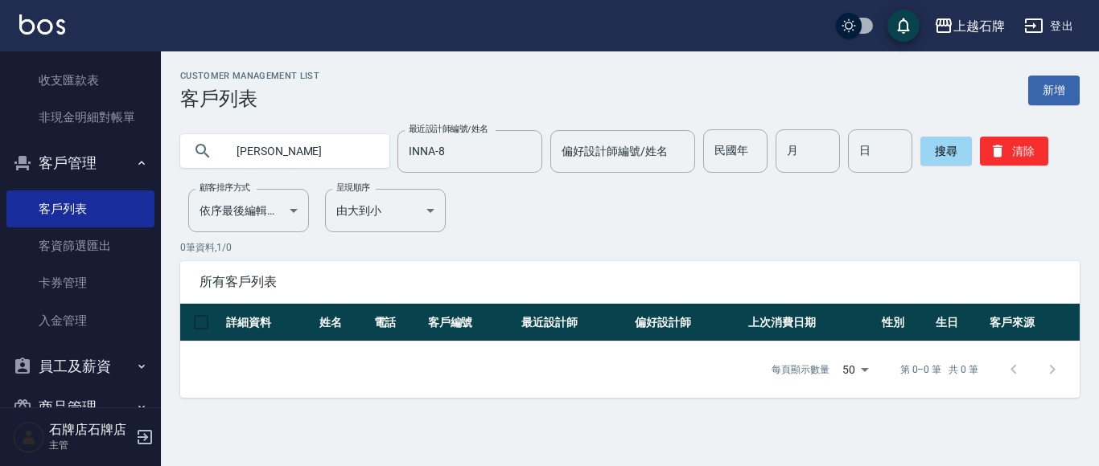
click at [343, 150] on input "[PERSON_NAME]" at bounding box center [300, 150] width 151 height 43
type input "[PERSON_NAME]"
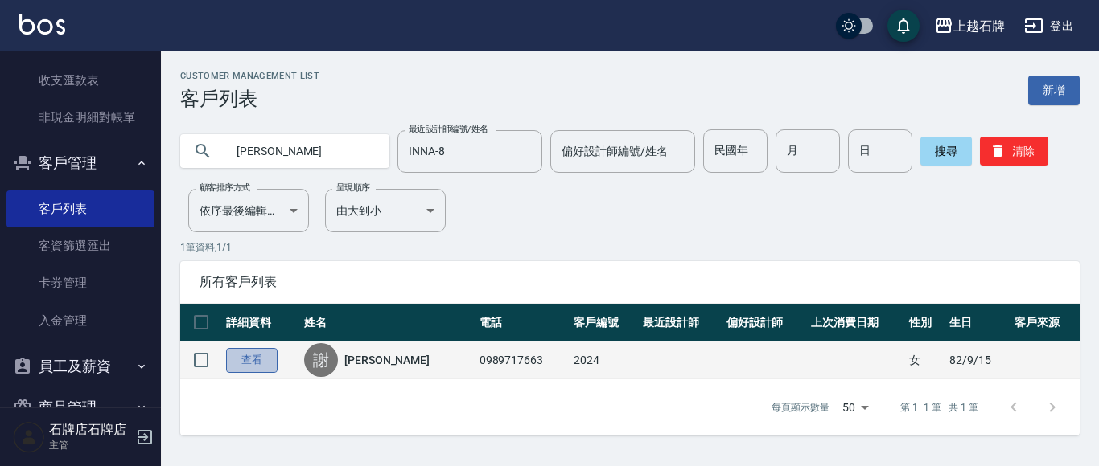
click at [246, 351] on link "查看" at bounding box center [251, 360] width 51 height 25
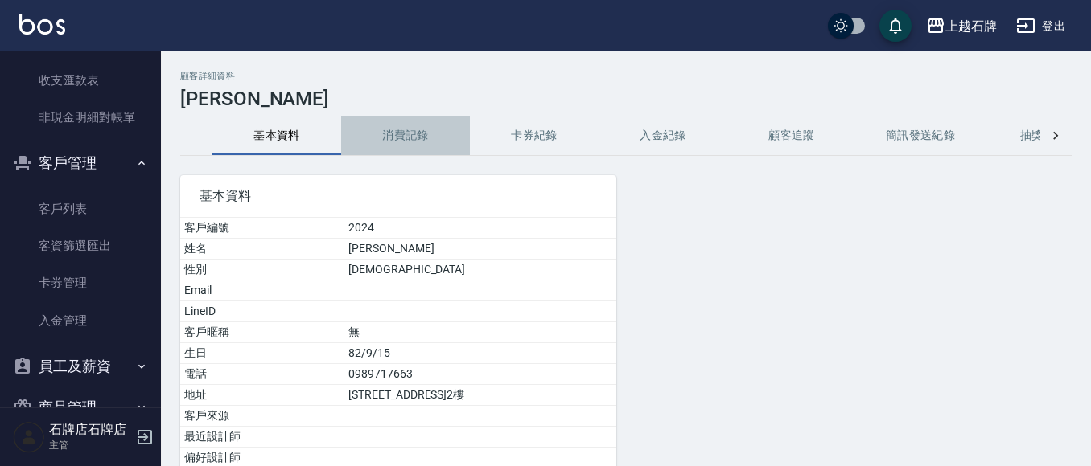
click at [417, 143] on button "消費記錄" at bounding box center [405, 136] width 129 height 39
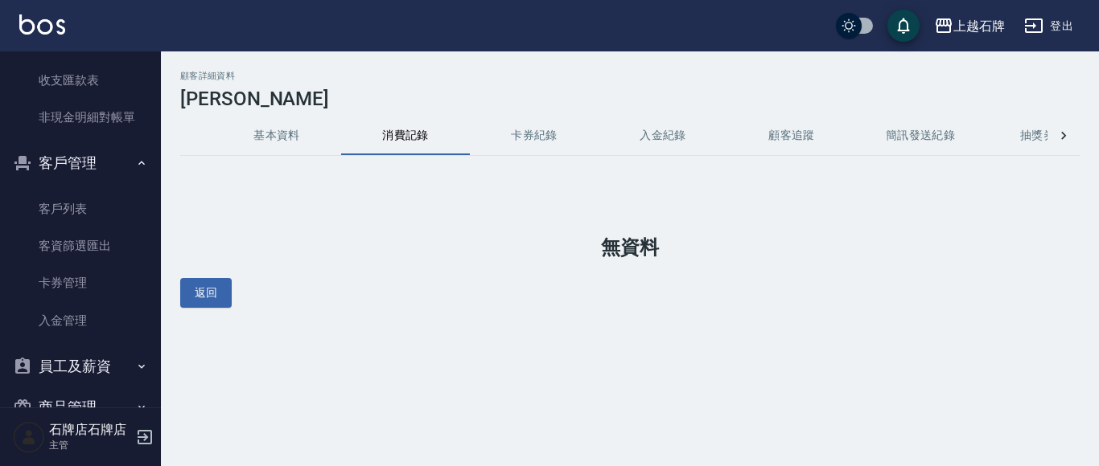
click at [574, 137] on button "卡券紀錄" at bounding box center [534, 136] width 129 height 39
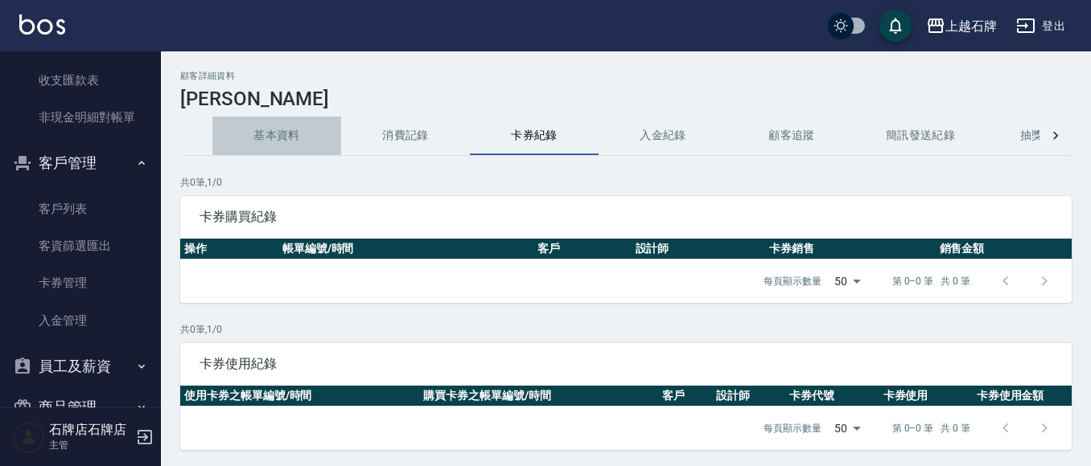
click at [287, 131] on button "基本資料" at bounding box center [276, 136] width 129 height 39
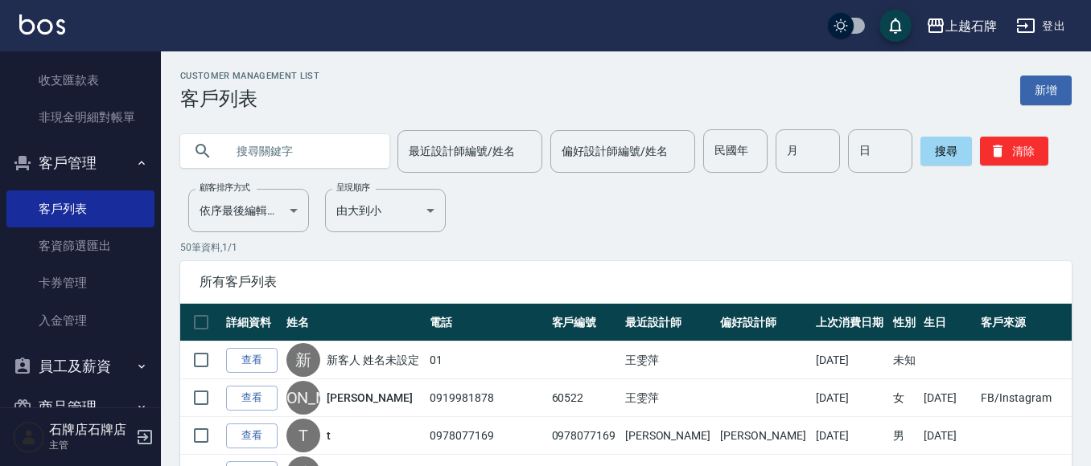
click at [265, 139] on input "text" at bounding box center [300, 150] width 151 height 43
type input "謝"
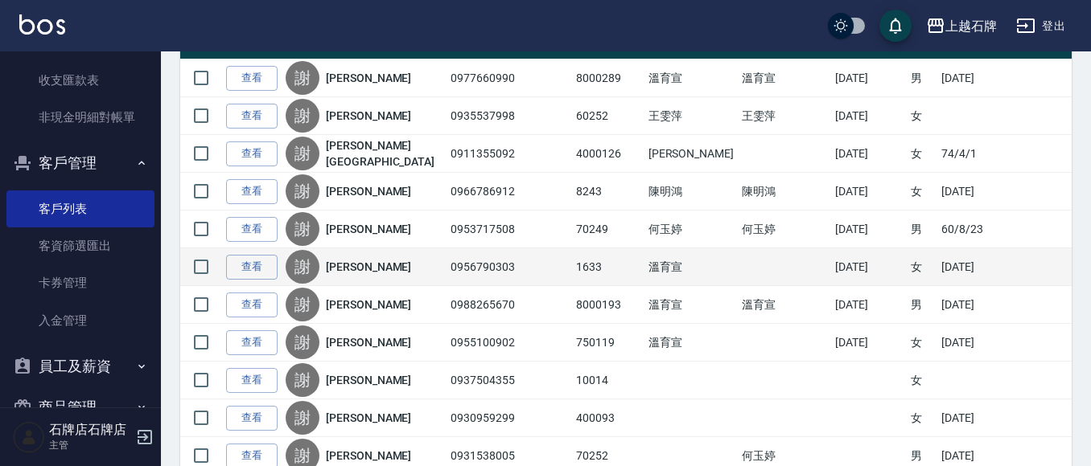
scroll to position [322, 0]
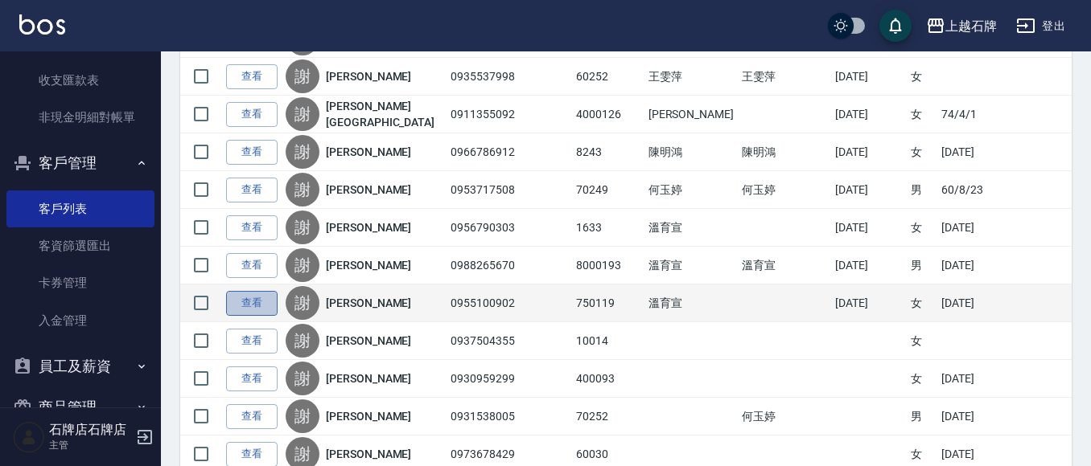
click at [236, 308] on link "查看" at bounding box center [251, 303] width 51 height 25
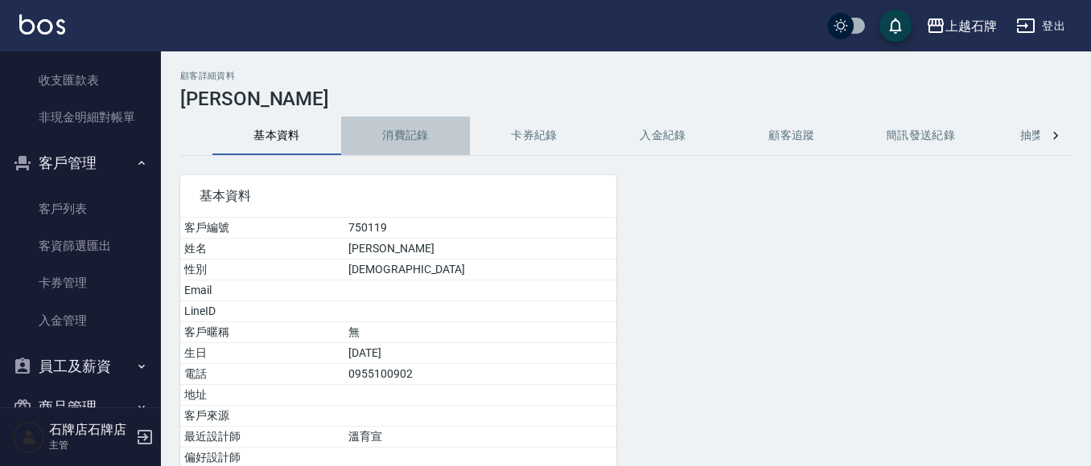
click at [417, 140] on button "消費記錄" at bounding box center [405, 136] width 129 height 39
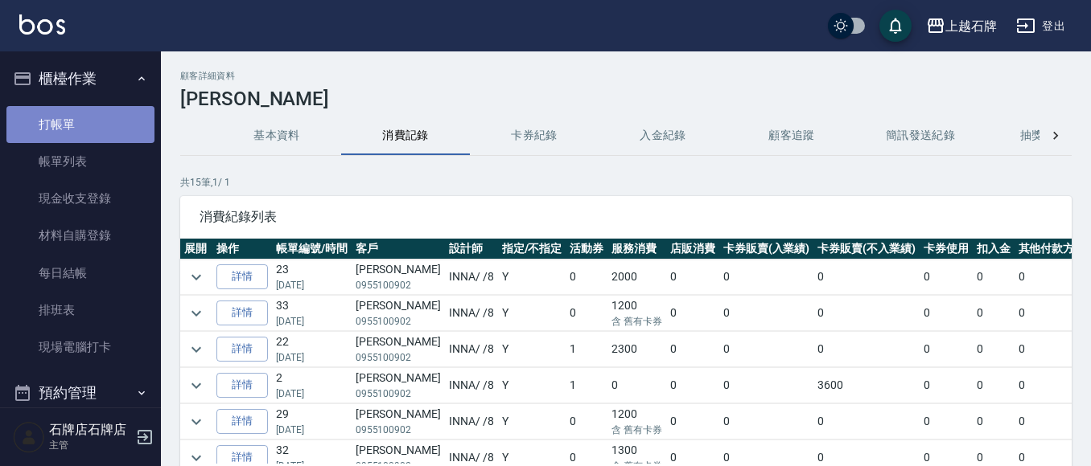
click at [120, 141] on link "打帳單" at bounding box center [80, 124] width 148 height 37
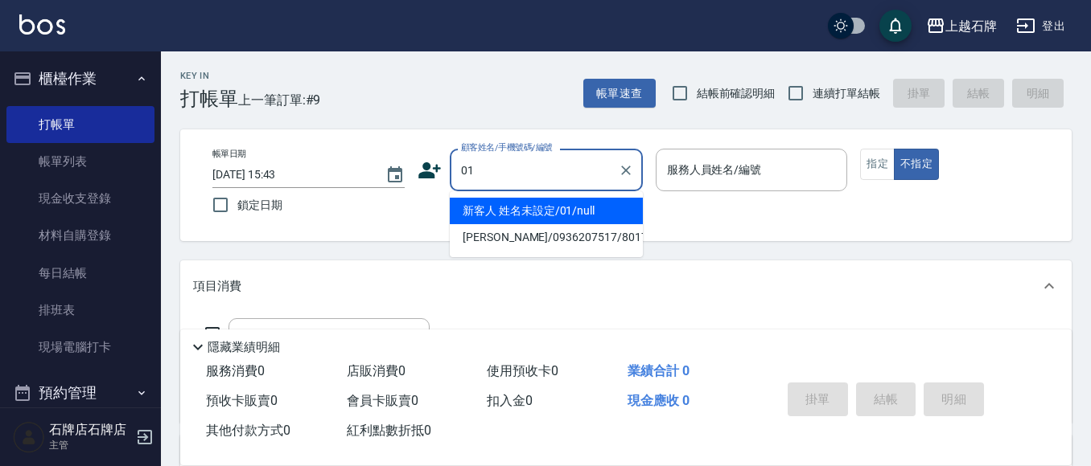
type input "新客人 姓名未設定/01/null"
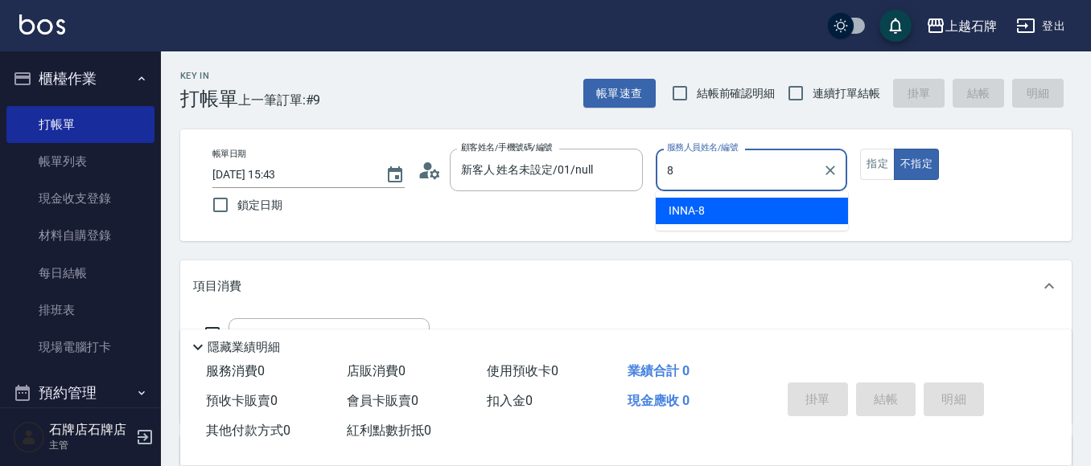
type input "INNA-8"
type button "false"
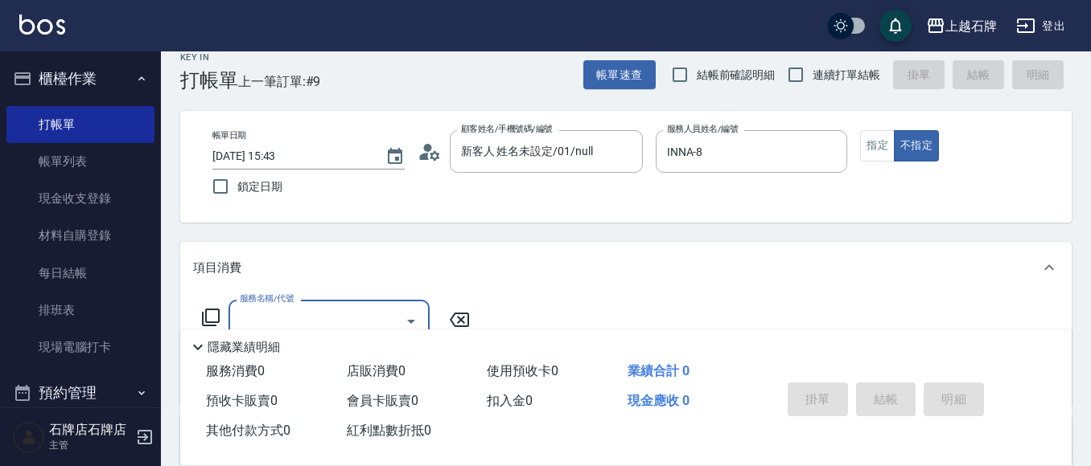
scroll to position [80, 0]
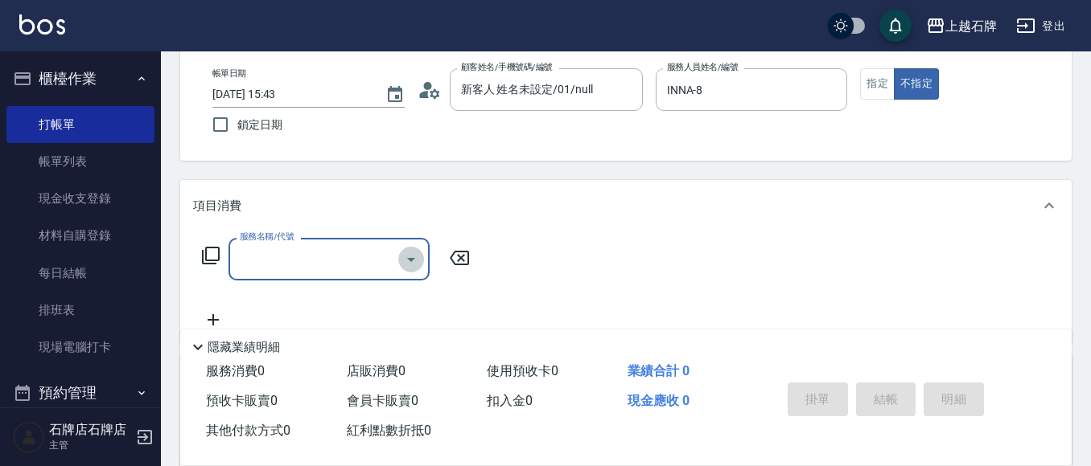
click at [405, 259] on icon "Open" at bounding box center [410, 259] width 19 height 19
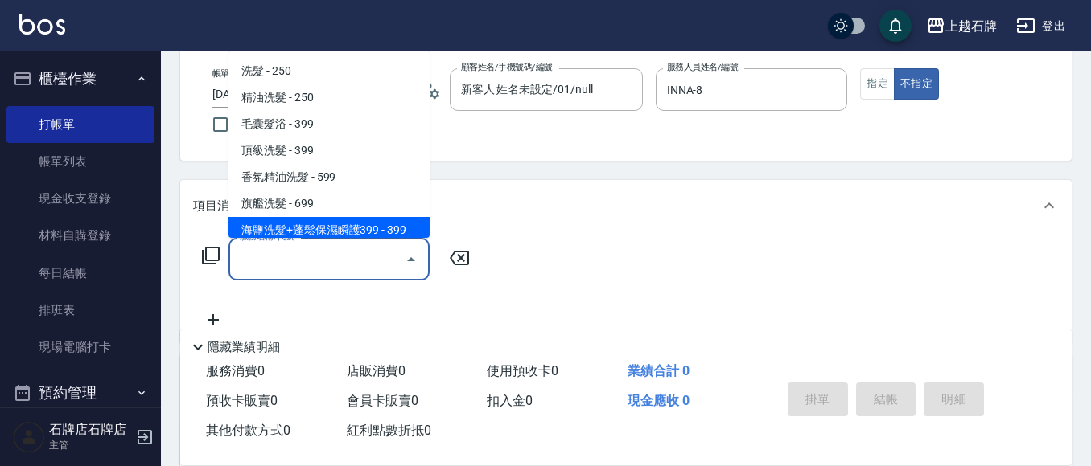
click at [397, 219] on span "海鹽洗髮+蓬鬆保濕瞬護399 - 399" at bounding box center [328, 230] width 201 height 27
type input "海鹽洗髮+蓬鬆保濕瞬護399(107)"
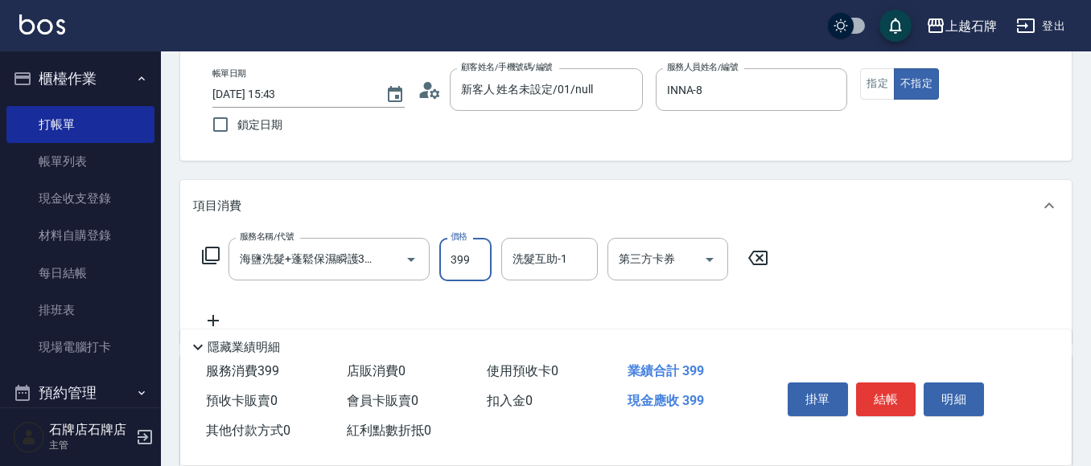
click at [469, 277] on input "399" at bounding box center [465, 259] width 52 height 43
type input "499"
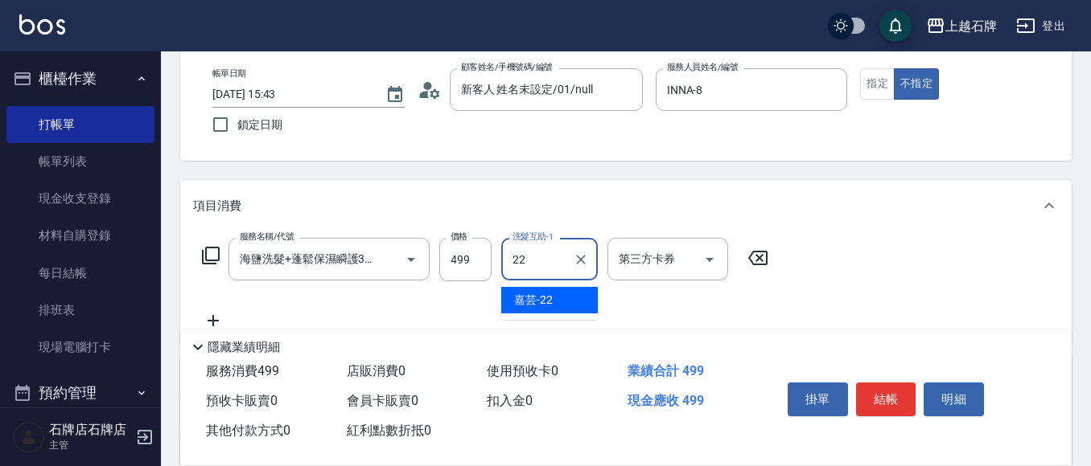
type input "嘉芸-22"
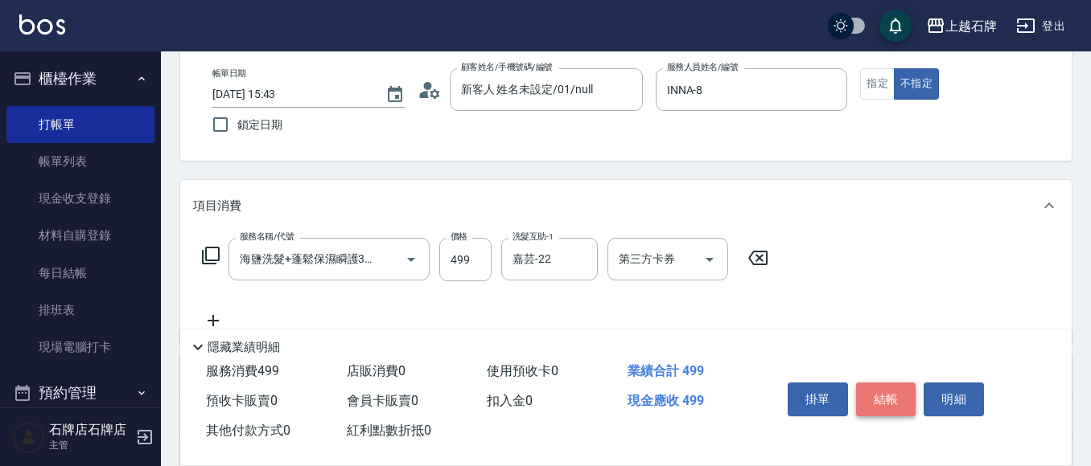
click at [865, 383] on button "結帳" at bounding box center [886, 400] width 60 height 34
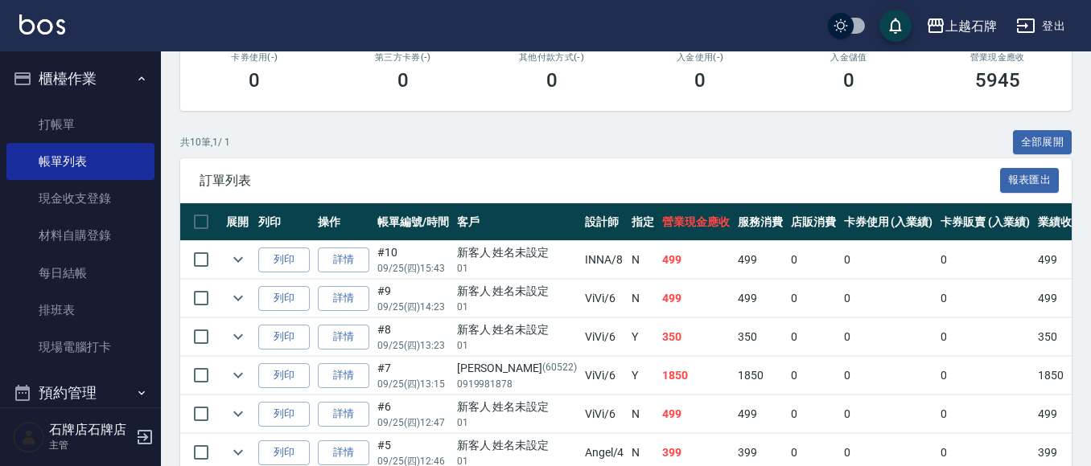
scroll to position [322, 0]
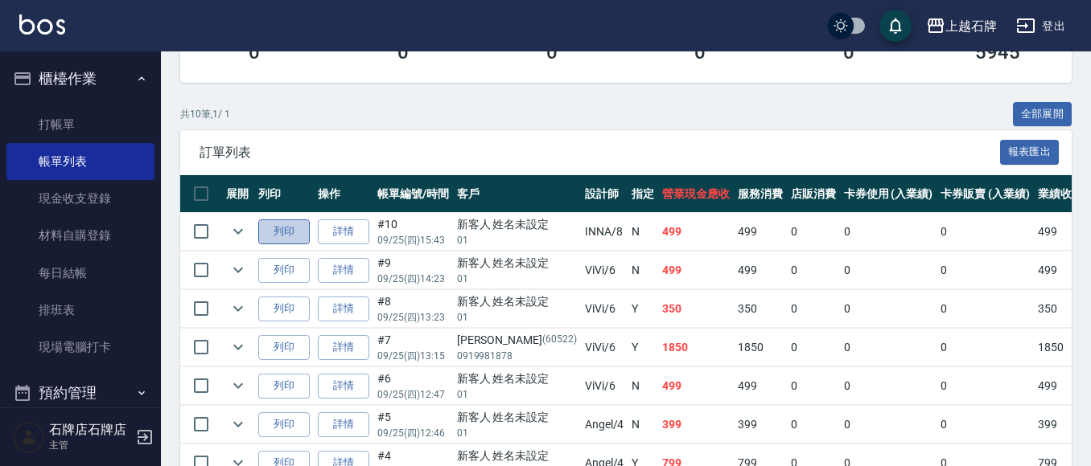
click at [287, 236] on button "列印" at bounding box center [283, 232] width 51 height 25
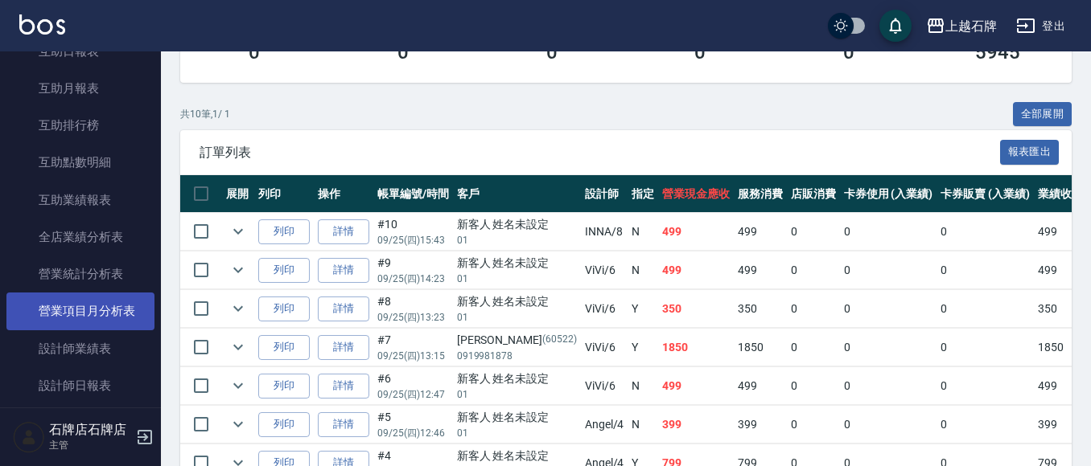
scroll to position [643, 0]
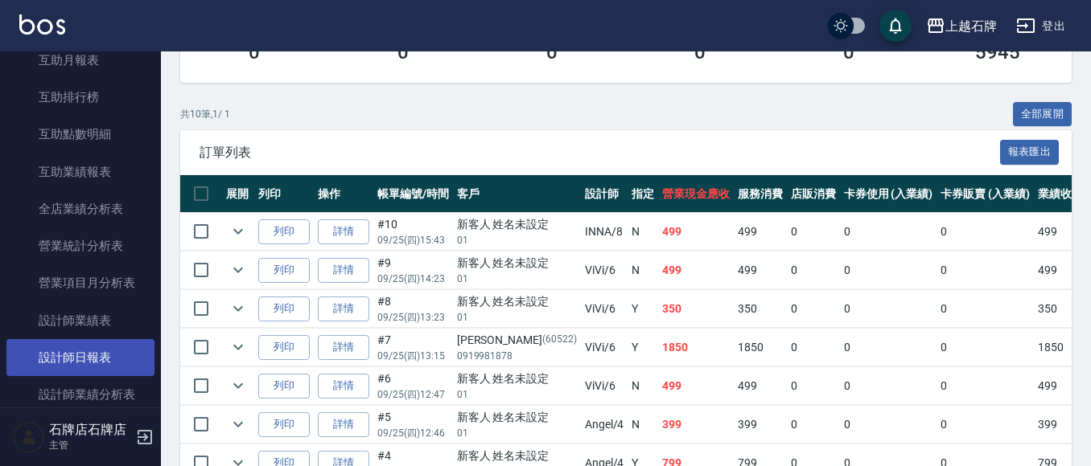
click at [91, 354] on link "設計師日報表" at bounding box center [80, 357] width 148 height 37
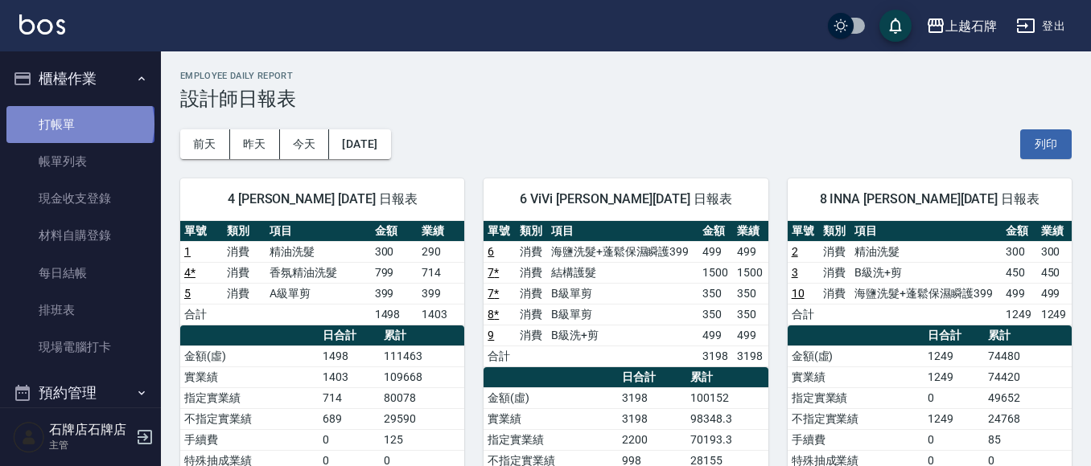
click at [79, 124] on link "打帳單" at bounding box center [80, 124] width 148 height 37
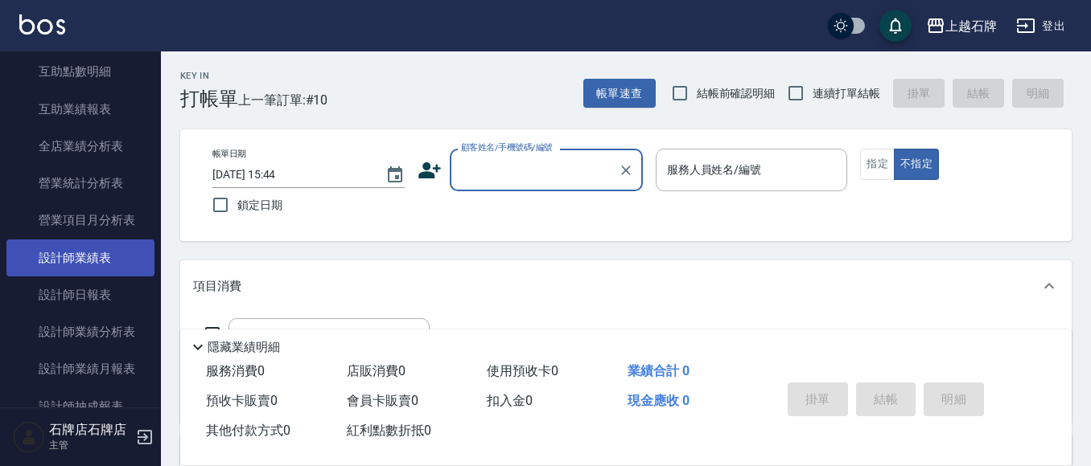
scroll to position [724, 0]
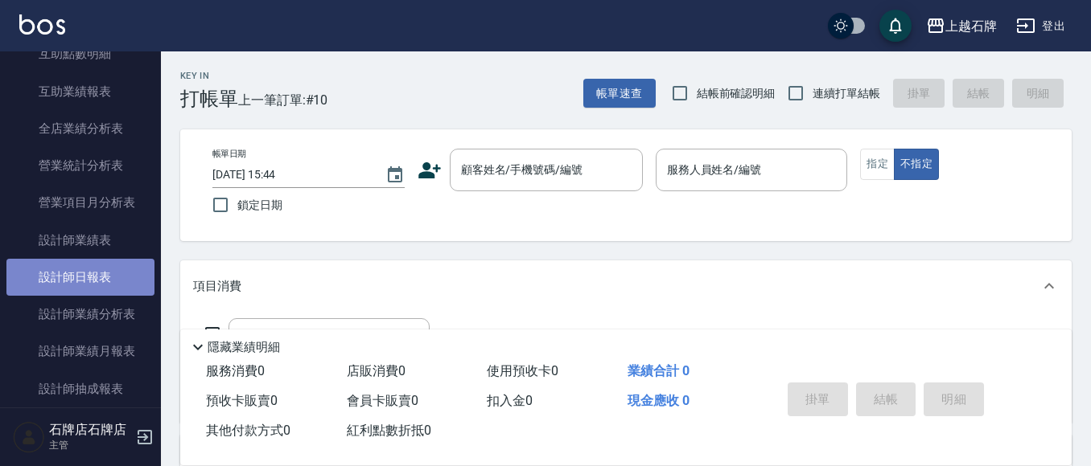
click at [105, 279] on link "設計師日報表" at bounding box center [80, 277] width 148 height 37
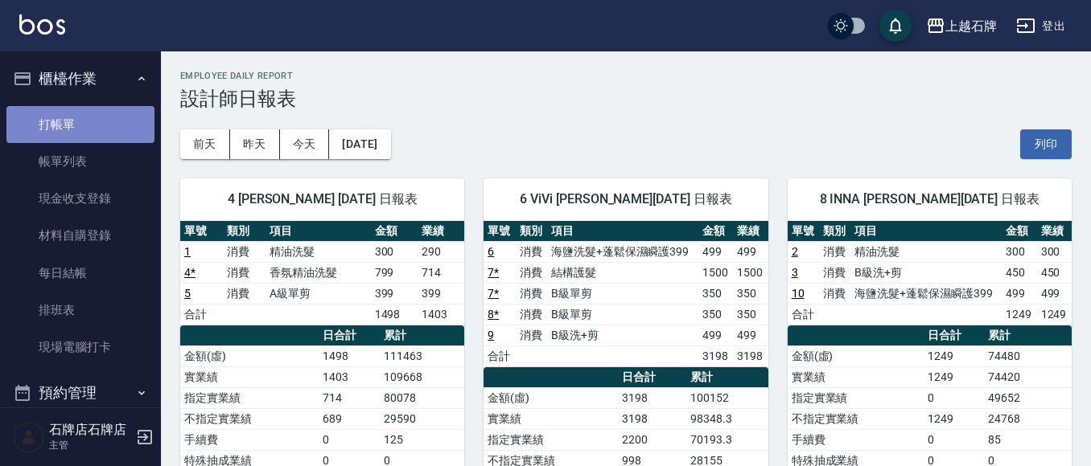
click at [113, 113] on link "打帳單" at bounding box center [80, 124] width 148 height 37
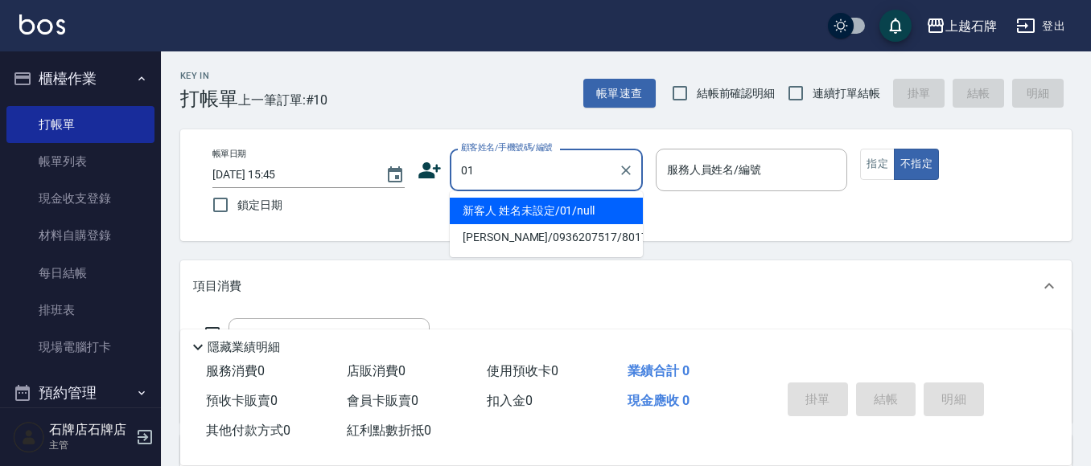
type input "01"
type input "6"
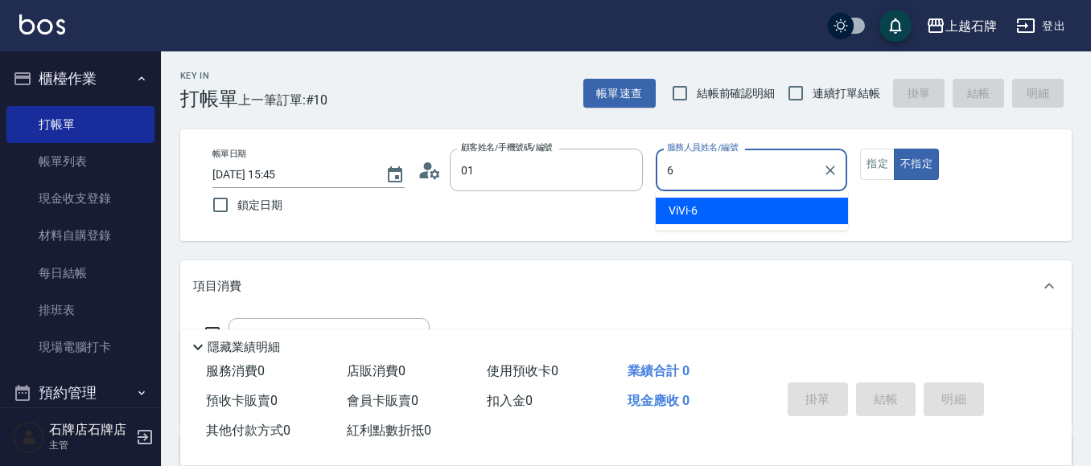
type input "新客人 姓名未設定/01/null"
type input "6"
type button "false"
type input "ViVi-6"
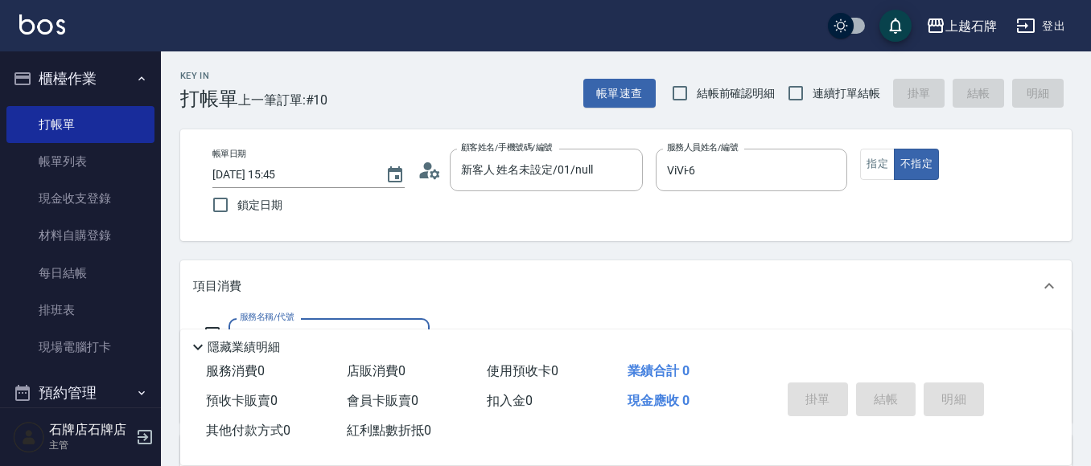
scroll to position [161, 0]
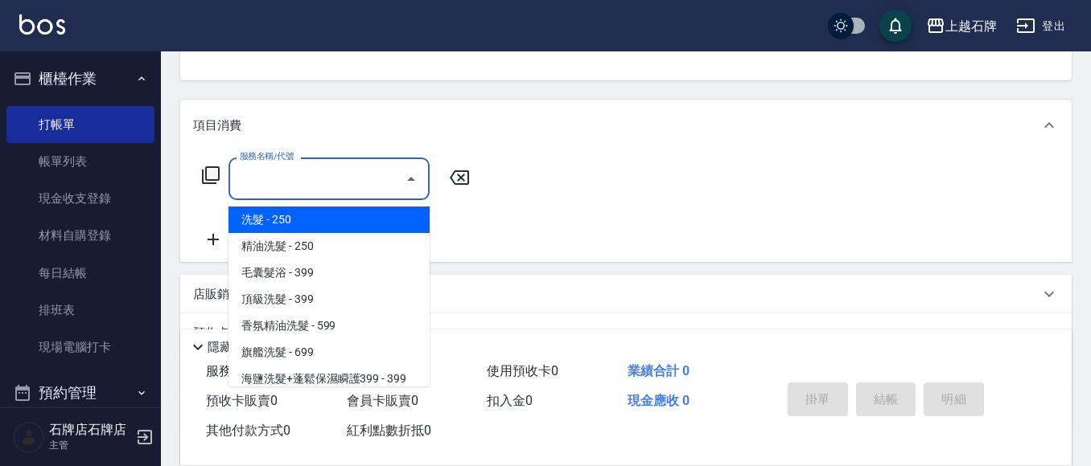
click at [320, 187] on input "服務名稱/代號" at bounding box center [317, 179] width 162 height 28
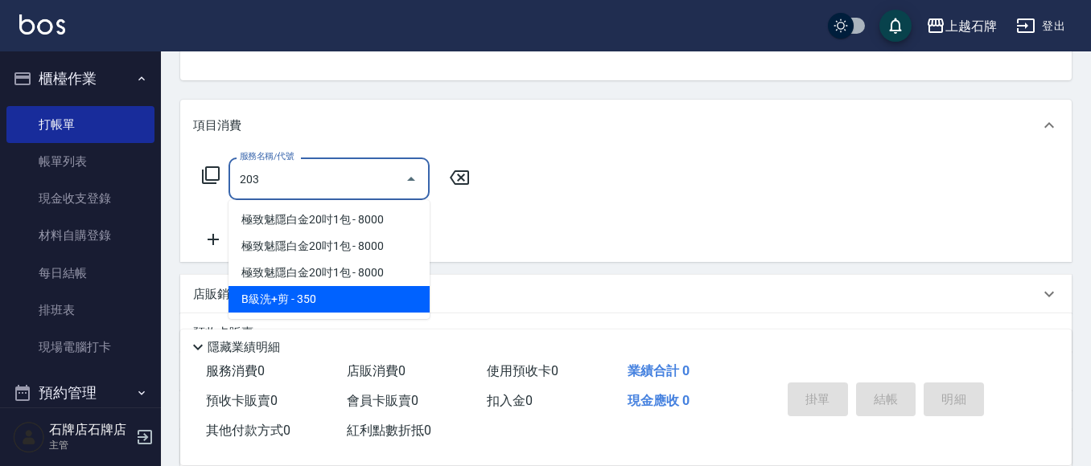
type input "B級洗+剪(203)"
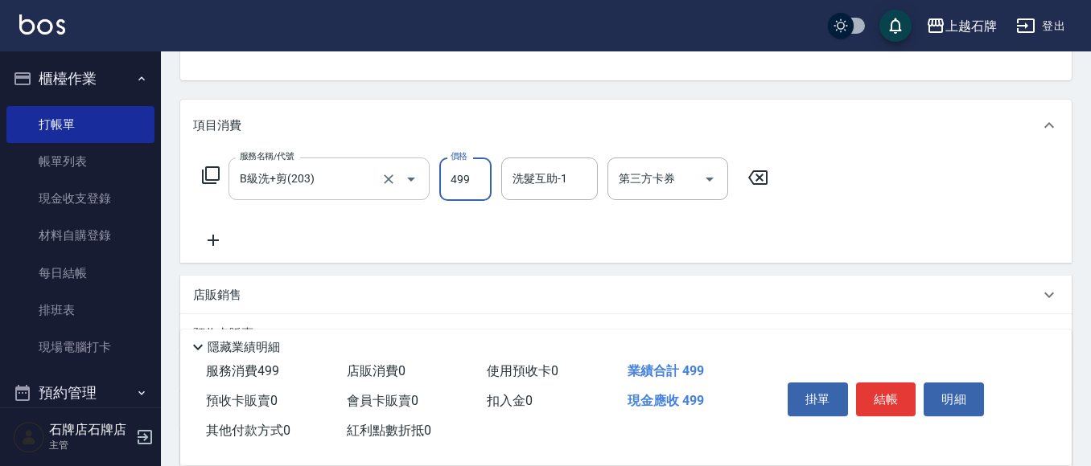
type input "499"
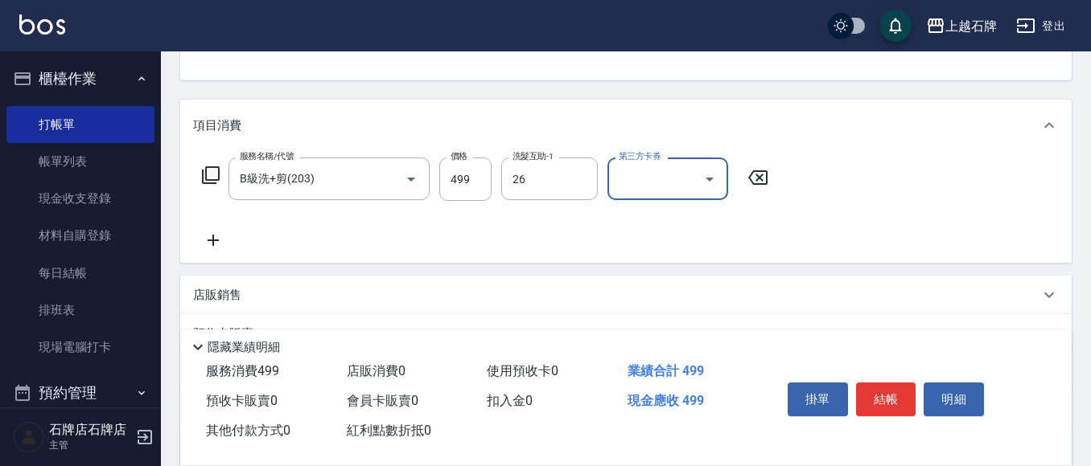
type input "靖文-26"
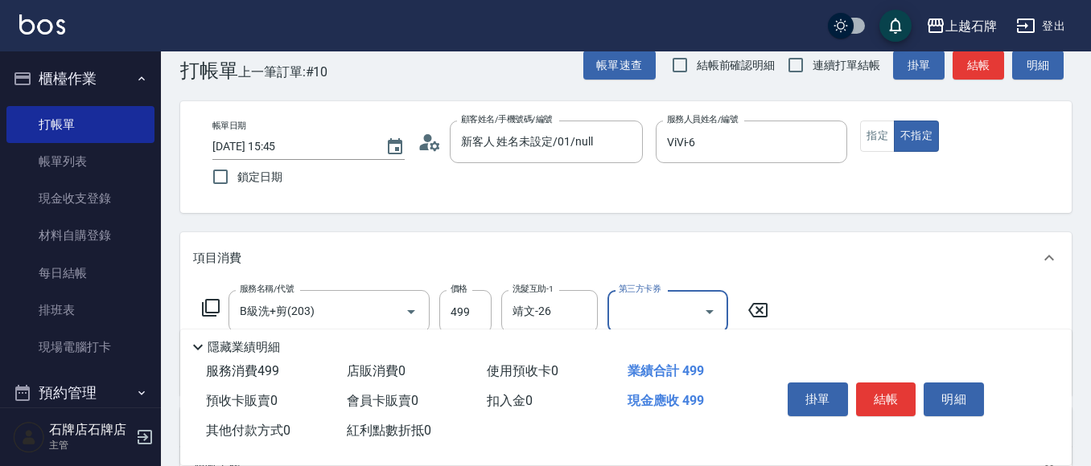
scroll to position [0, 0]
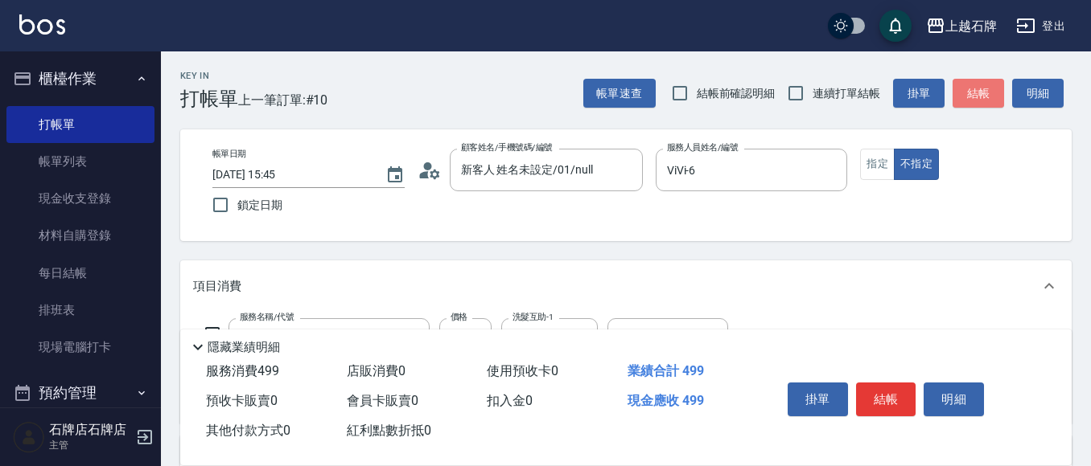
click at [976, 85] on button "結帳" at bounding box center [977, 94] width 51 height 30
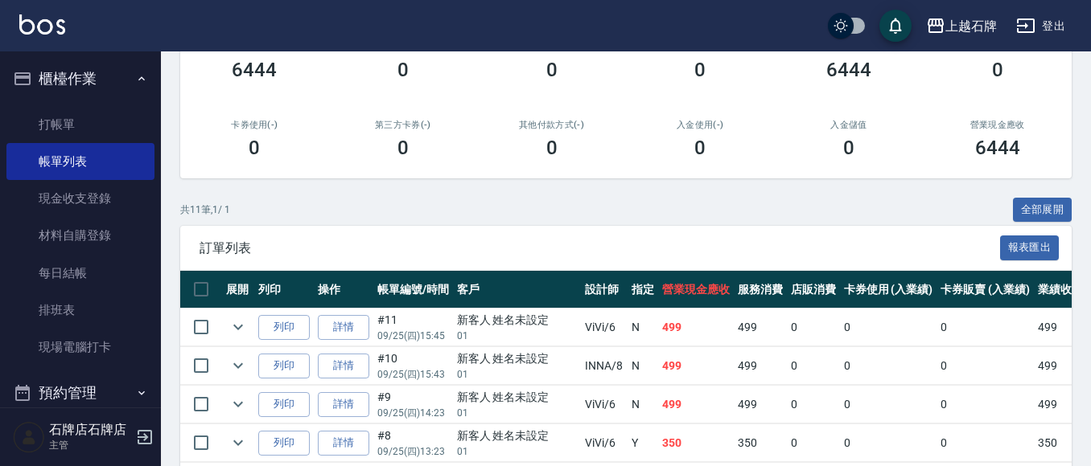
scroll to position [241, 0]
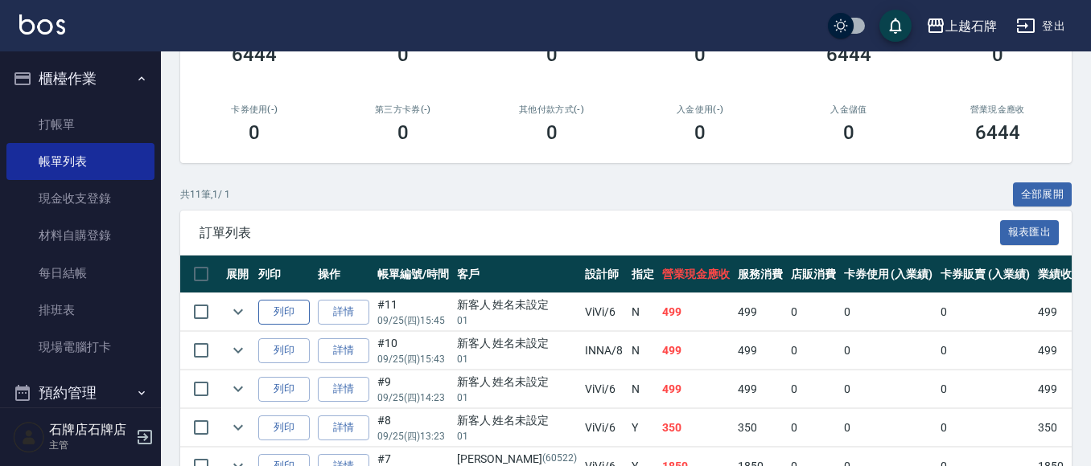
click at [291, 304] on button "列印" at bounding box center [283, 312] width 51 height 25
click at [70, 116] on link "打帳單" at bounding box center [80, 124] width 148 height 37
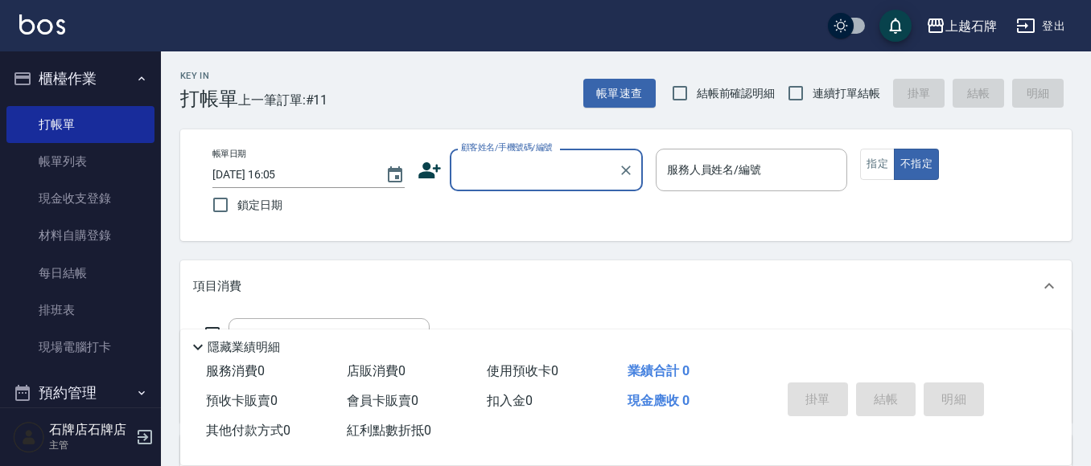
click at [550, 180] on input "顧客姓名/手機號碼/編號" at bounding box center [534, 170] width 154 height 28
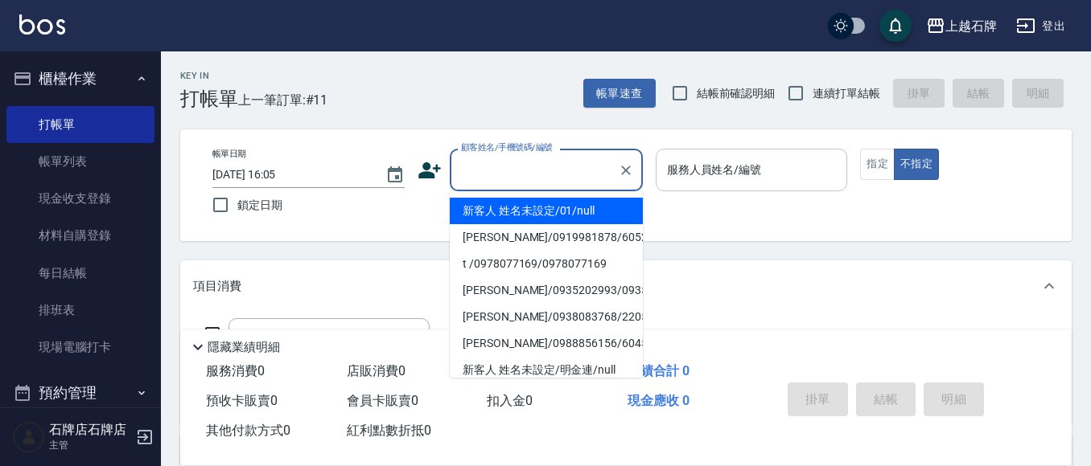
drag, startPoint x: 559, startPoint y: 208, endPoint x: 720, endPoint y: 180, distance: 163.2
click at [560, 208] on li "新客人 姓名未設定/01/null" at bounding box center [546, 211] width 193 height 27
type input "新客人 姓名未設定/01/null"
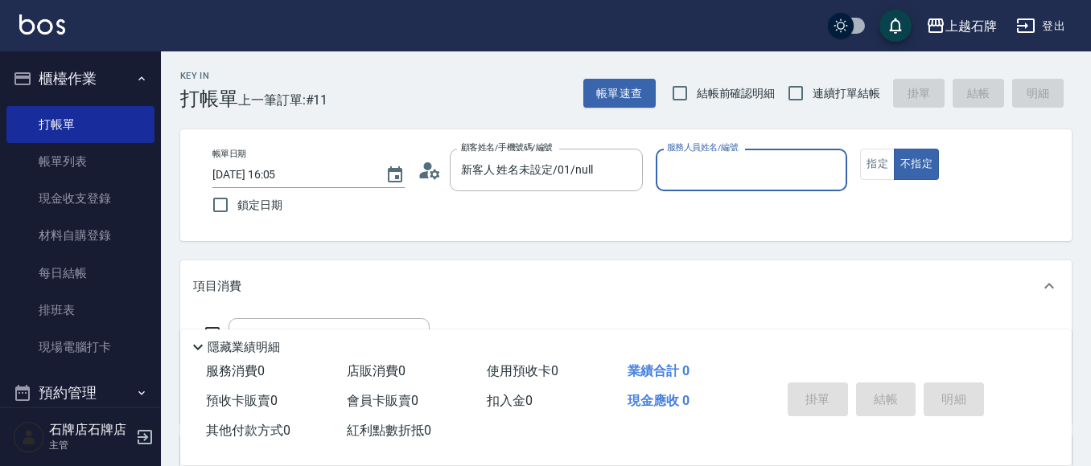
click at [724, 173] on input "服務人員姓名/編號" at bounding box center [752, 170] width 178 height 28
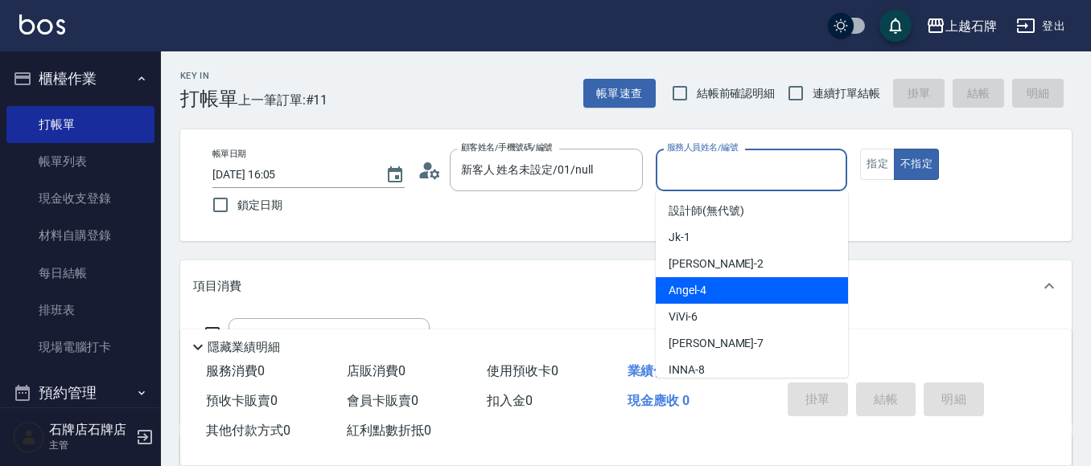
click at [746, 294] on div "[PERSON_NAME] -4" at bounding box center [751, 290] width 192 height 27
type input "[PERSON_NAME]-4"
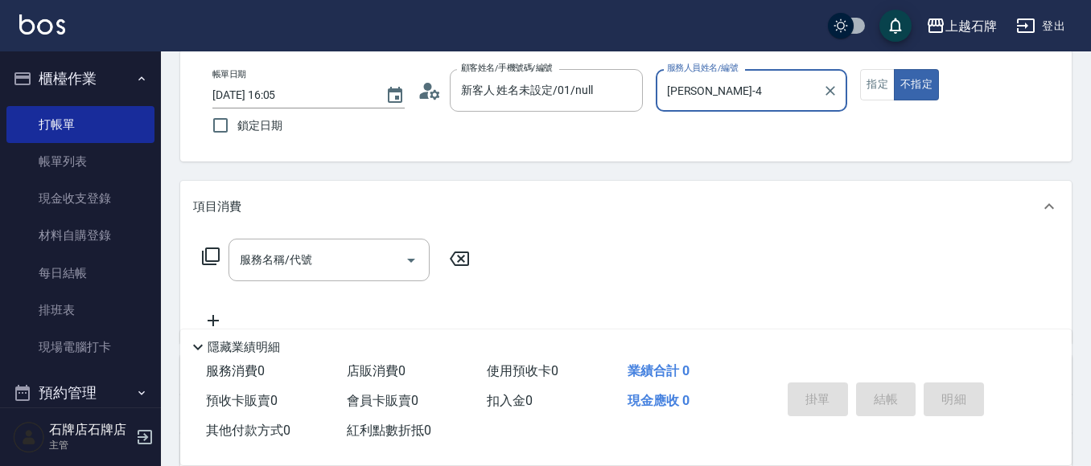
scroll to position [80, 0]
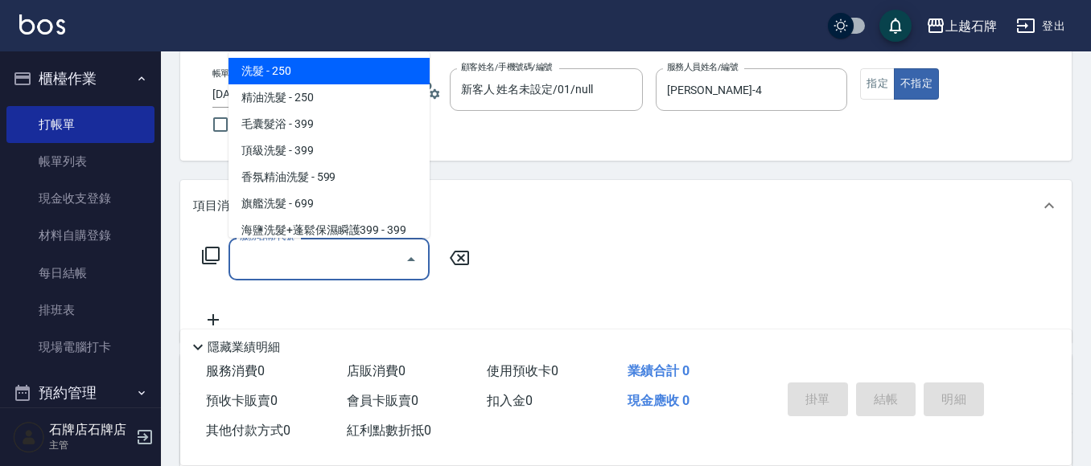
click at [346, 265] on input "服務名稱/代號" at bounding box center [317, 259] width 162 height 28
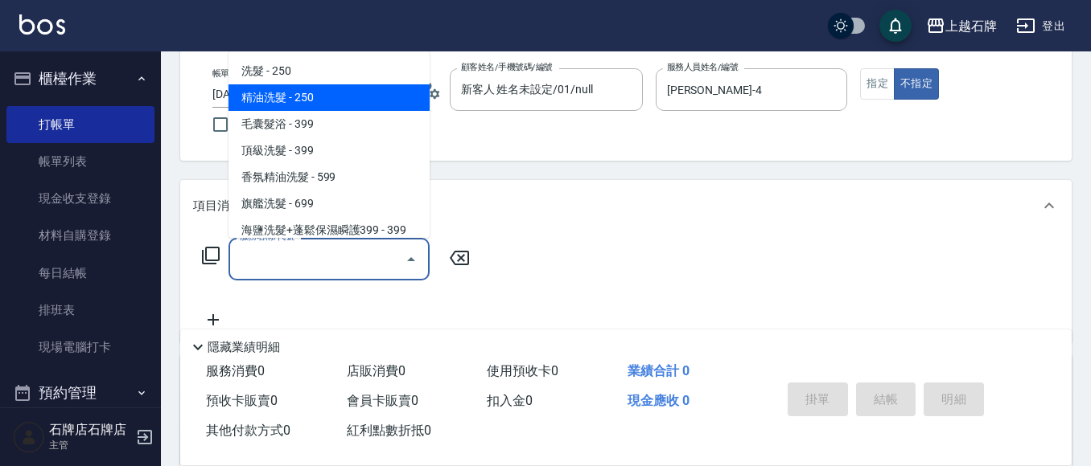
click at [344, 97] on span "精油洗髮 - 250" at bounding box center [328, 97] width 201 height 27
type input "精油洗髮(102)"
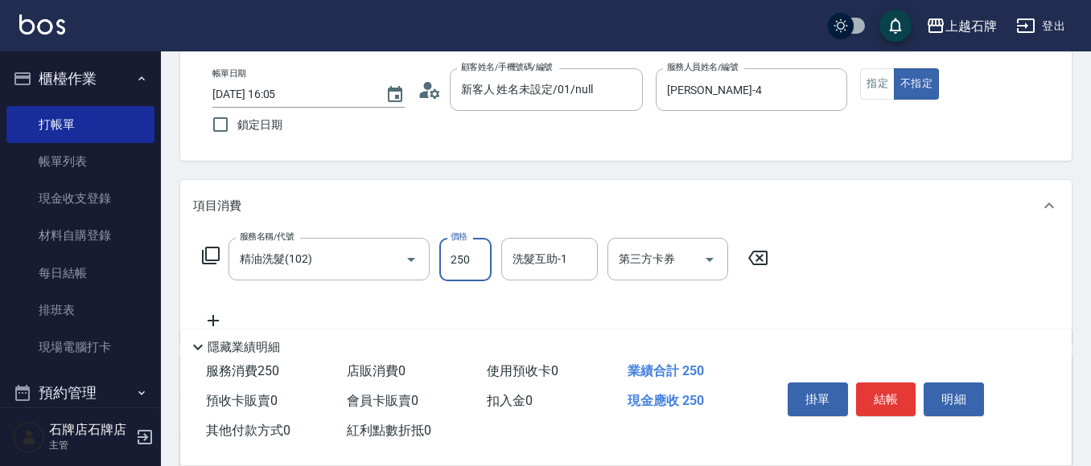
click at [450, 263] on input "250" at bounding box center [465, 259] width 52 height 43
type input "300"
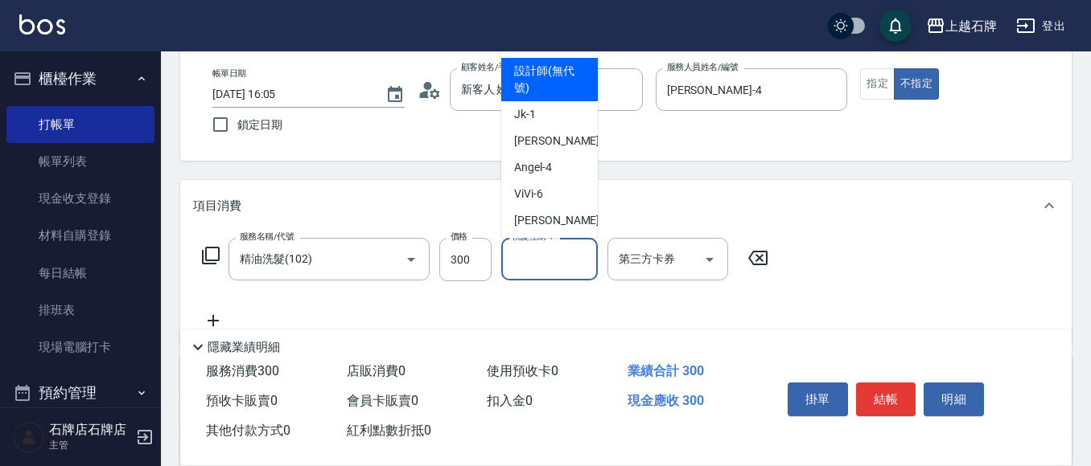
click at [530, 266] on input "洗髮互助-1" at bounding box center [549, 259] width 82 height 28
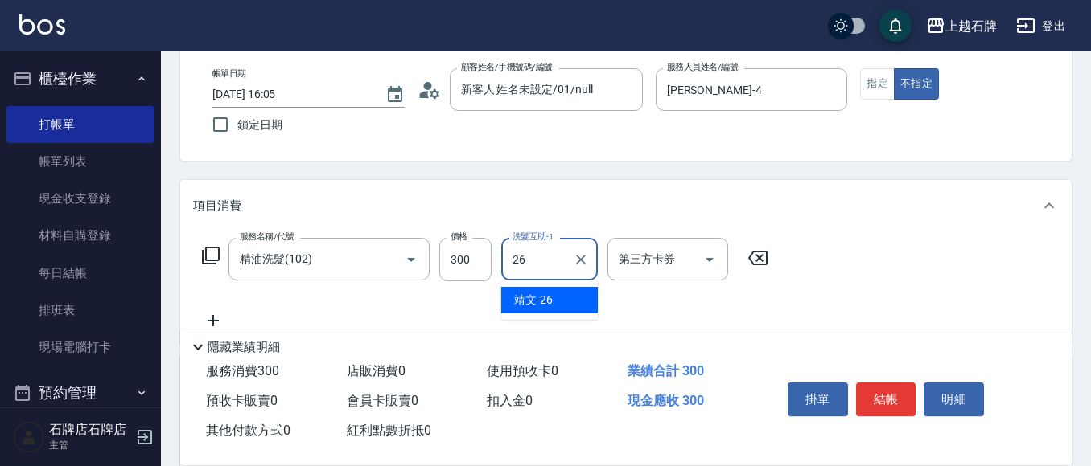
click at [567, 303] on div "靖文 -26" at bounding box center [549, 300] width 97 height 27
type input "靖文-26"
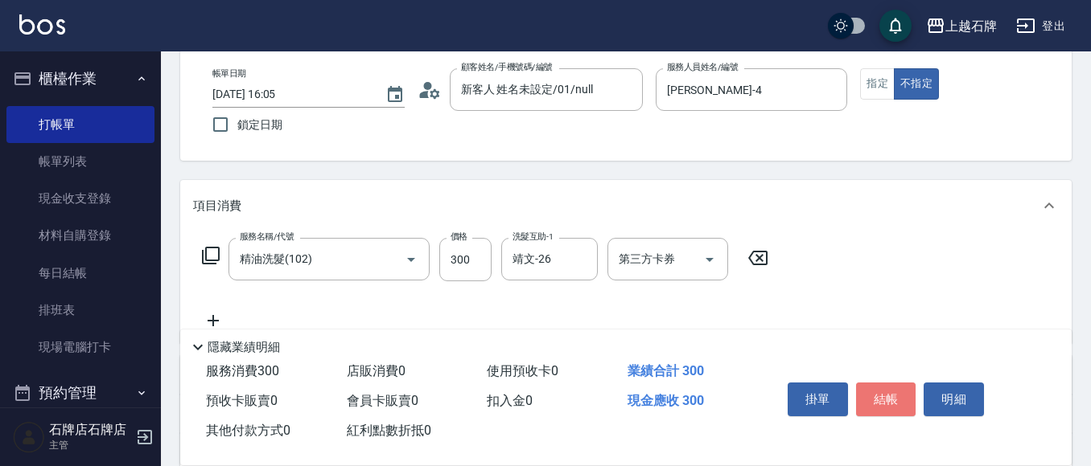
click at [883, 384] on button "結帳" at bounding box center [886, 400] width 60 height 34
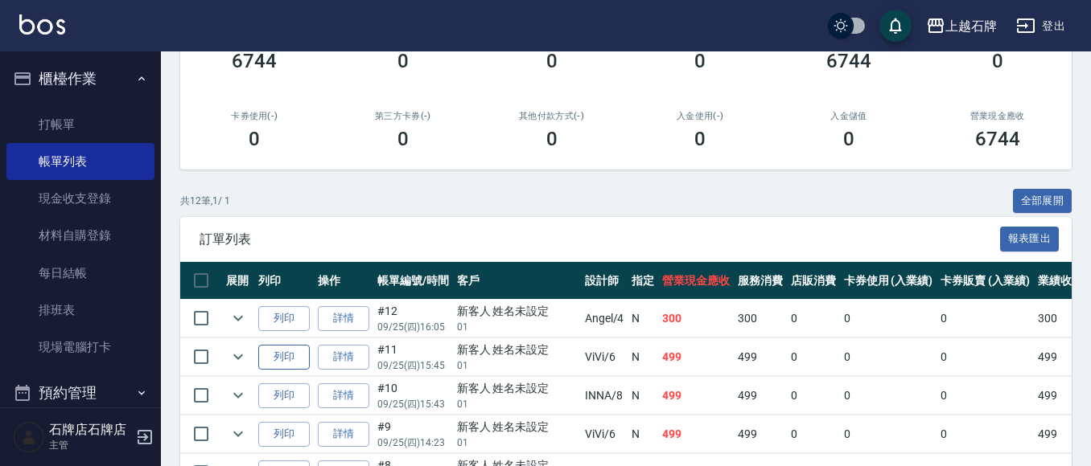
scroll to position [322, 0]
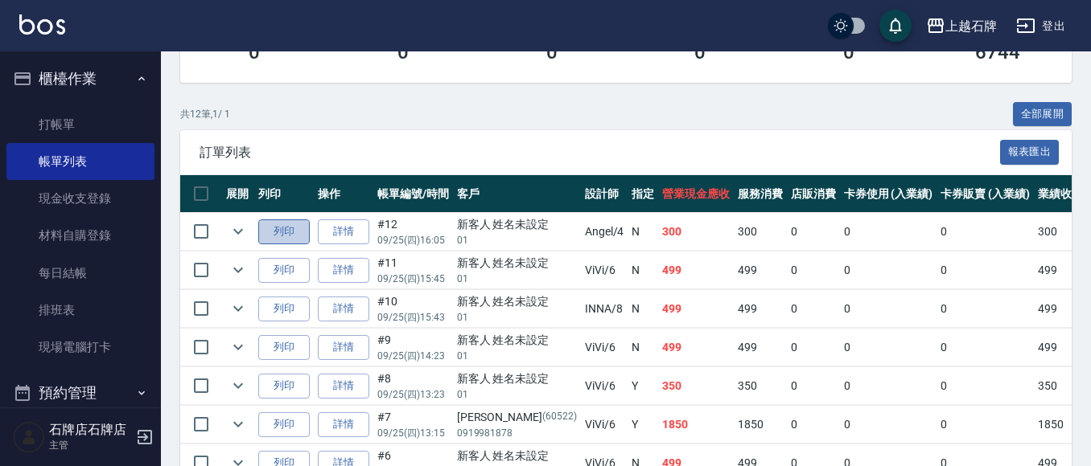
click at [278, 229] on button "列印" at bounding box center [283, 232] width 51 height 25
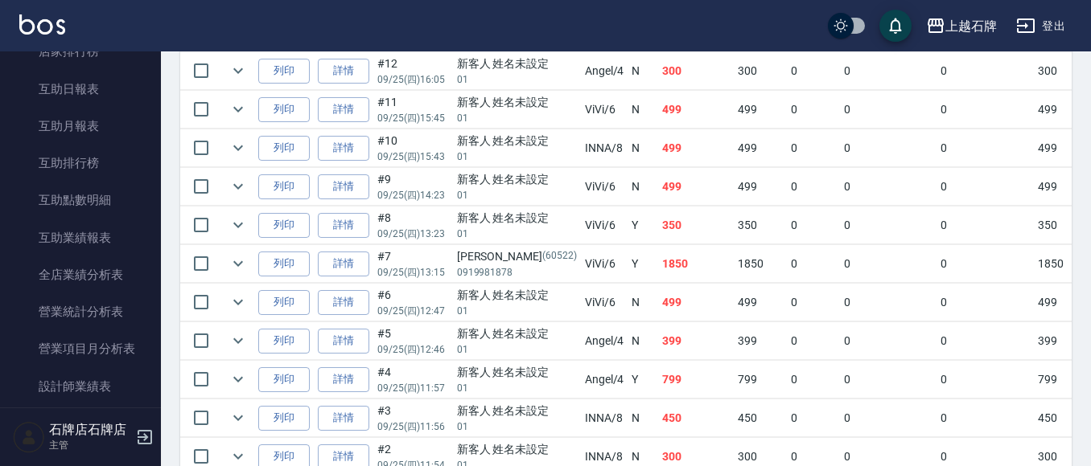
scroll to position [724, 0]
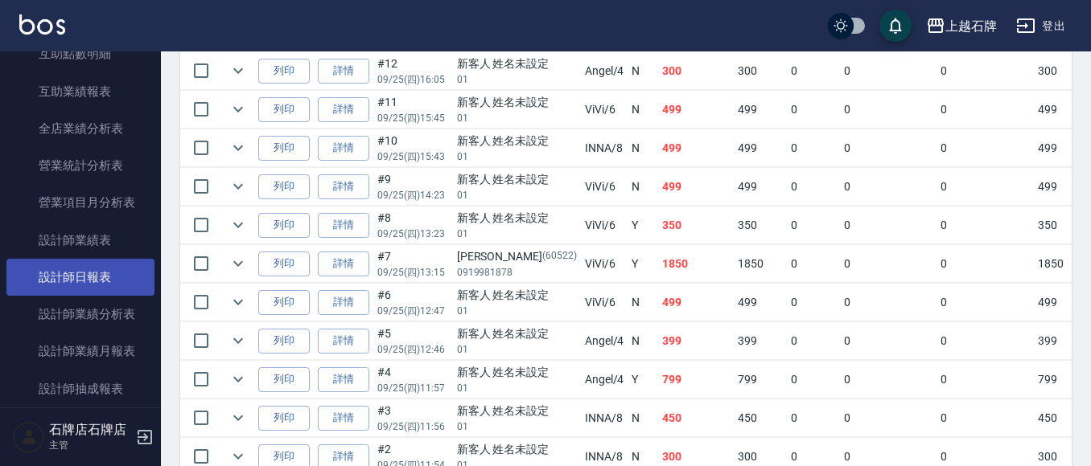
click at [84, 271] on link "設計師日報表" at bounding box center [80, 277] width 148 height 37
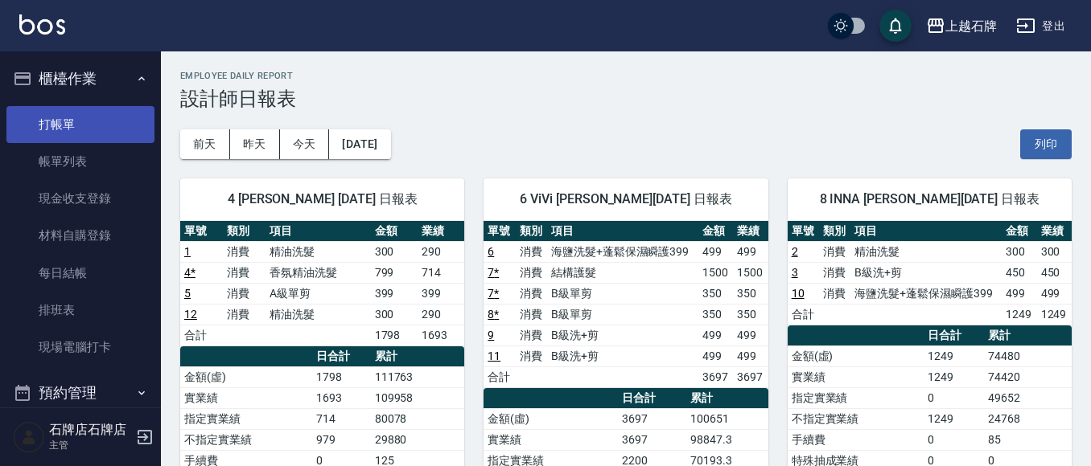
click at [77, 122] on link "打帳單" at bounding box center [80, 124] width 148 height 37
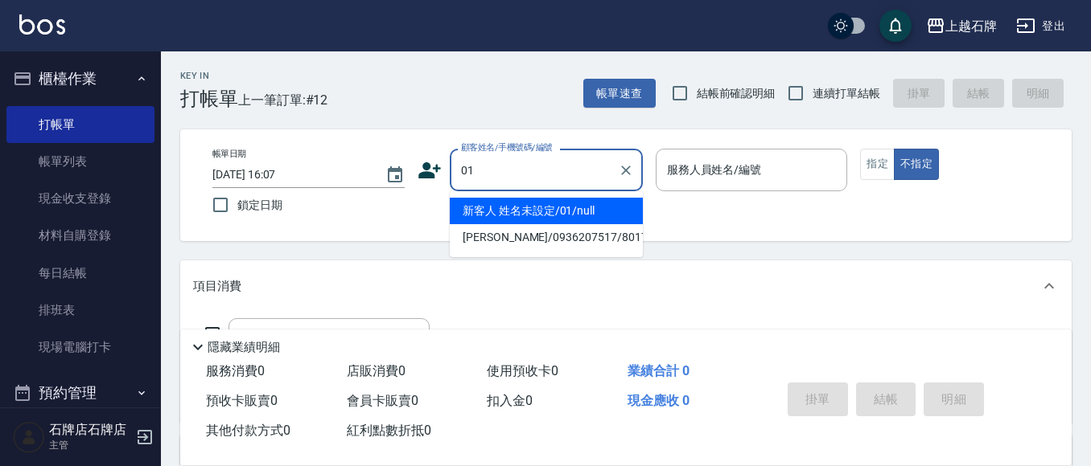
type input "新客人 姓名未設定/01/null"
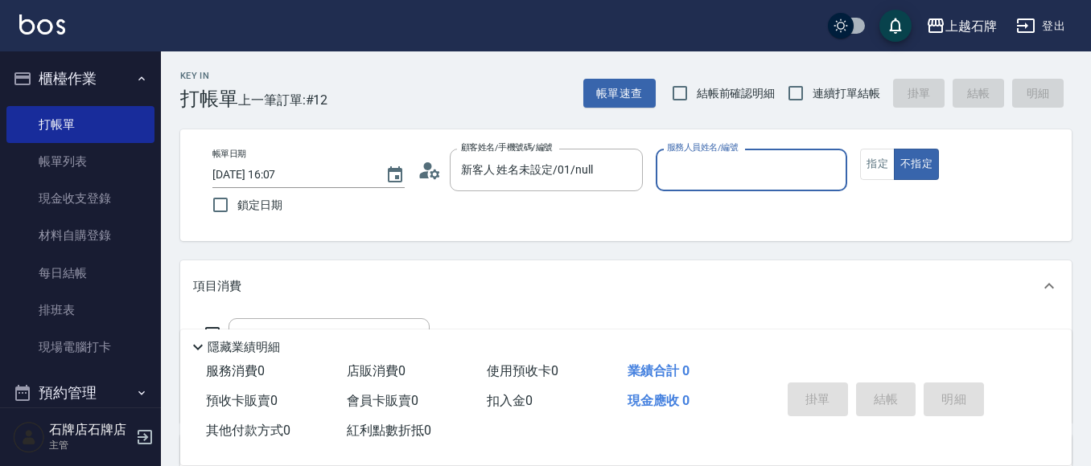
click at [894, 149] on button "不指定" at bounding box center [916, 164] width 45 height 31
type button "false"
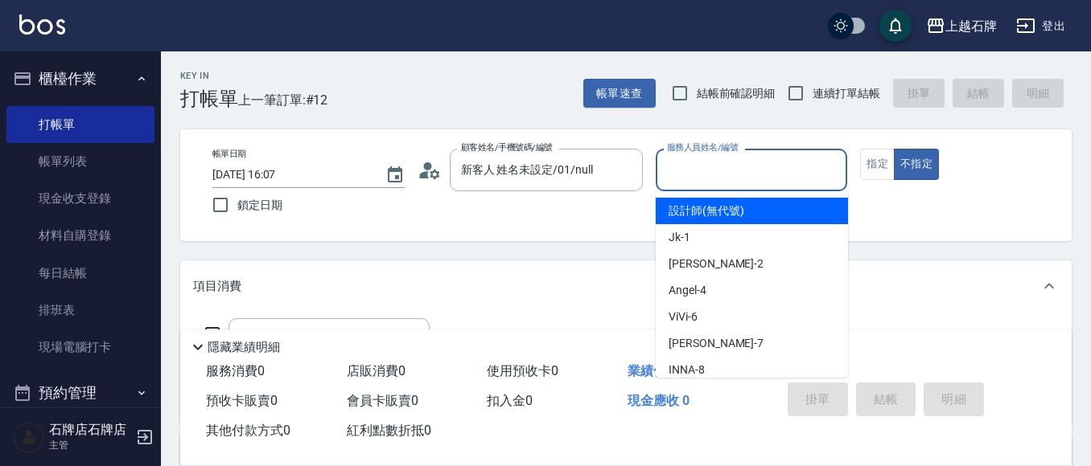
click at [704, 176] on input "服務人員姓名/編號" at bounding box center [752, 170] width 178 height 28
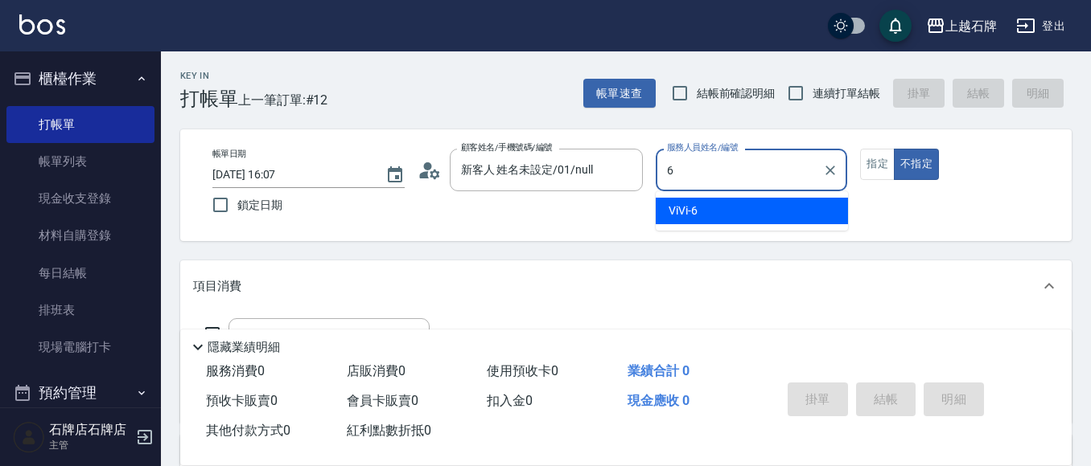
type input "ViVi-6"
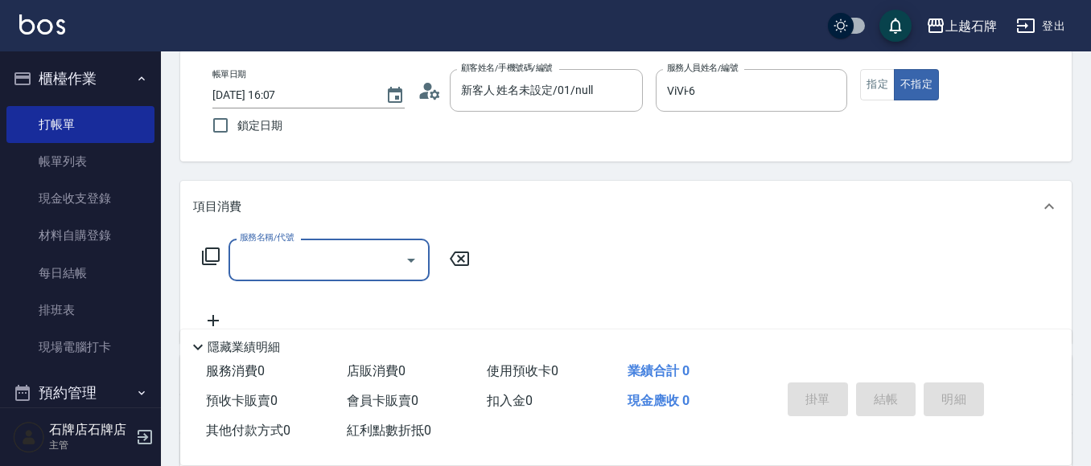
scroll to position [80, 0]
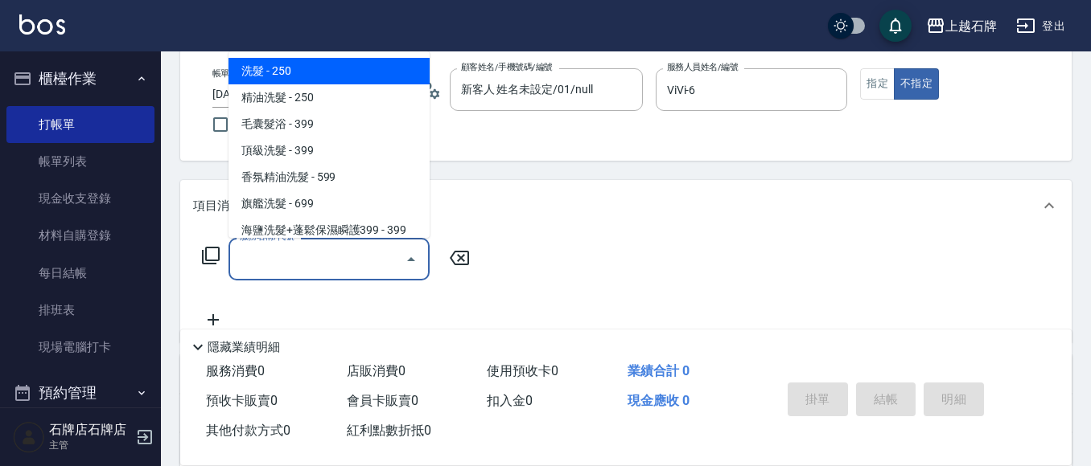
click at [346, 261] on input "服務名稱/代號" at bounding box center [317, 259] width 162 height 28
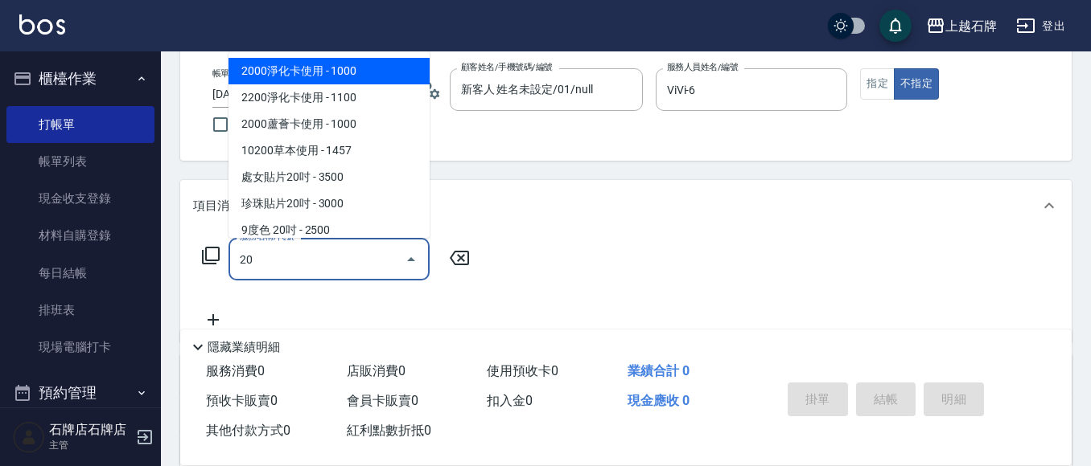
type input "2"
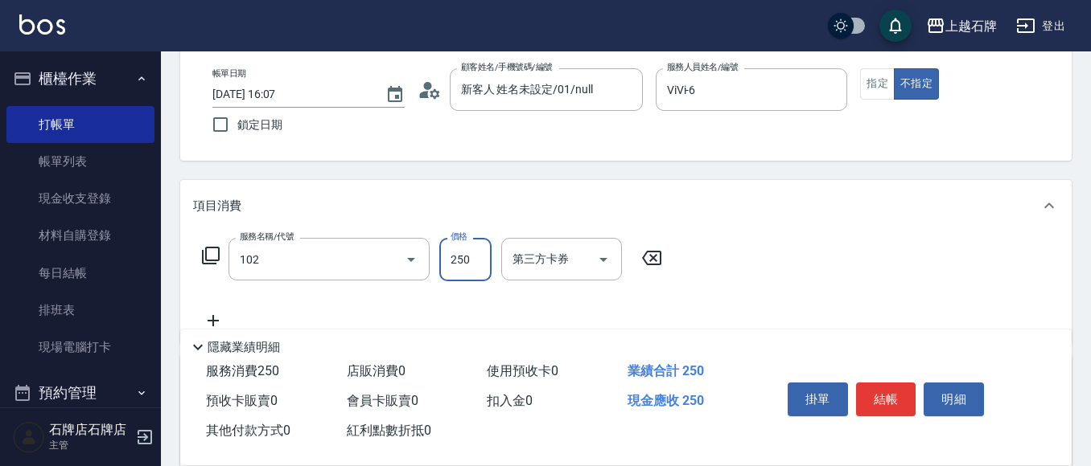
type input "精油洗髮(102)"
type input "300"
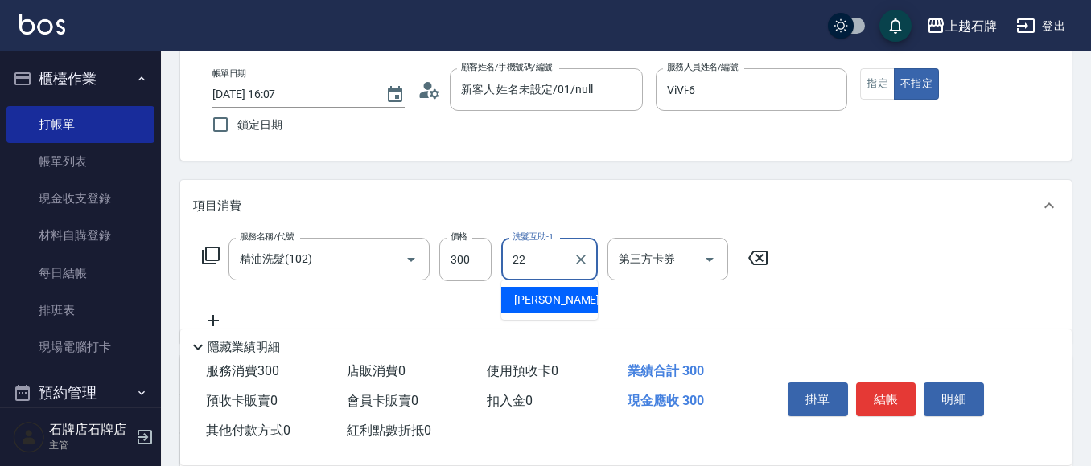
type input "嘉芸-22"
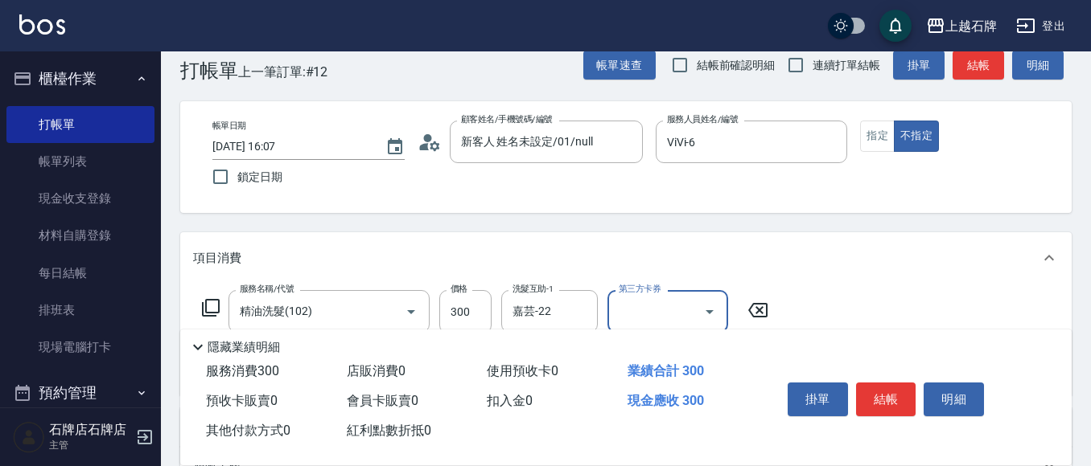
scroll to position [0, 0]
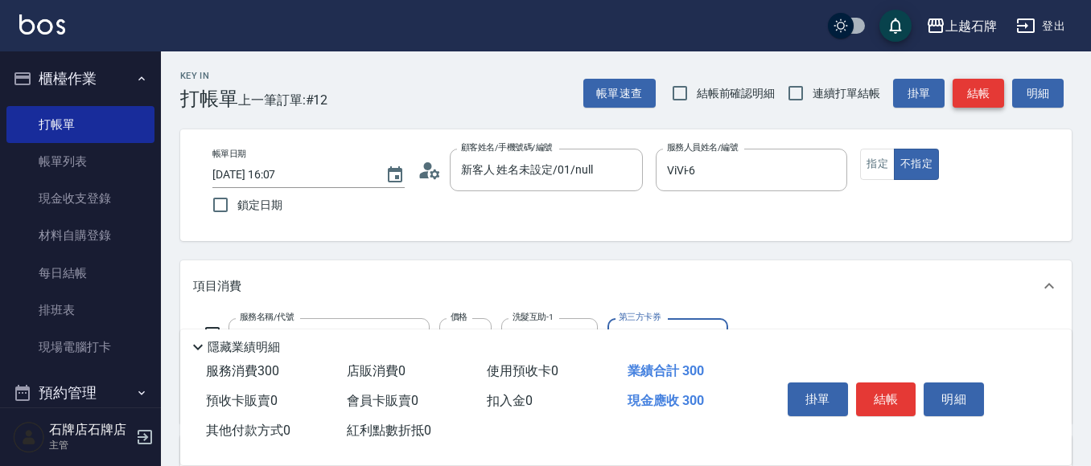
click at [972, 105] on button "結帳" at bounding box center [977, 94] width 51 height 30
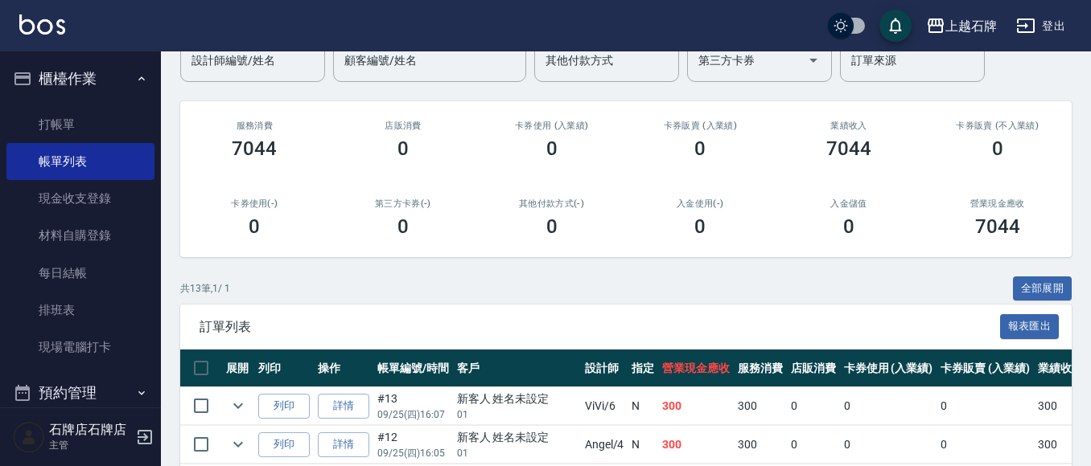
scroll to position [161, 0]
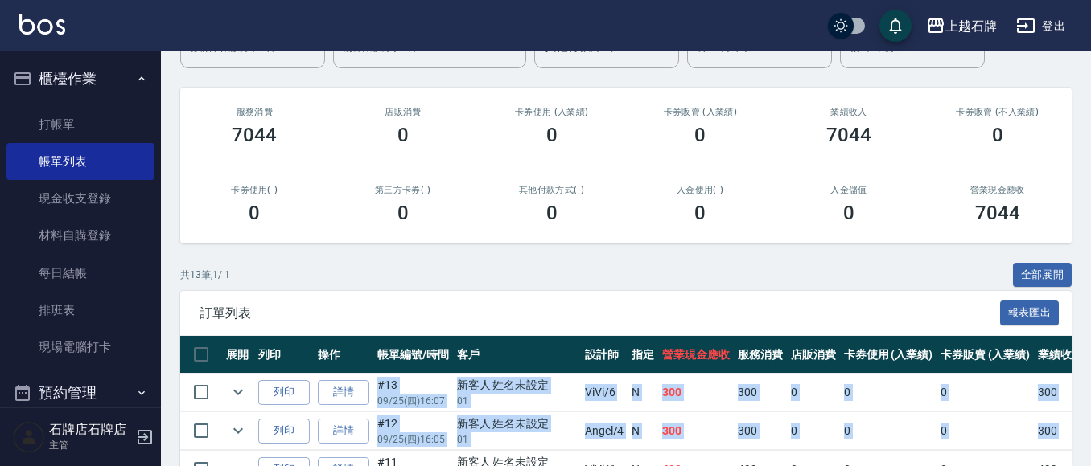
drag, startPoint x: 306, startPoint y: 378, endPoint x: 235, endPoint y: 452, distance: 103.0
click at [288, 389] on button "列印" at bounding box center [283, 392] width 51 height 25
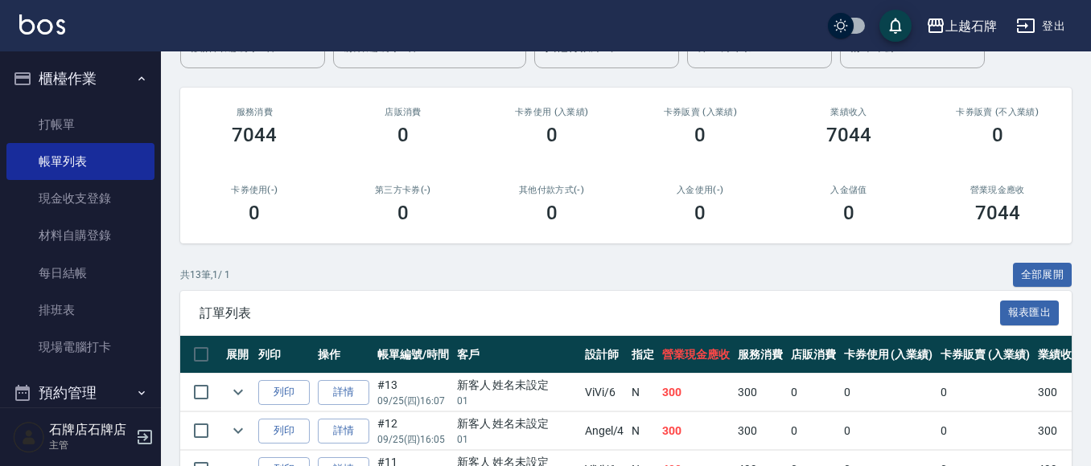
click at [381, 200] on div "第三方卡券(-) 0" at bounding box center [403, 205] width 149 height 78
click at [80, 117] on link "打帳單" at bounding box center [80, 124] width 148 height 37
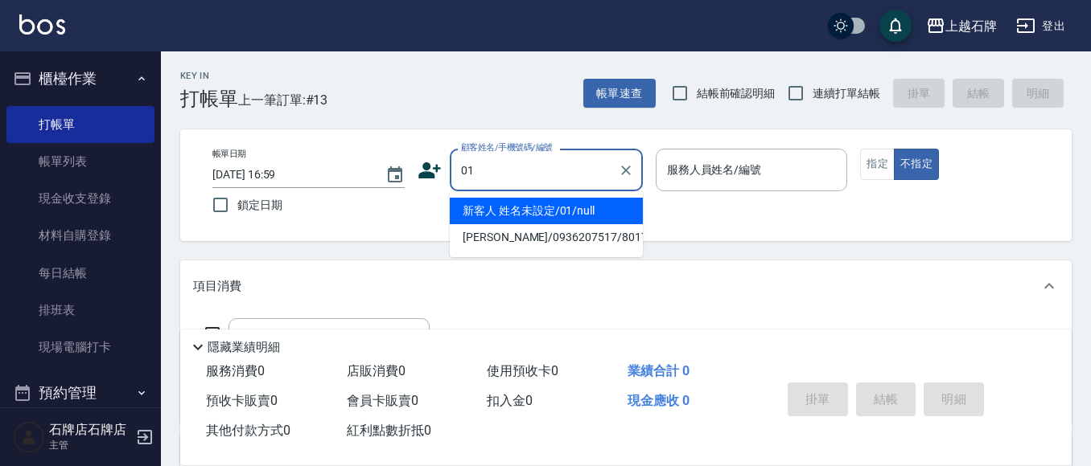
type input "新客人 姓名未設定/01/null"
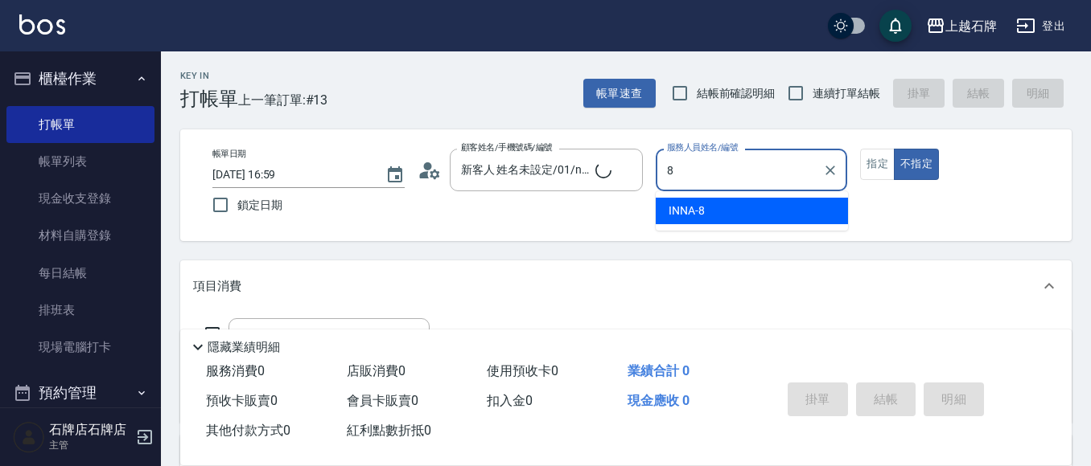
type input "INNA-8"
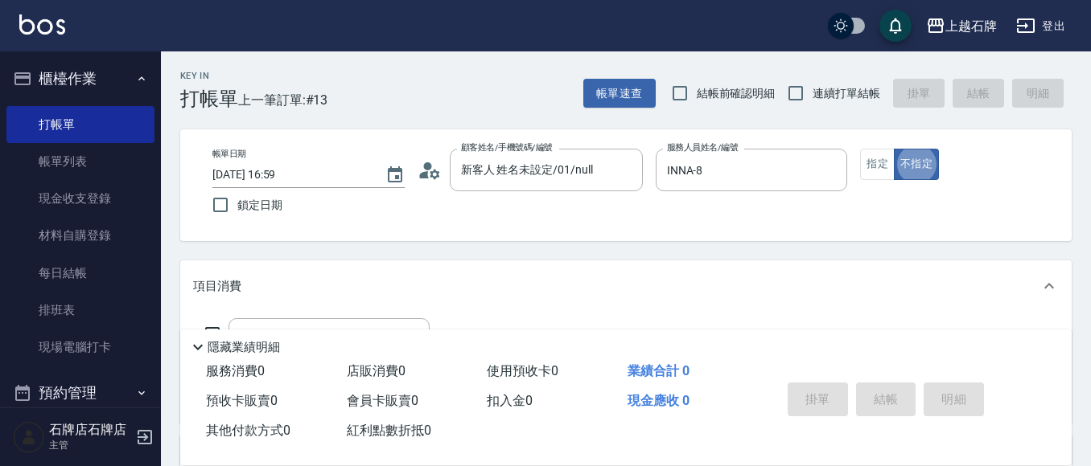
type button "false"
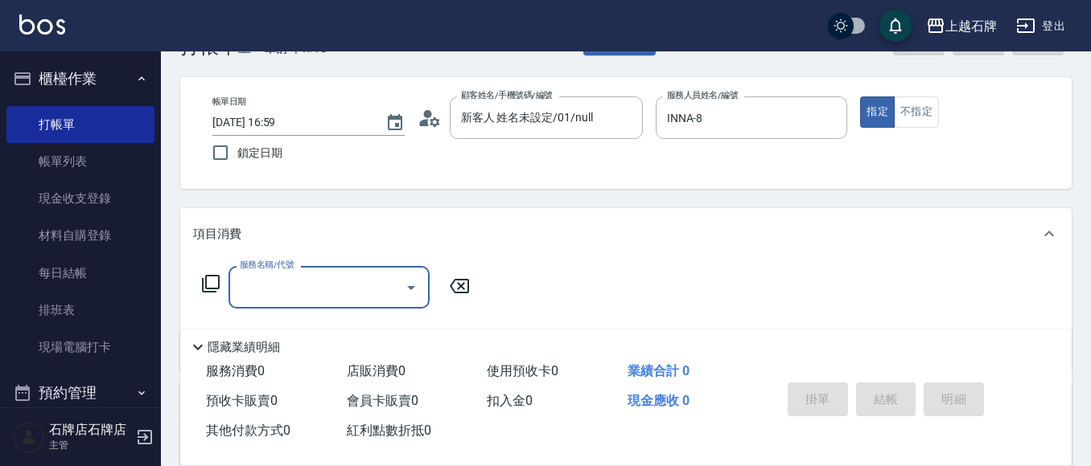
scroll to position [80, 0]
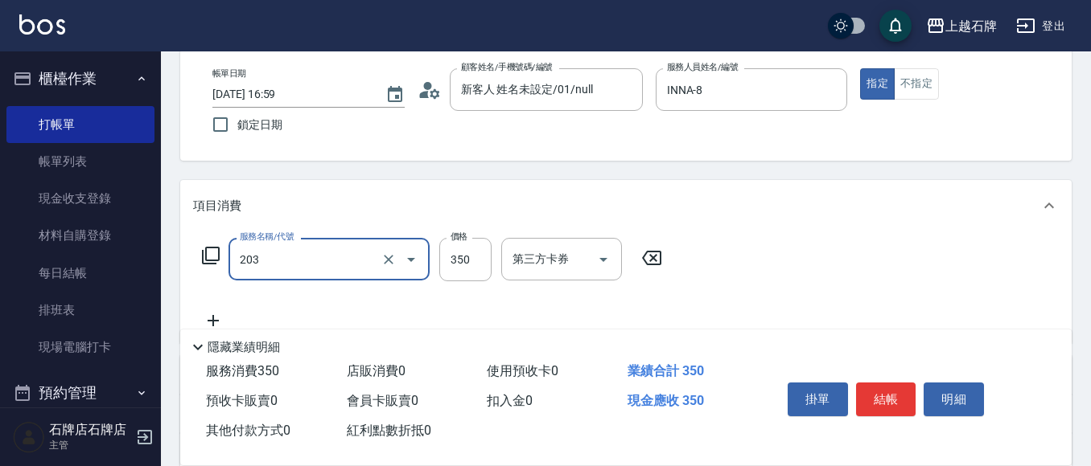
type input "B級洗+剪(203)"
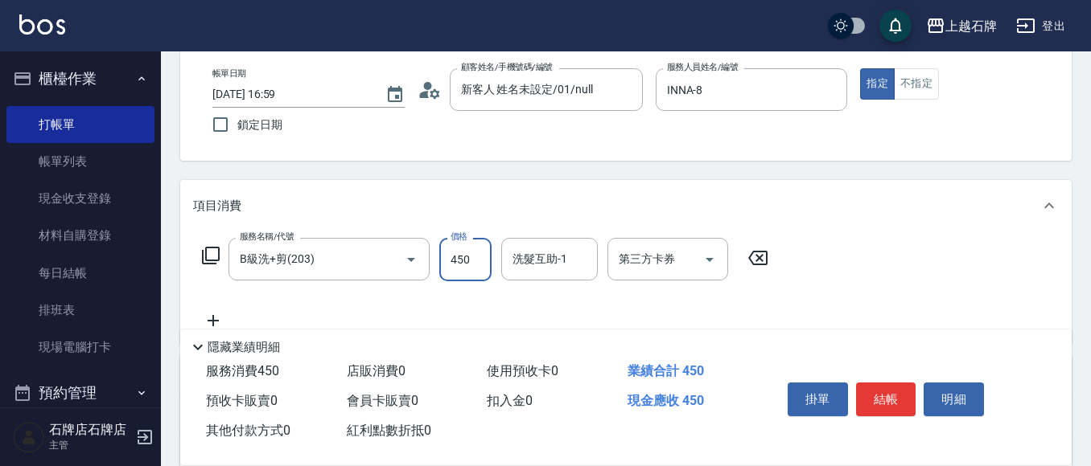
type input "450"
click at [896, 406] on button "結帳" at bounding box center [886, 400] width 60 height 34
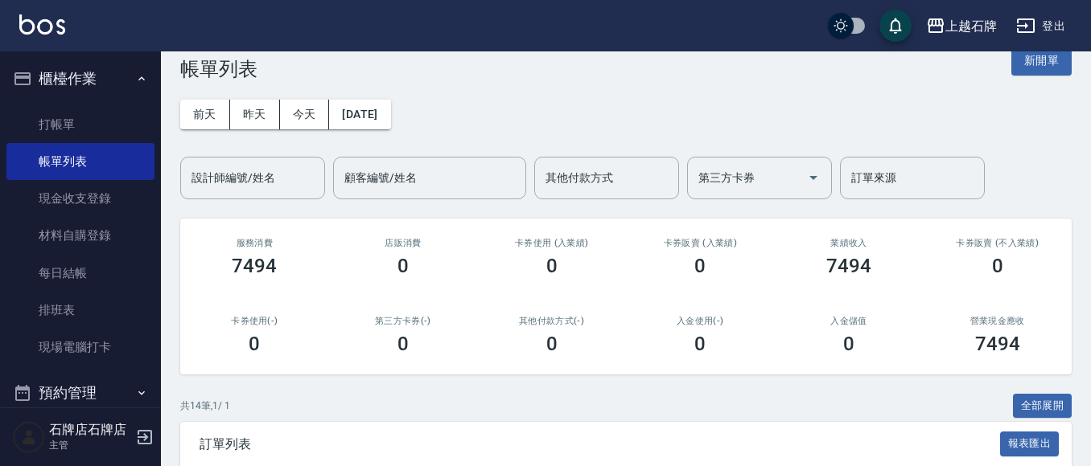
scroll to position [161, 0]
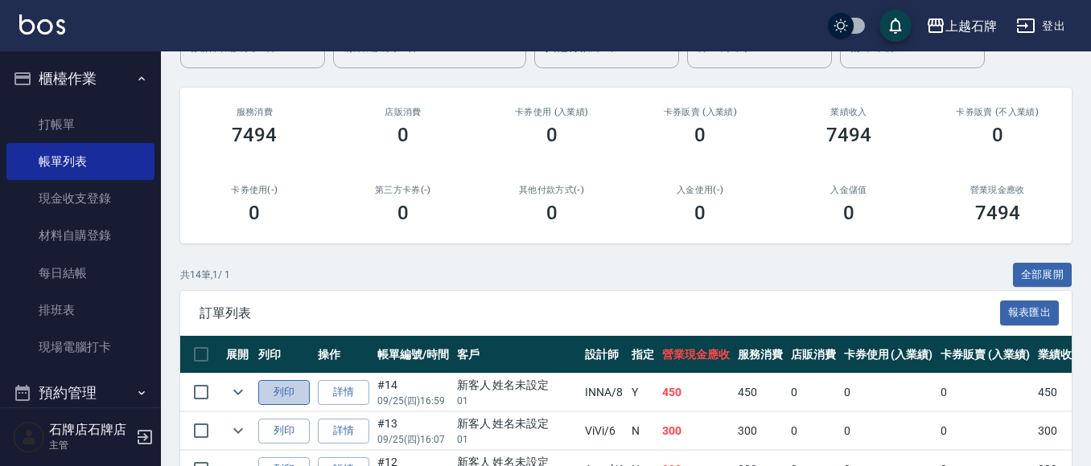
click at [295, 381] on button "列印" at bounding box center [283, 392] width 51 height 25
